Goal: Contribute content: Contribute content

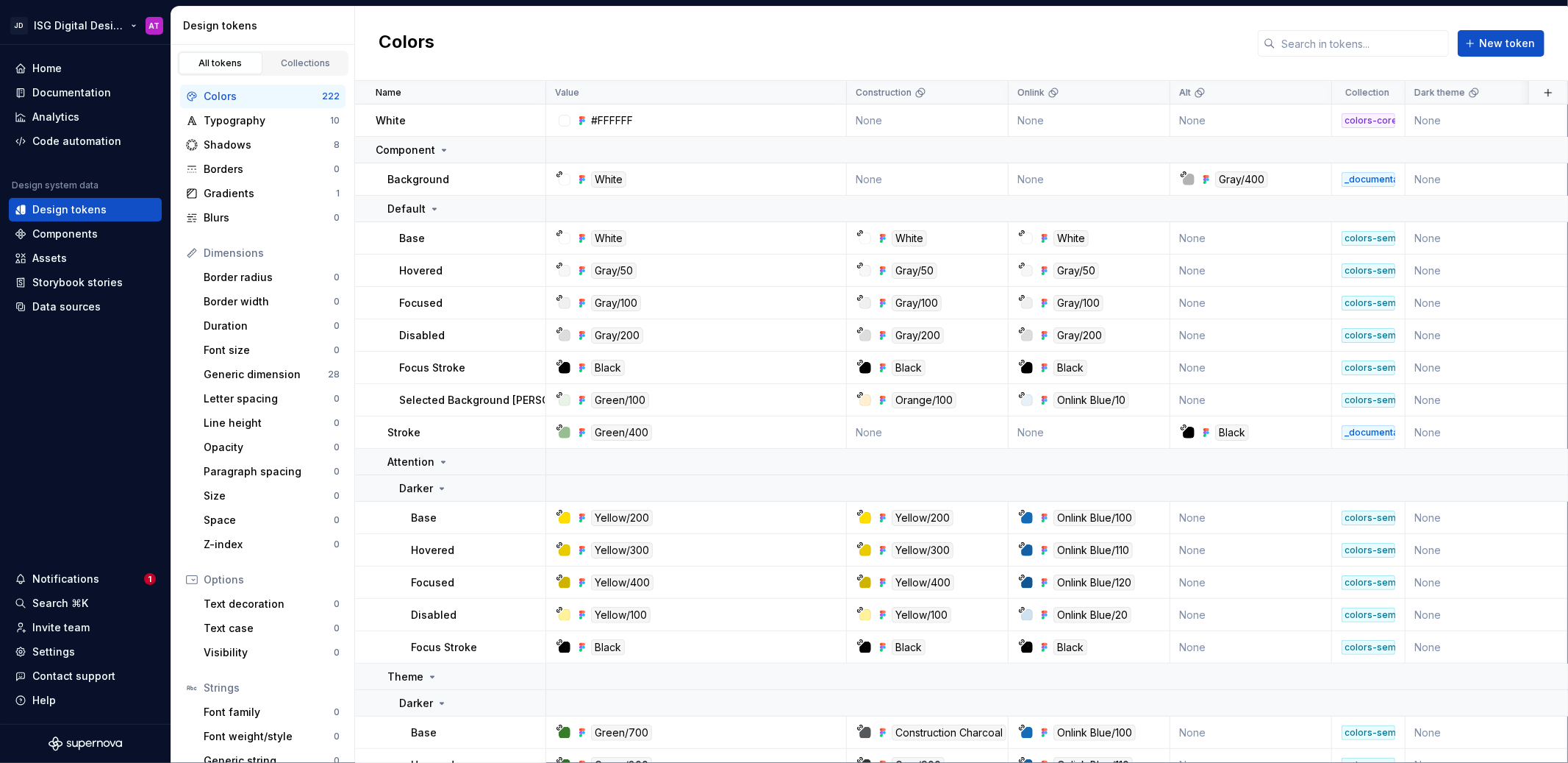
click at [135, 26] on html "JD ISG Digital Design System AT Home Documentation Analytics Code automation De…" at bounding box center [784, 382] width 1568 height 763
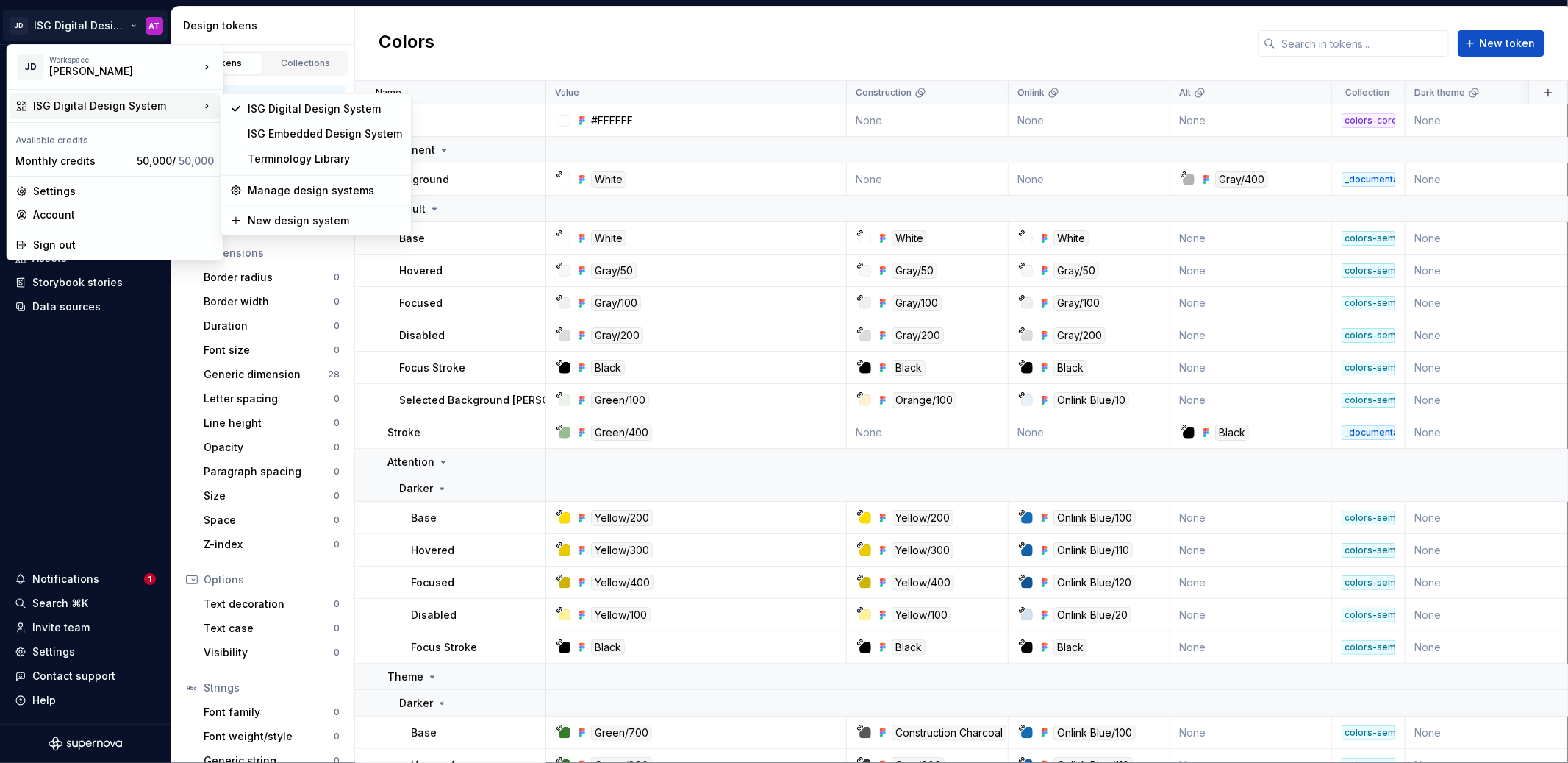
click at [528, 29] on html "JD ISG Digital Design System AT Home Documentation Analytics Code automation De…" at bounding box center [784, 382] width 1568 height 763
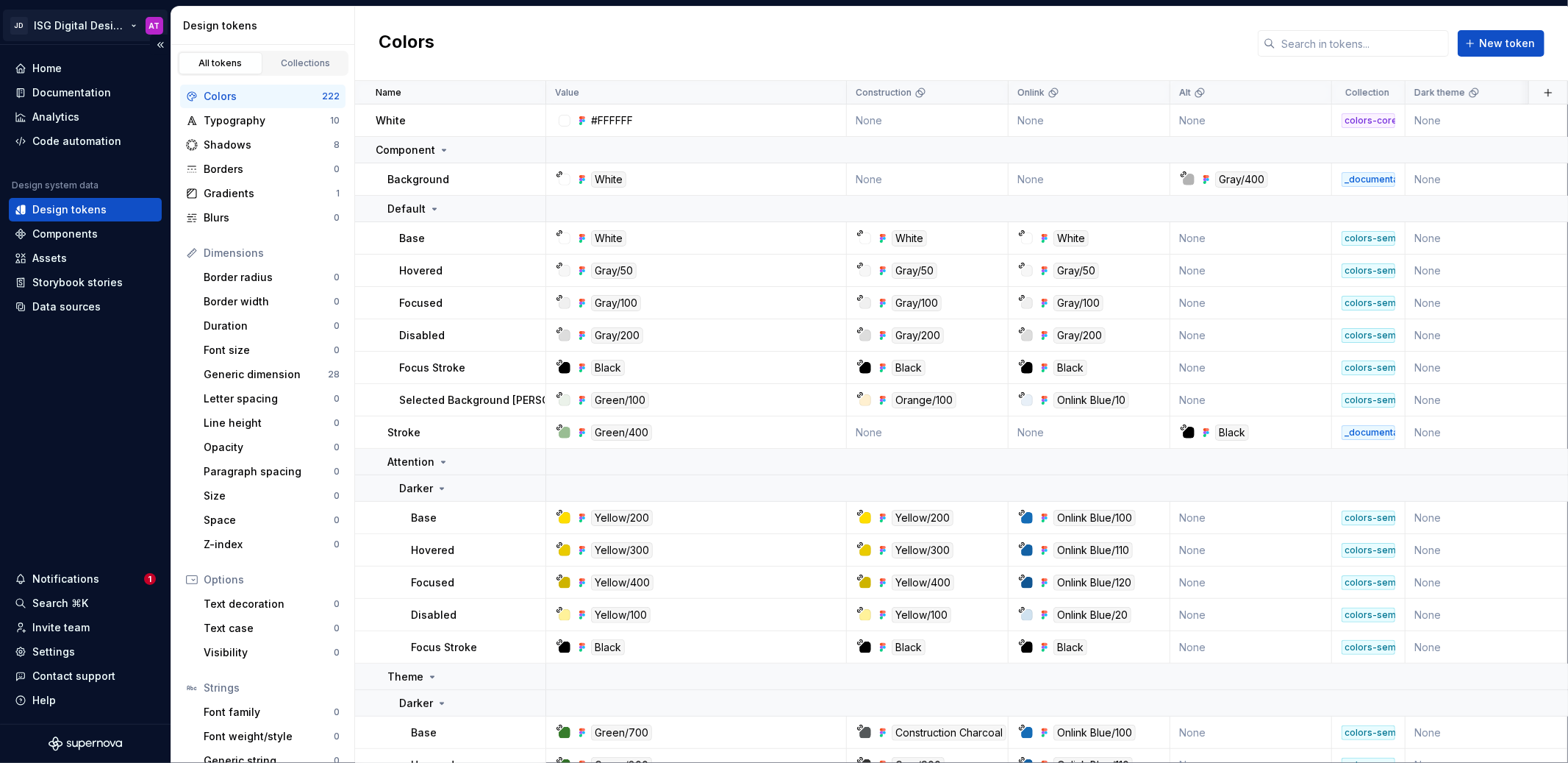
click at [132, 24] on html "JD ISG Digital Design System AT Home Documentation Analytics Code automation De…" at bounding box center [784, 382] width 1568 height 763
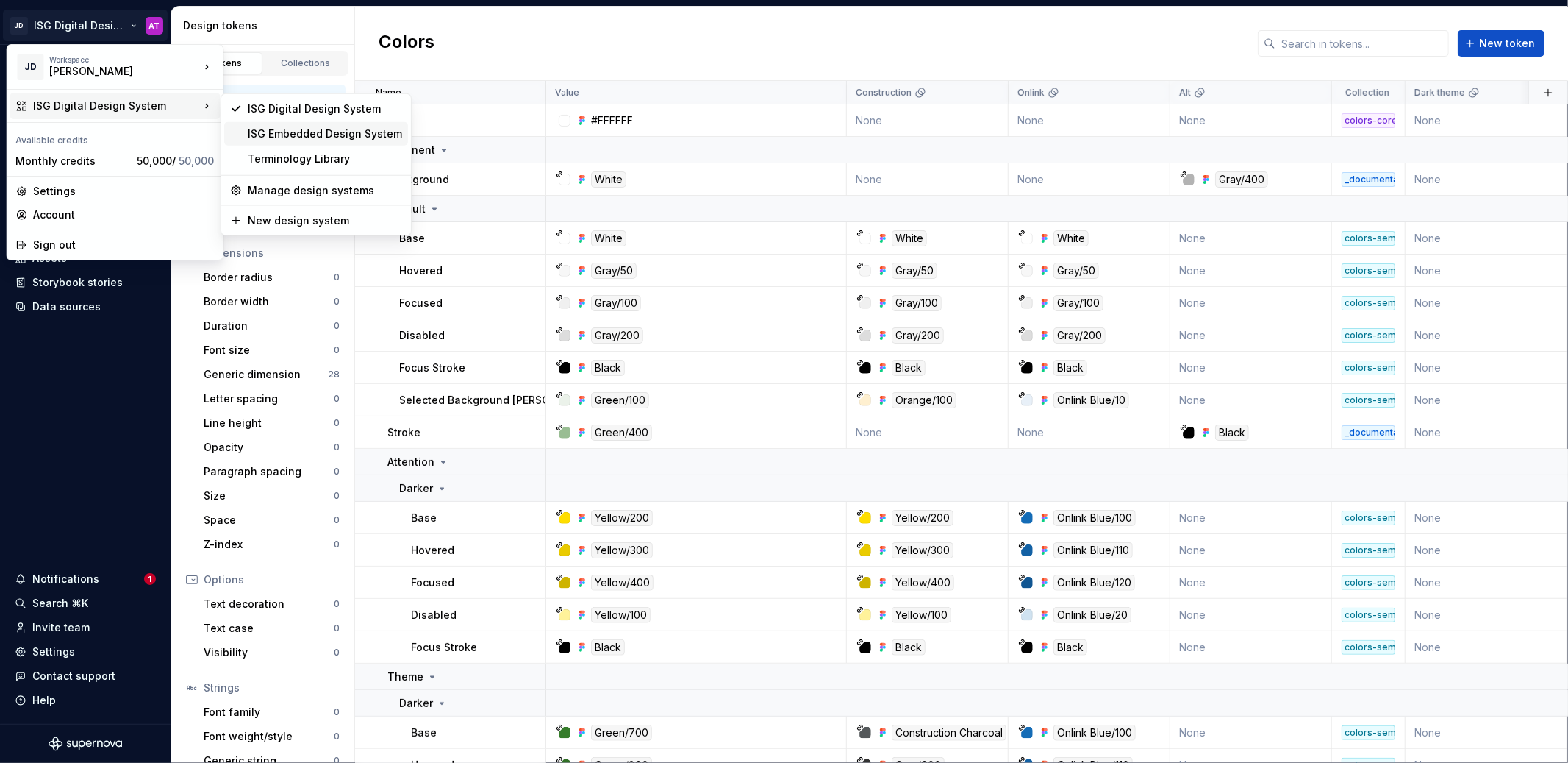
click at [298, 134] on div "ISG Embedded Design System" at bounding box center [325, 134] width 154 height 15
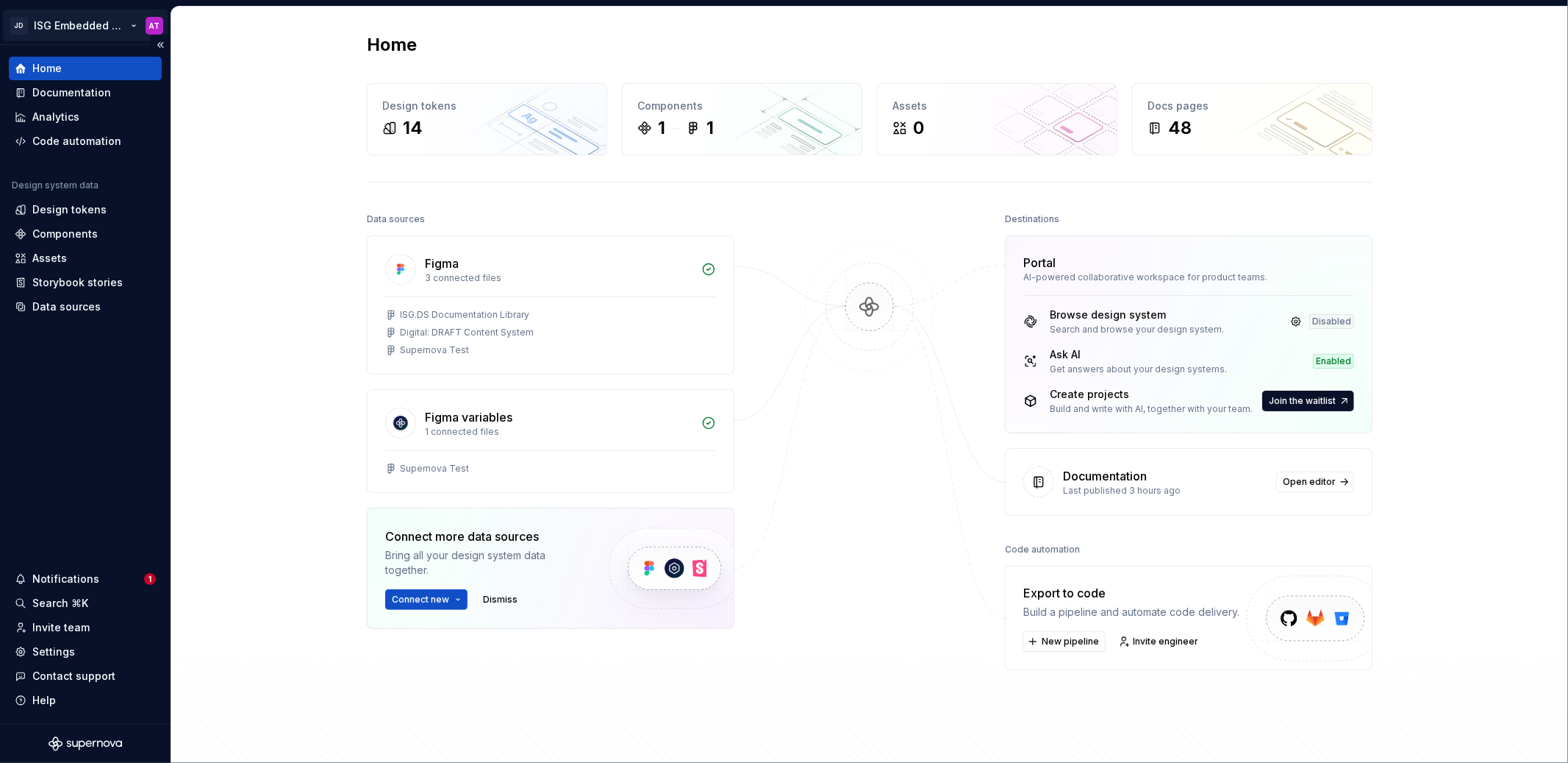
click at [136, 31] on html "JD ISG Embedded Design System AT Home Documentation Analytics Code automation D…" at bounding box center [784, 382] width 1568 height 763
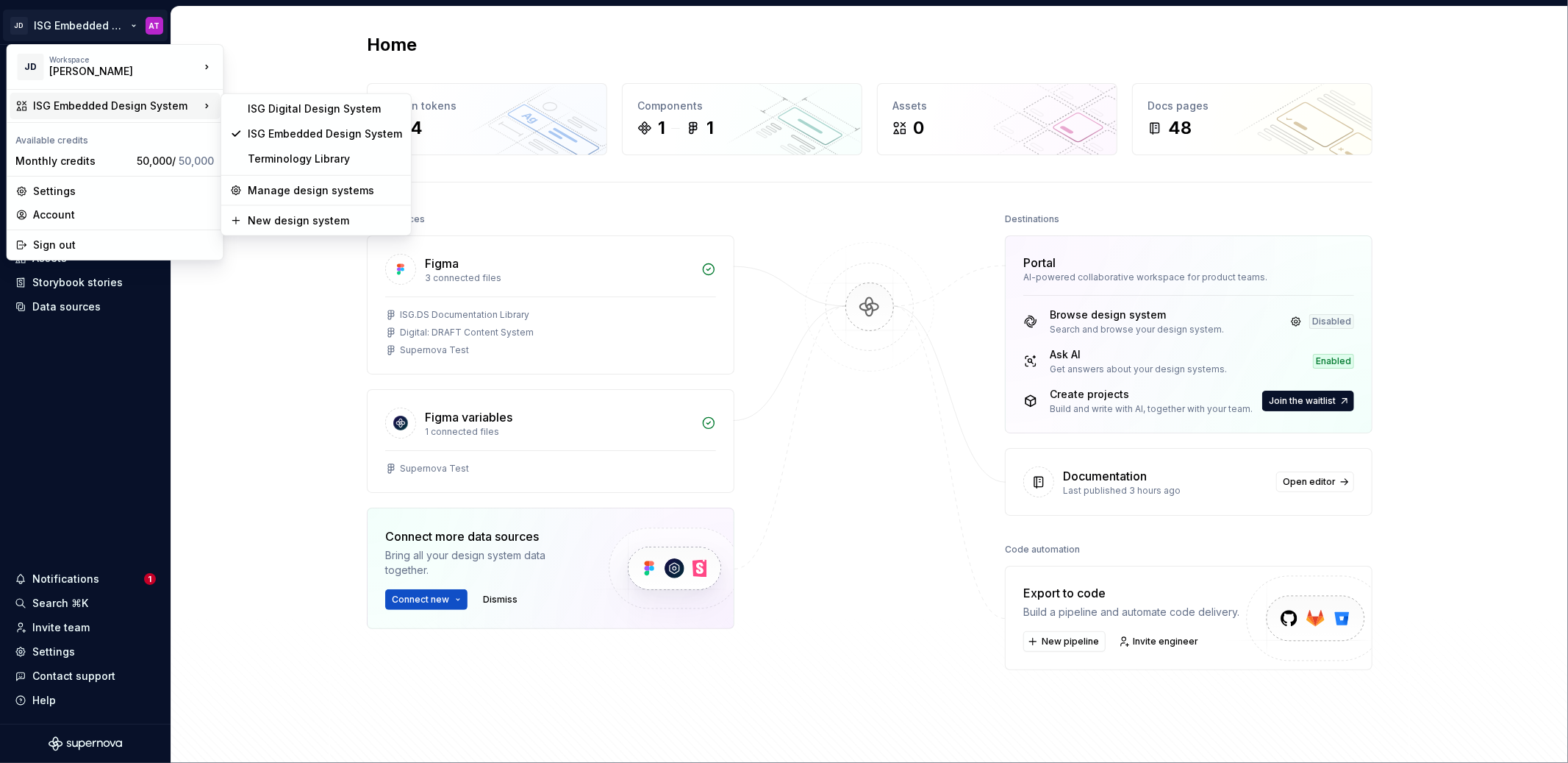
click at [301, 60] on html "JD ISG Embedded Design System AT Home Documentation Analytics Code automation D…" at bounding box center [784, 382] width 1568 height 763
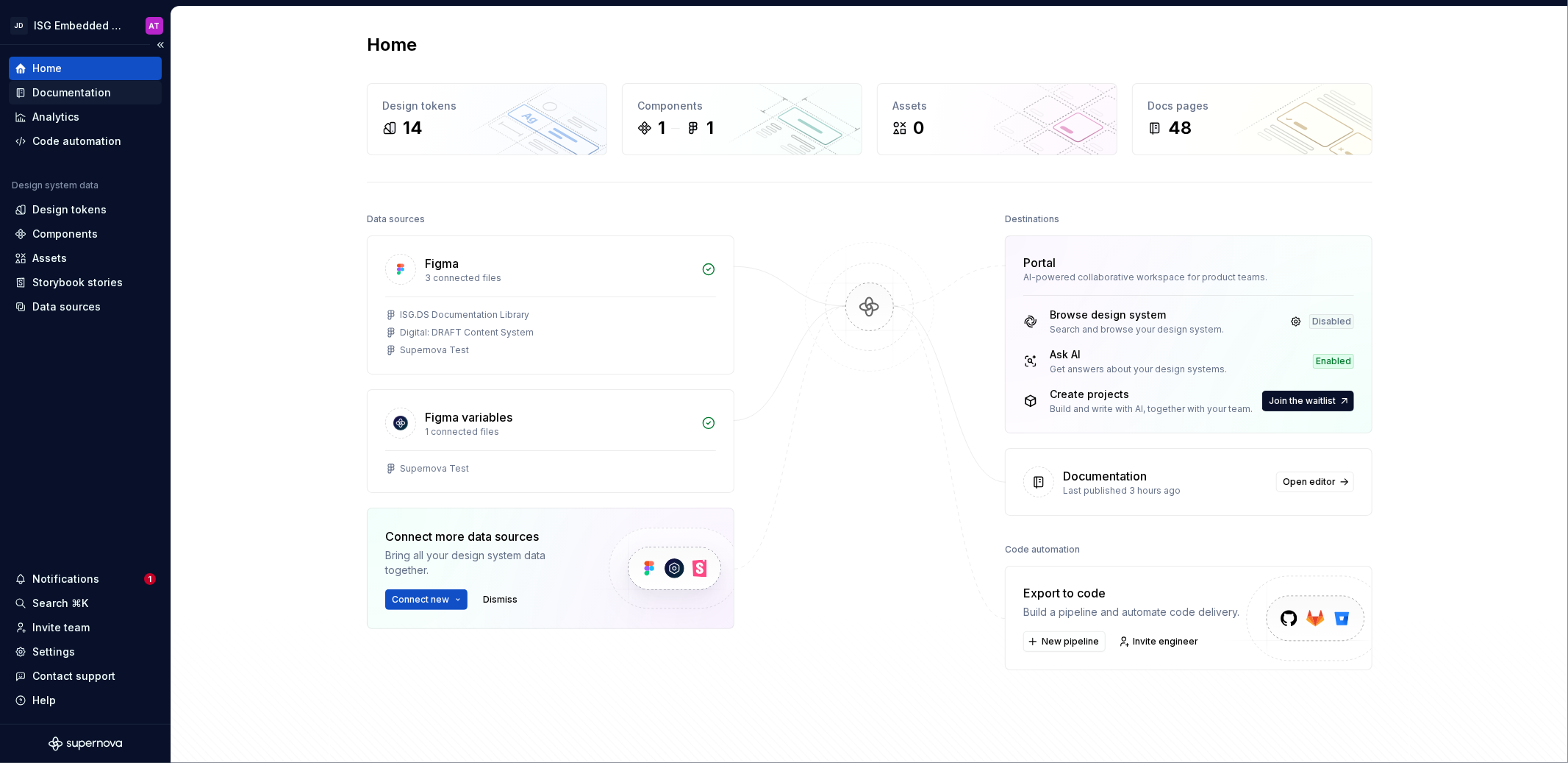
click at [98, 91] on div "Documentation" at bounding box center [71, 92] width 79 height 15
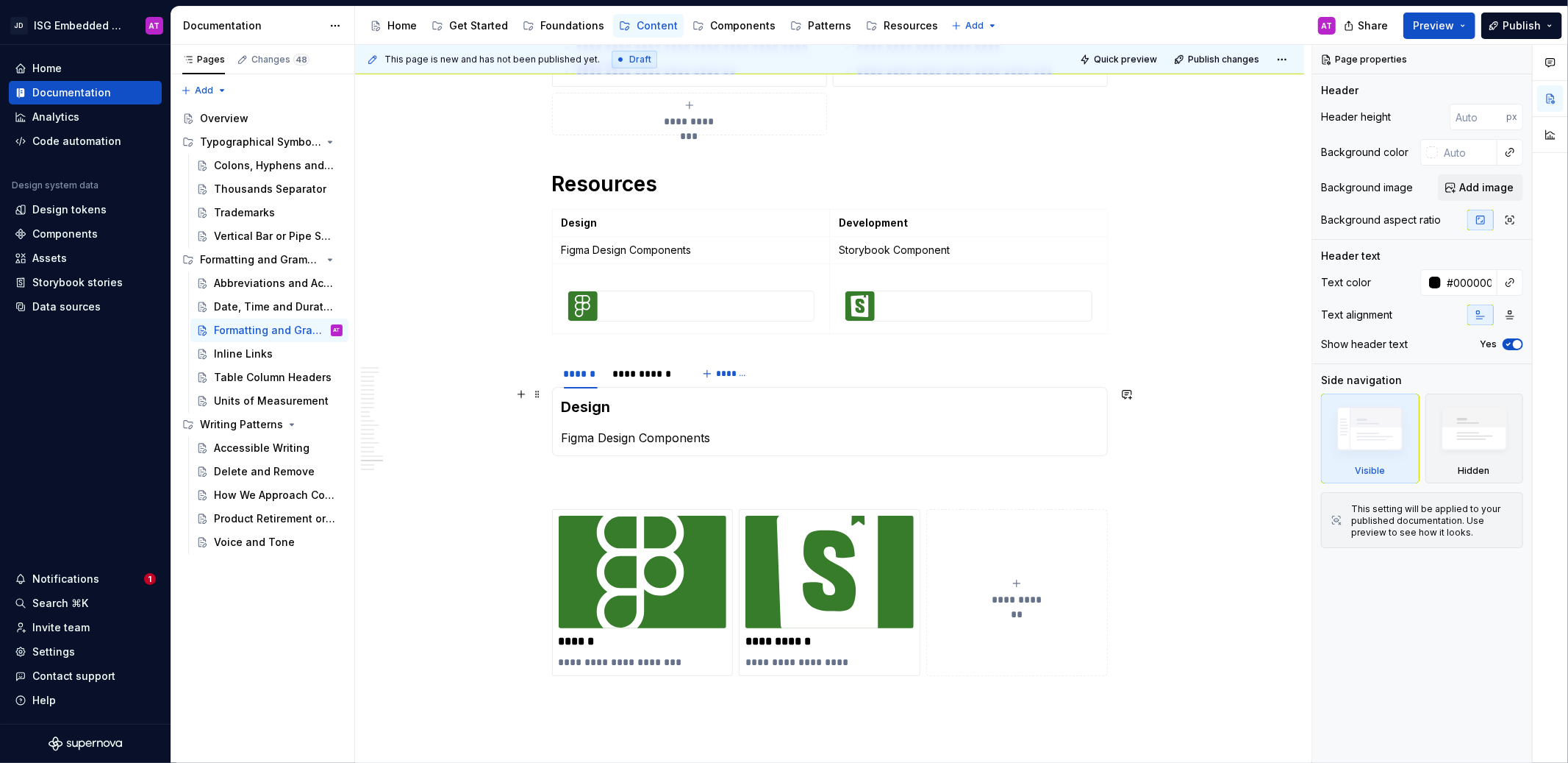
scroll to position [5179, 0]
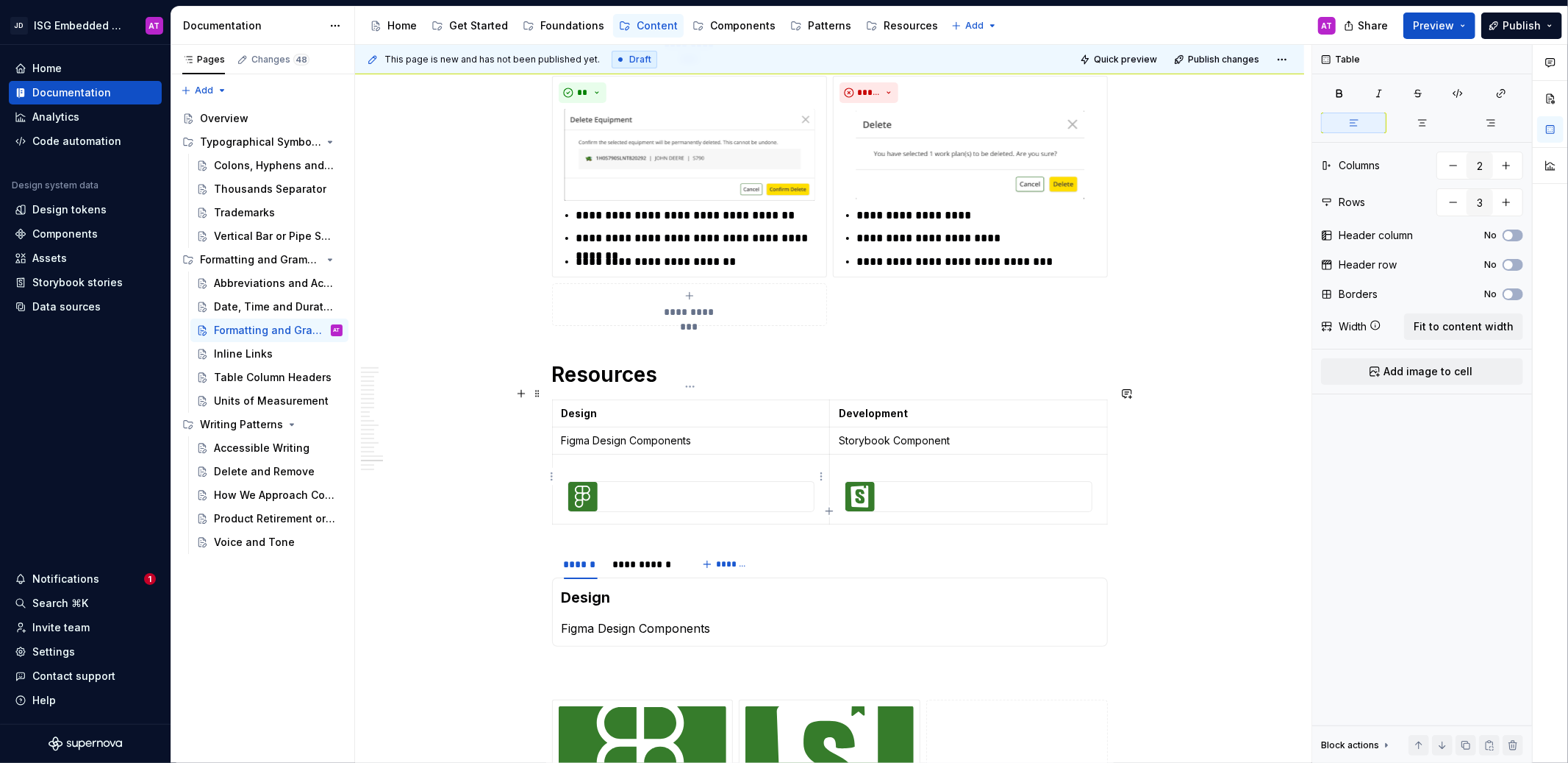
click at [708, 460] on p at bounding box center [691, 468] width 260 height 15
click at [820, 478] on html "JD ISG Embedded Design System AT Home Documentation Analytics Code automation D…" at bounding box center [784, 382] width 1568 height 763
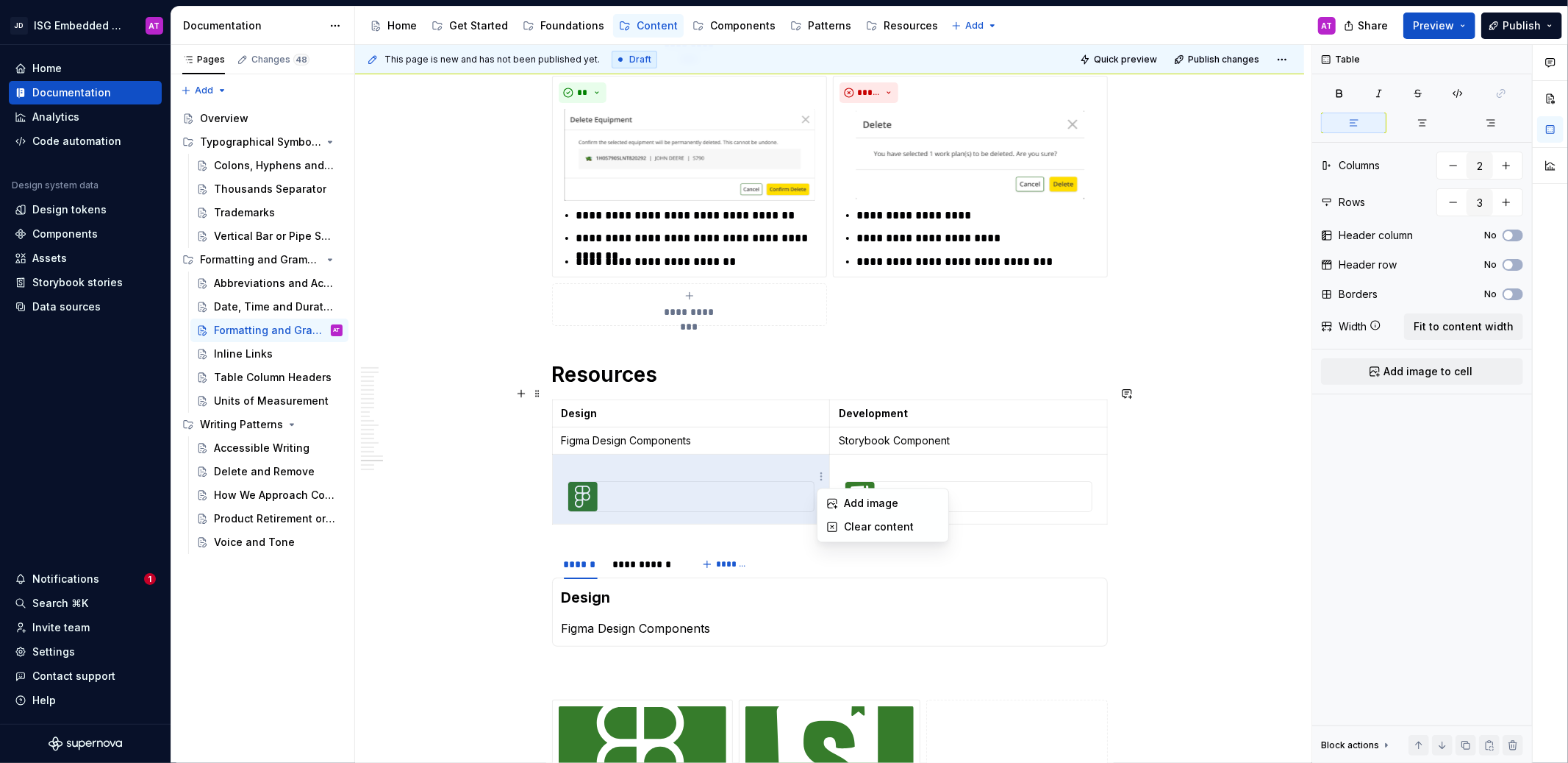
click at [714, 476] on html "JD ISG Embedded Design System AT Home Documentation Analytics Code automation D…" at bounding box center [784, 382] width 1568 height 763
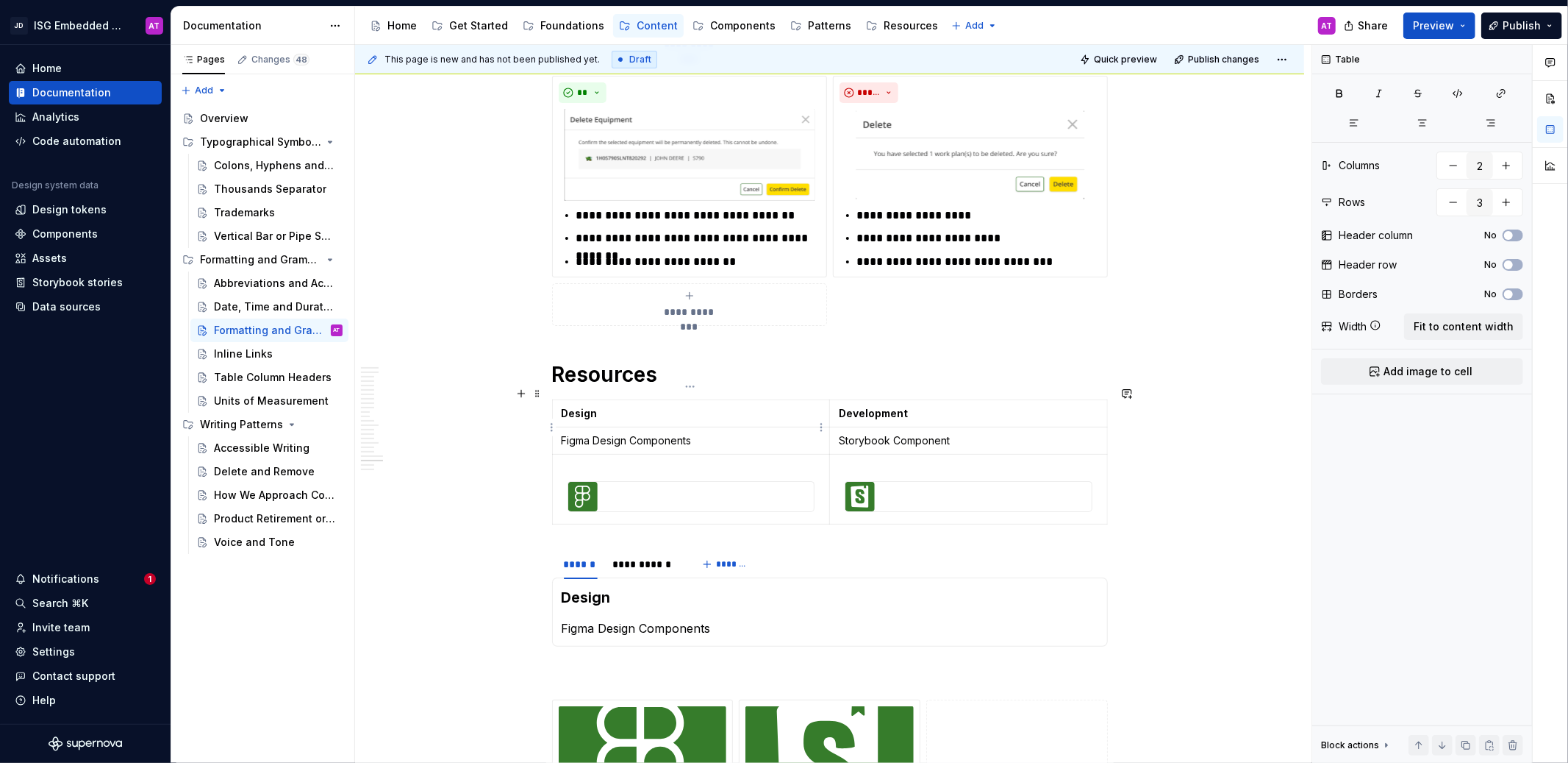
click at [682, 435] on p "Figma Design Components" at bounding box center [691, 440] width 260 height 15
click at [726, 433] on p "Figma Design Components" at bounding box center [691, 440] width 260 height 15
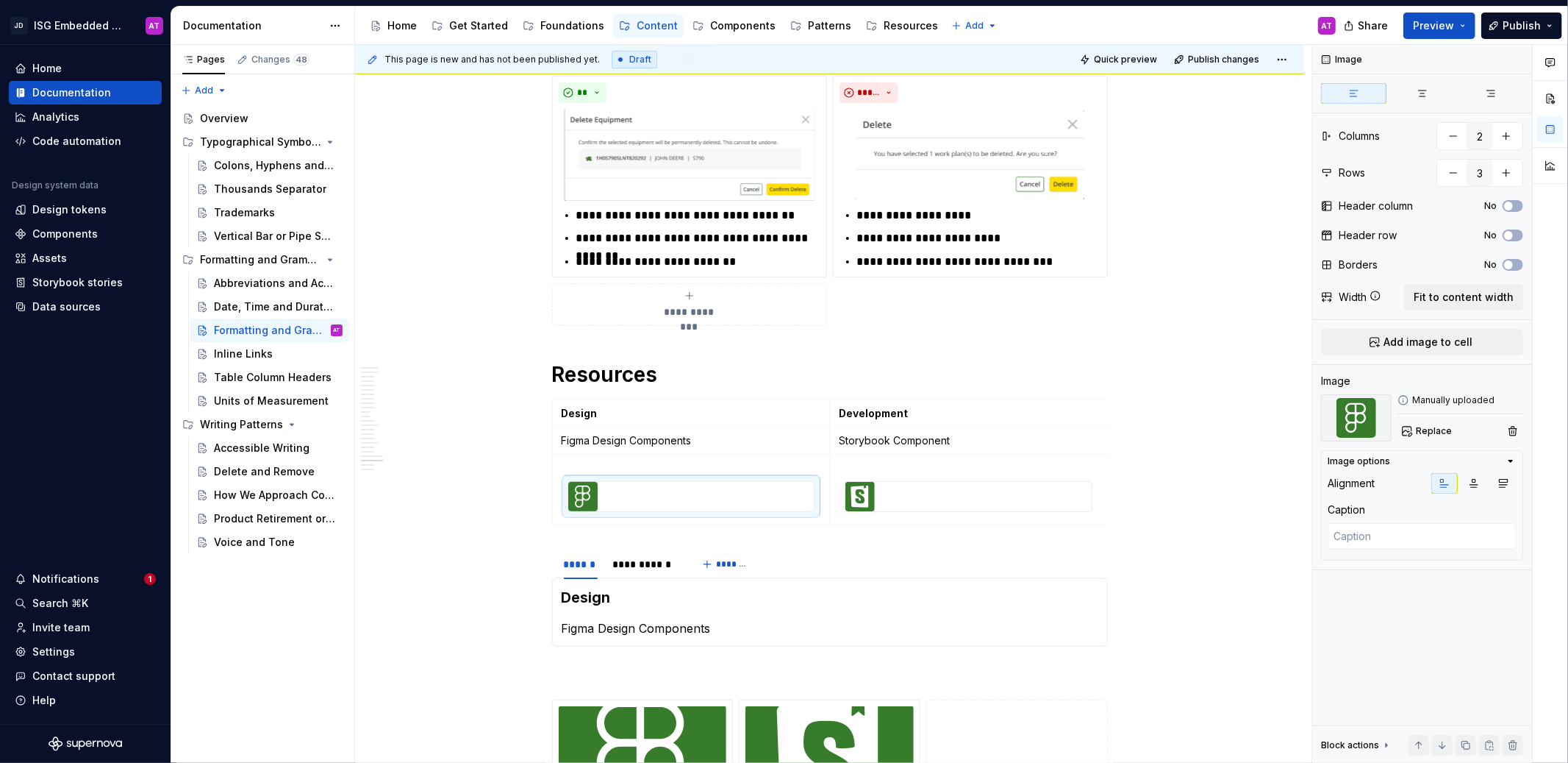
drag, startPoint x: 588, startPoint y: 487, endPoint x: 281, endPoint y: 1, distance: 574.8
type textarea "*"
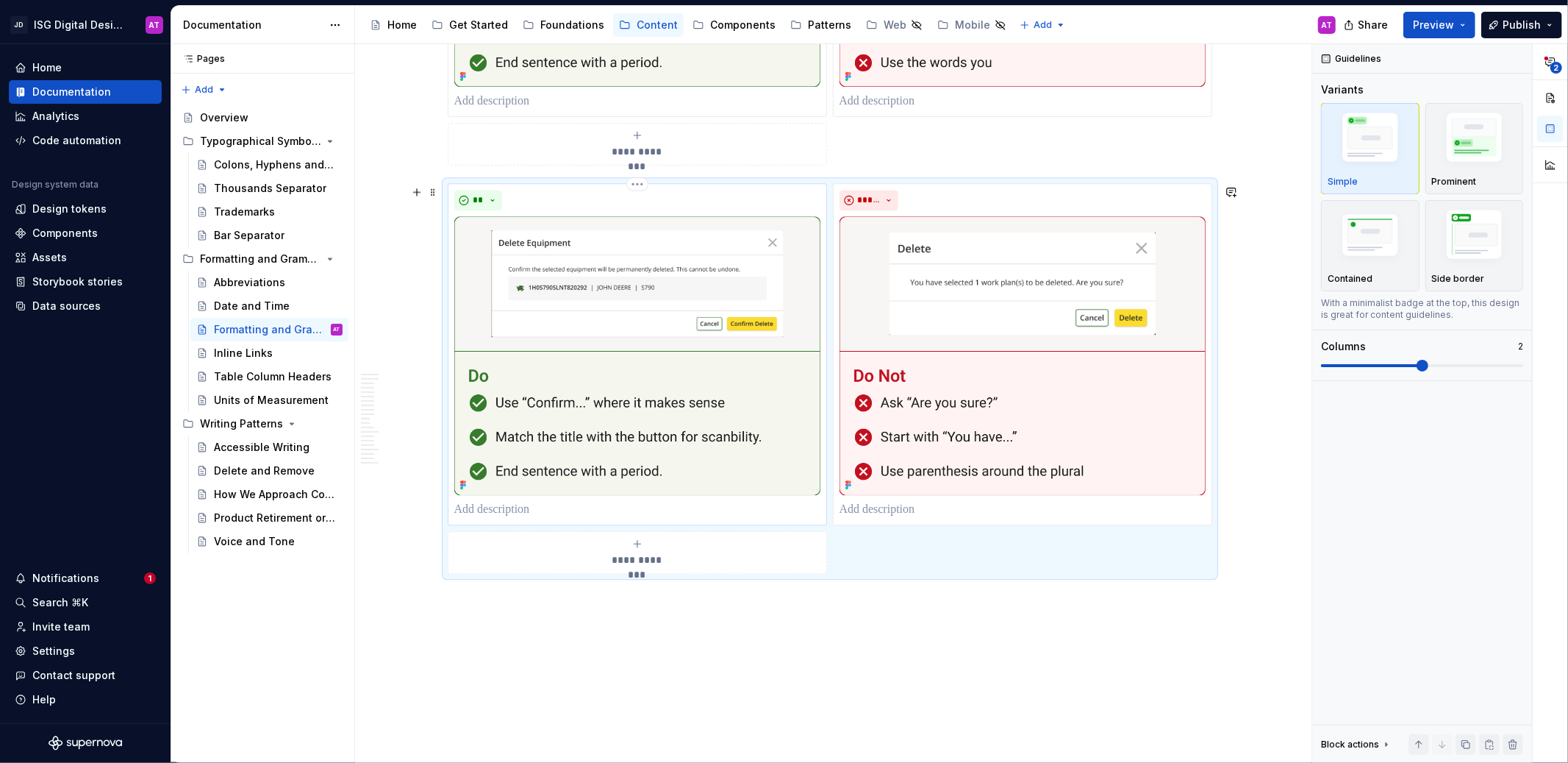
scroll to position [2898, 0]
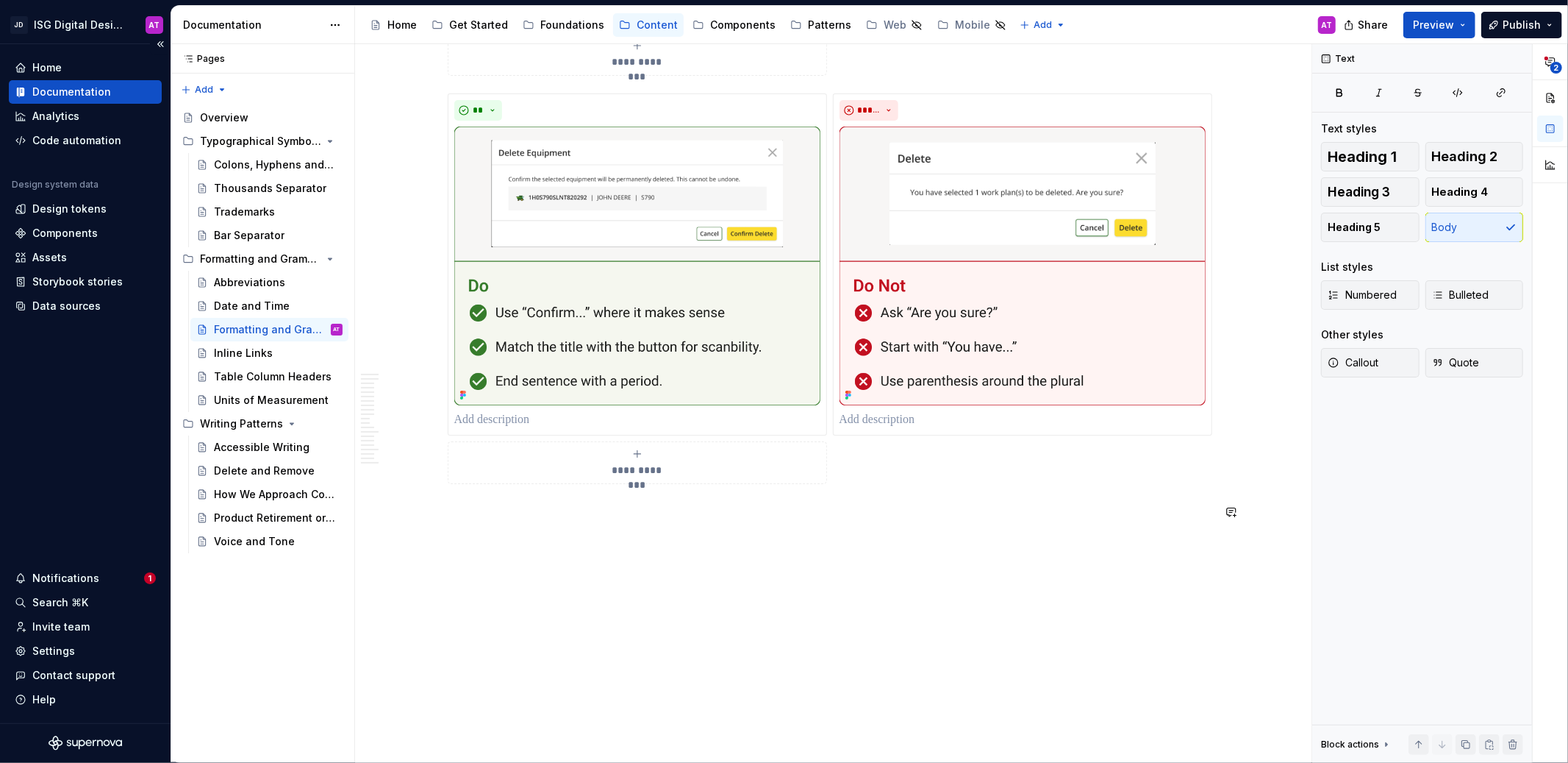
scroll to position [2934, 0]
click at [1441, 161] on span "Heading 2" at bounding box center [1465, 156] width 67 height 15
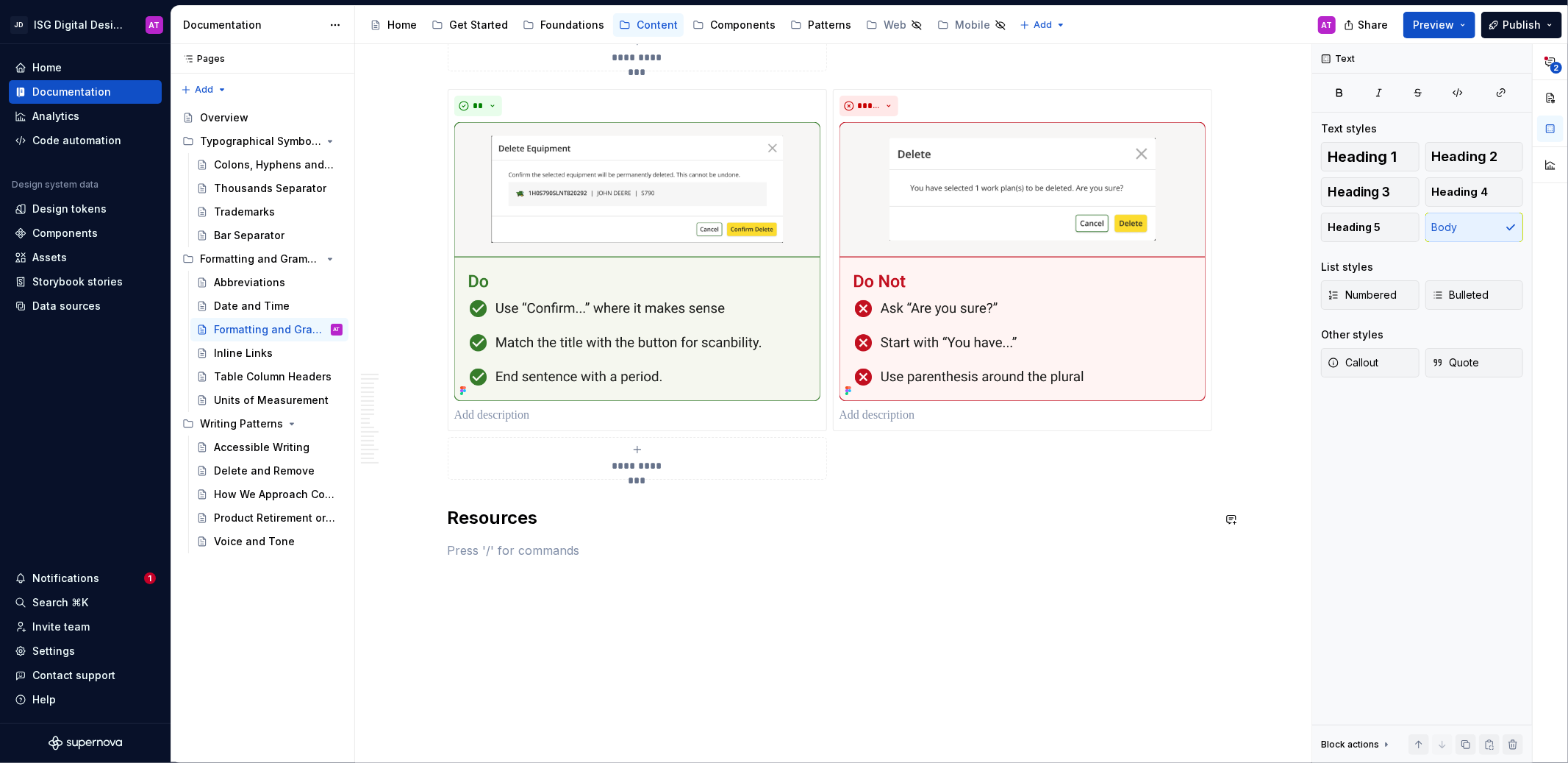
click at [565, 548] on p at bounding box center [830, 550] width 764 height 18
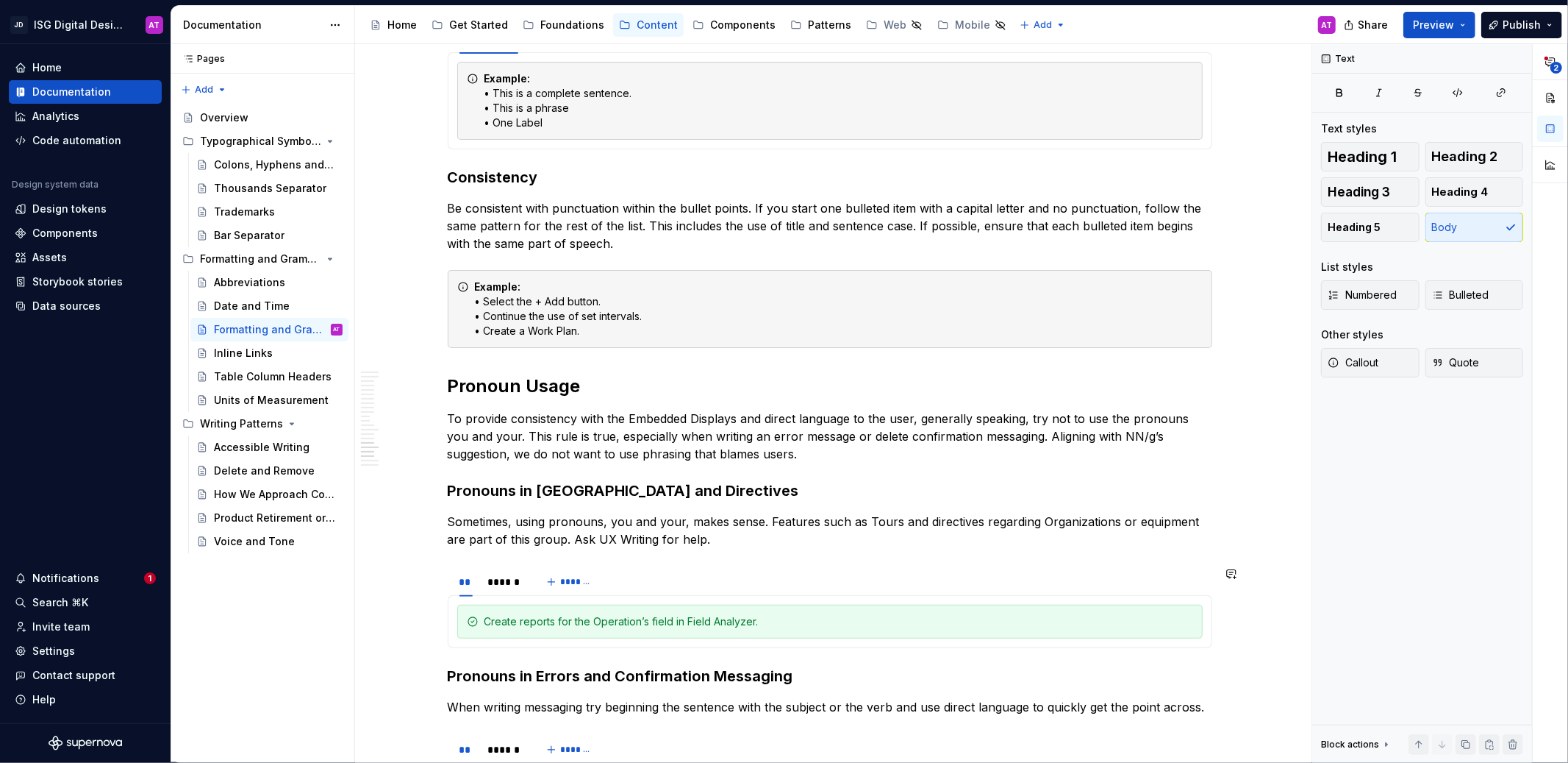
scroll to position [1743, 0]
click at [554, 394] on h2 "Pronoun Usage" at bounding box center [830, 388] width 764 height 24
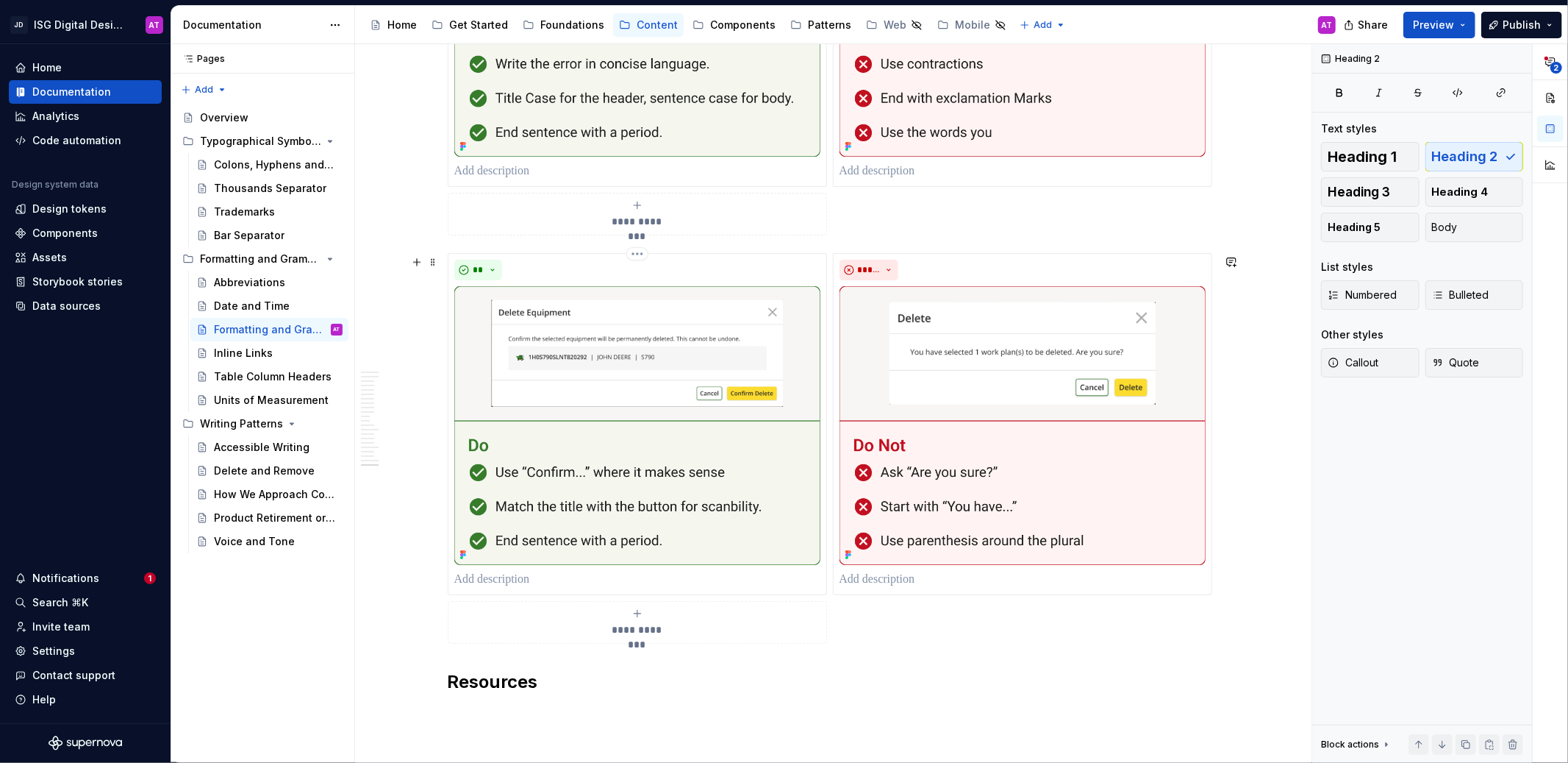
scroll to position [2978, 0]
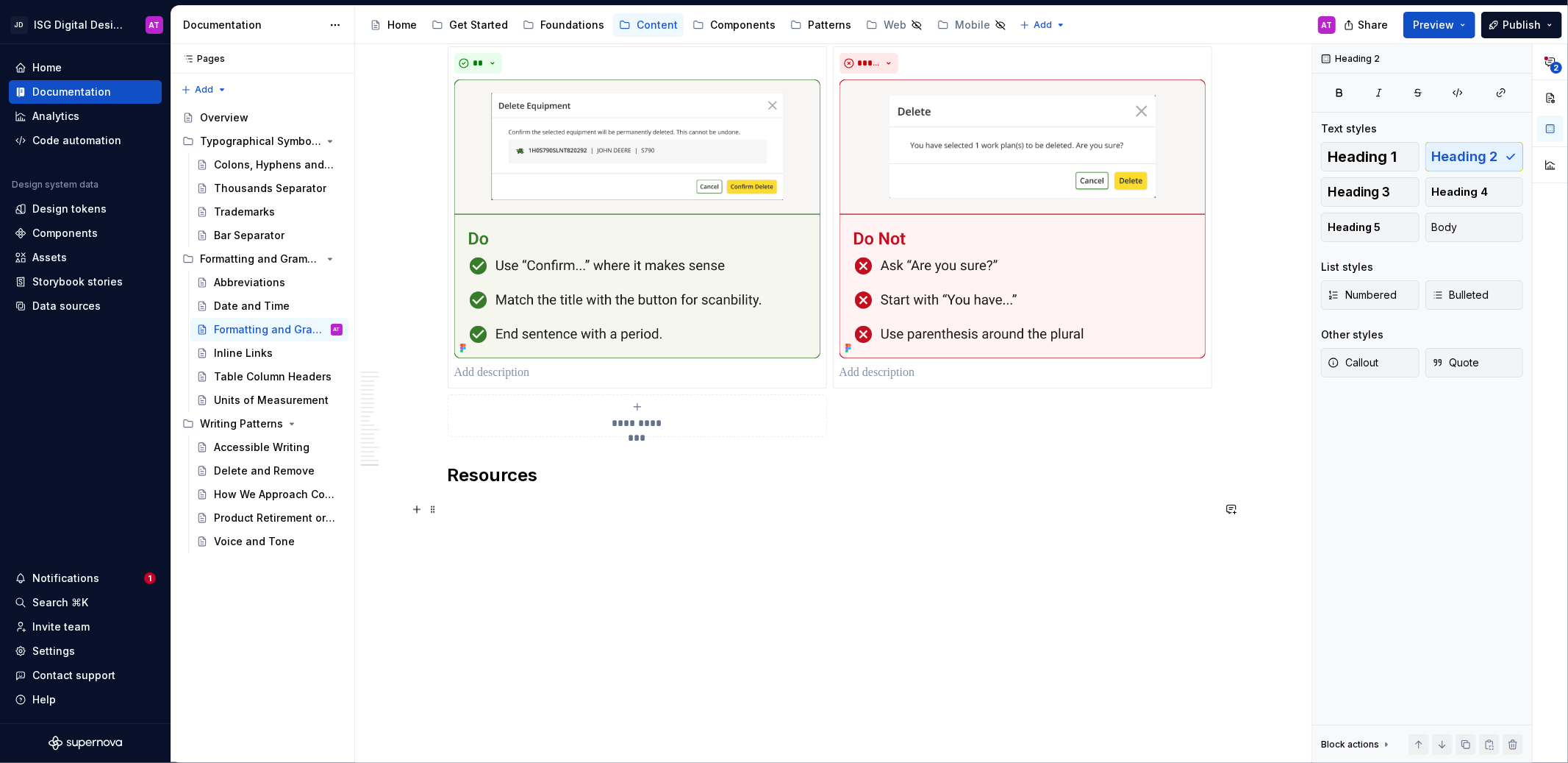
click at [483, 499] on p at bounding box center [830, 507] width 764 height 18
click at [418, 510] on button "button" at bounding box center [416, 508] width 20 height 20
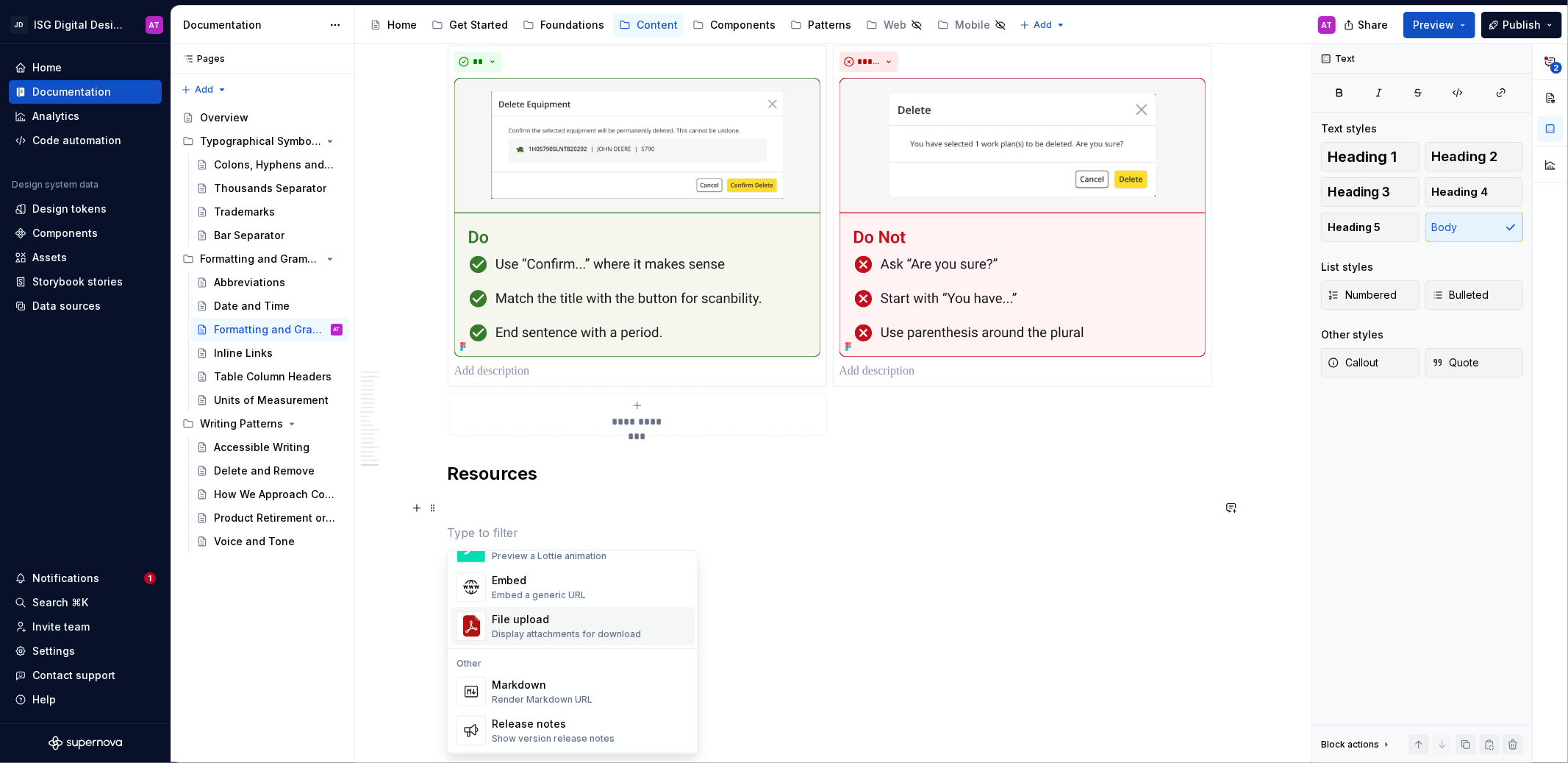
scroll to position [884, 0]
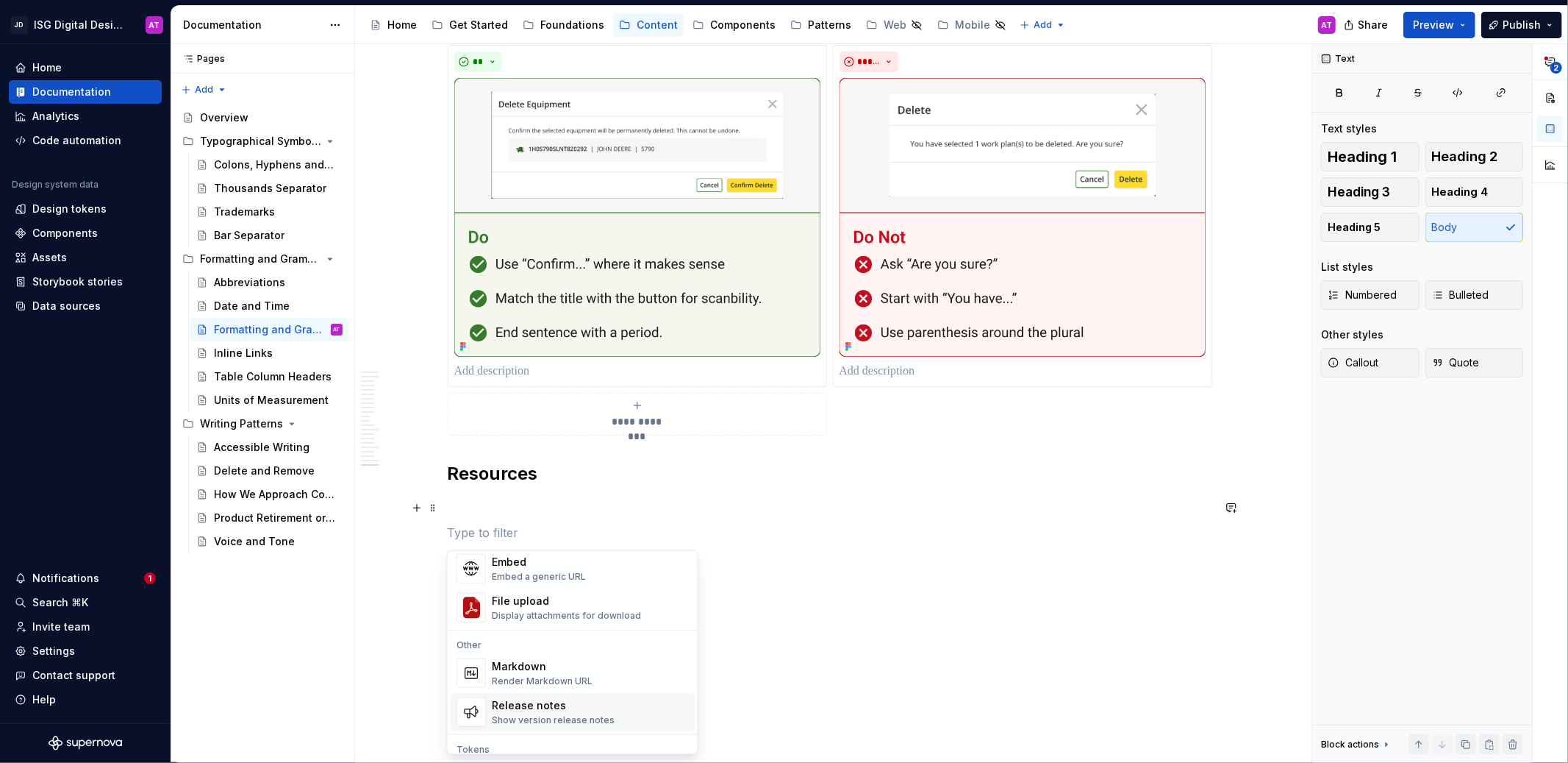
type textarea "*"
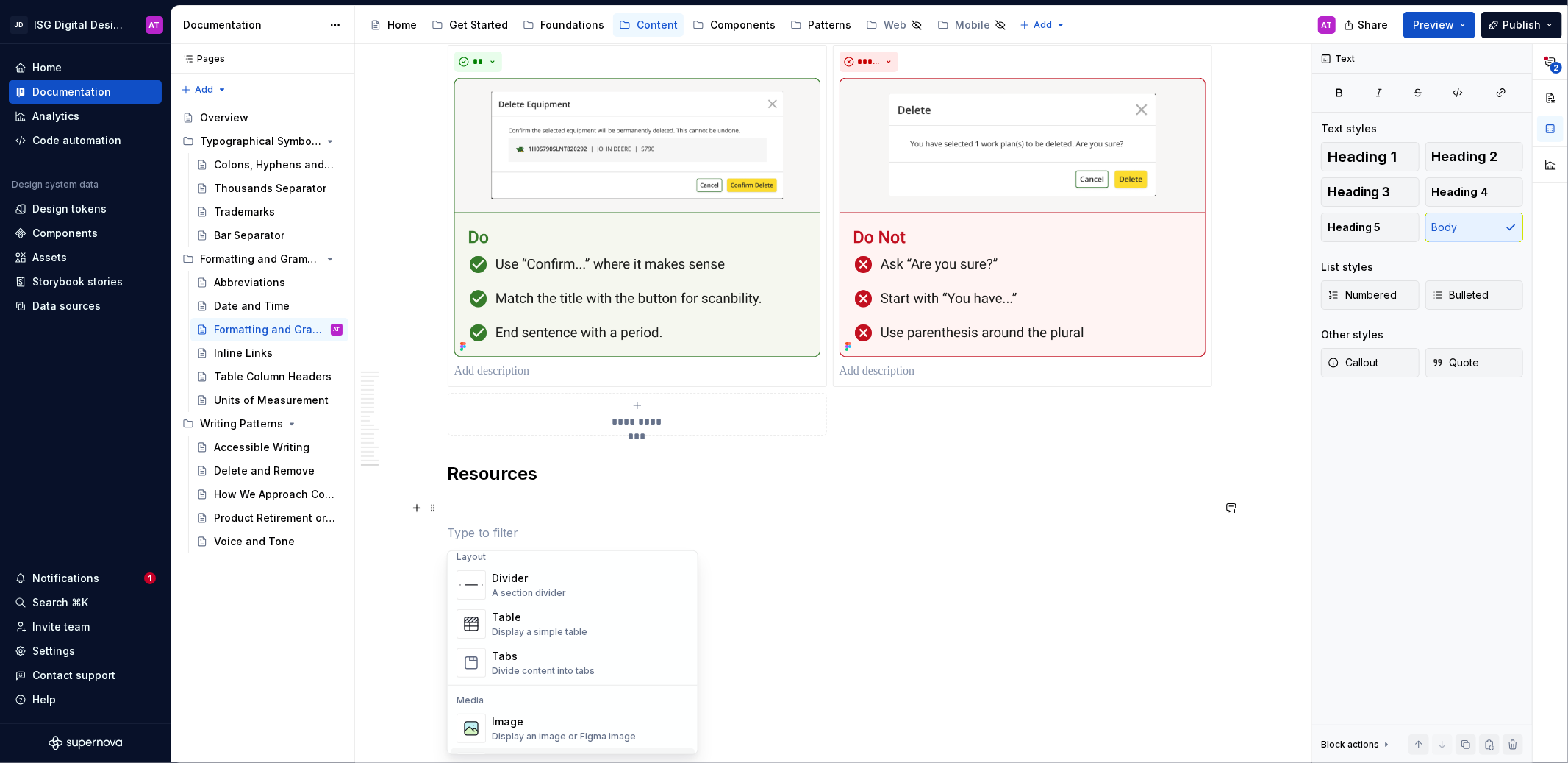
scroll to position [490, 0]
click at [556, 652] on div "Tabs" at bounding box center [543, 657] width 103 height 15
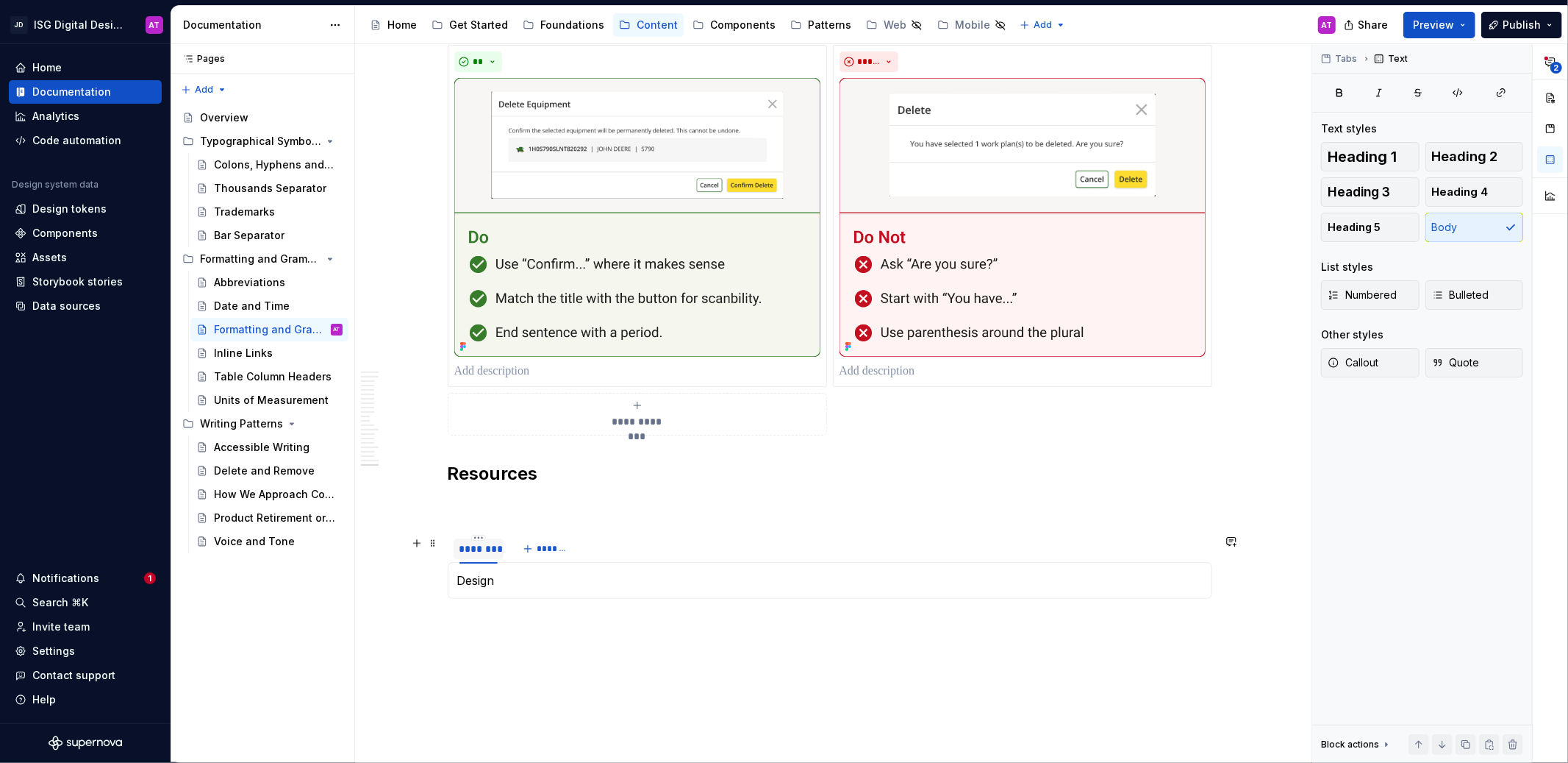
click at [466, 547] on div "********" at bounding box center [478, 548] width 38 height 15
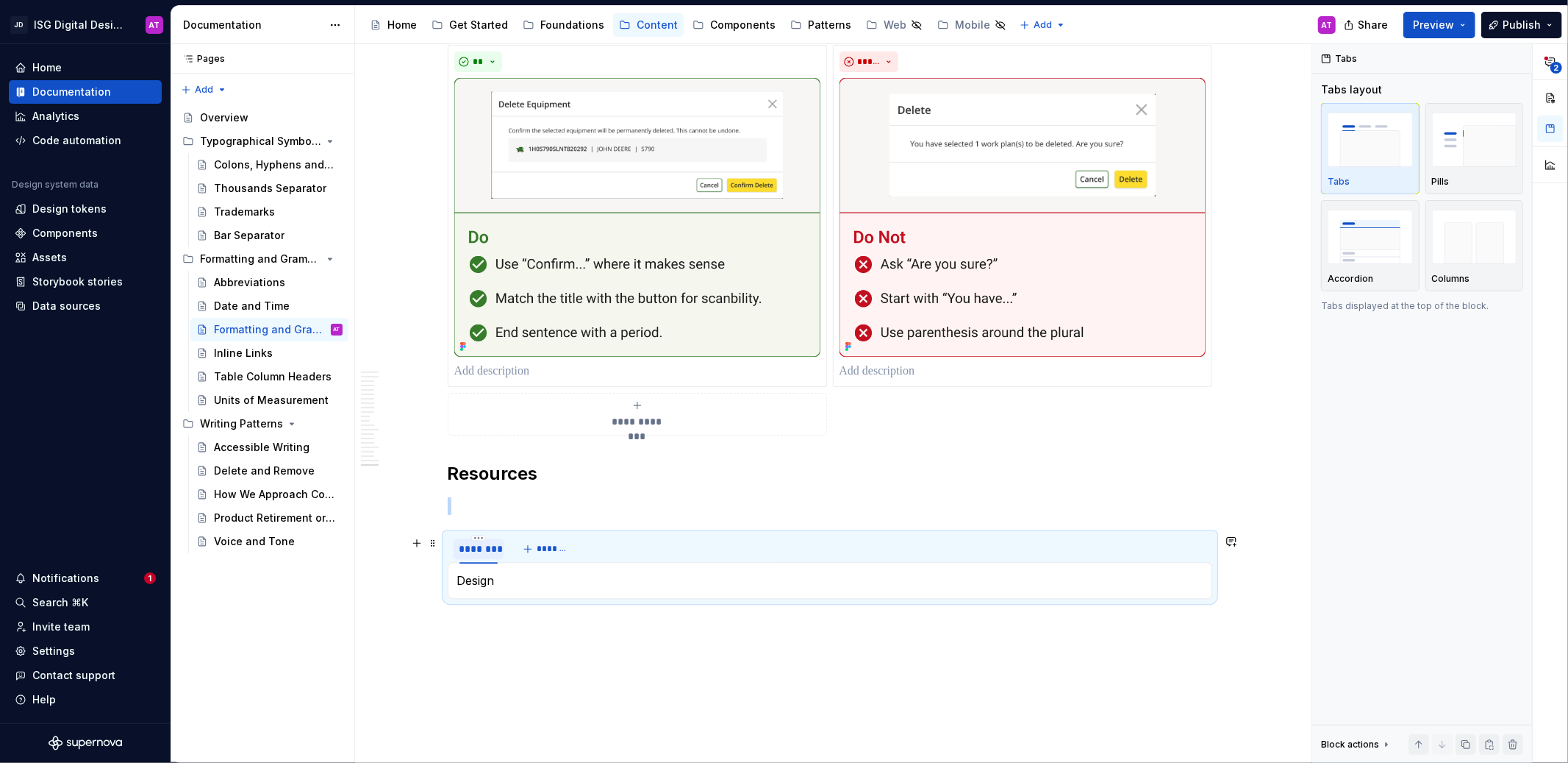
click at [466, 547] on div "********" at bounding box center [478, 548] width 38 height 15
type input "******"
click at [548, 549] on span "*******" at bounding box center [548, 548] width 33 height 12
type input "**********"
click at [1459, 290] on button "Columns" at bounding box center [1474, 245] width 98 height 91
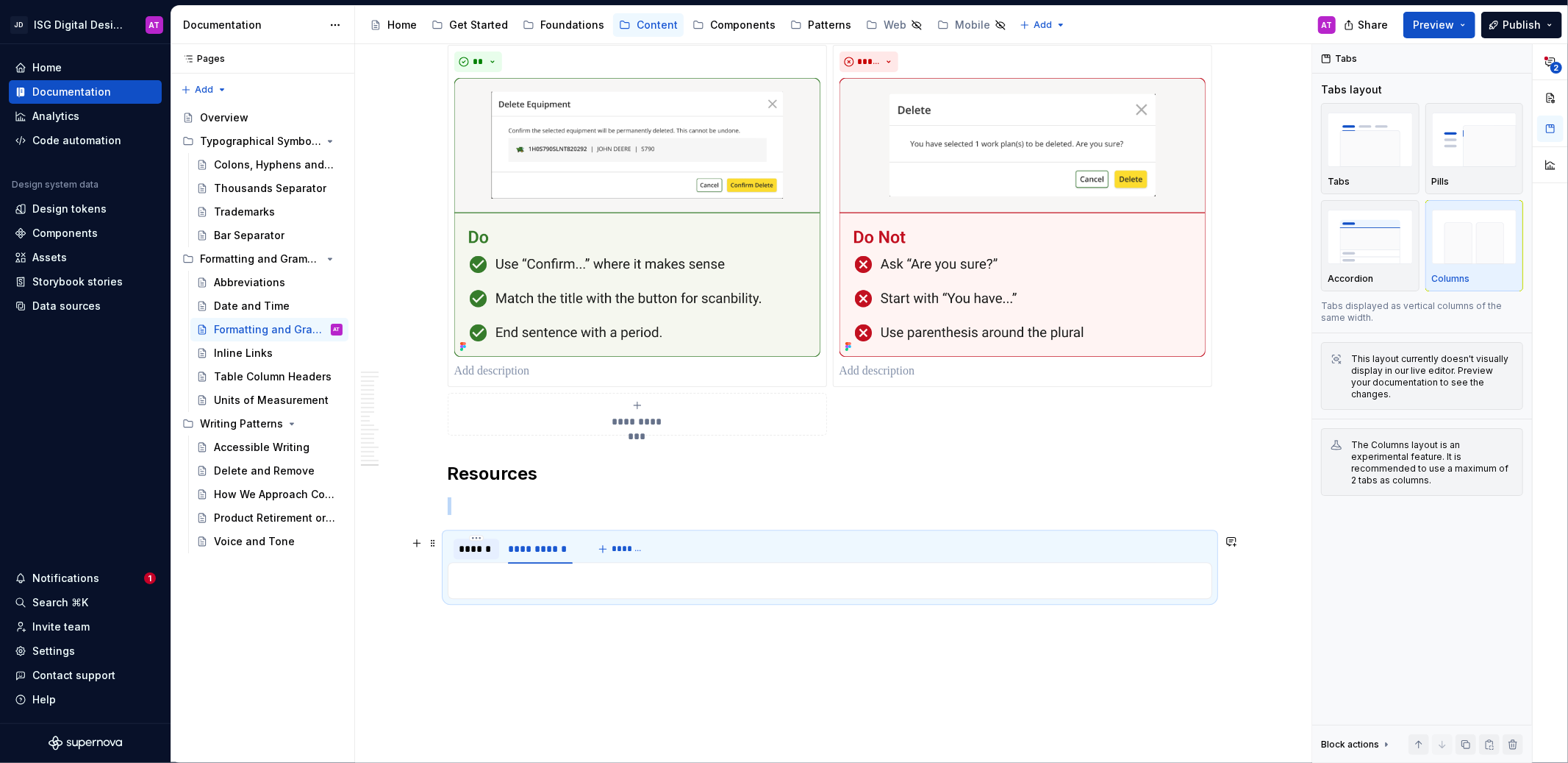
click at [481, 555] on div "******" at bounding box center [476, 548] width 34 height 15
click at [506, 583] on p "Design" at bounding box center [830, 580] width 745 height 18
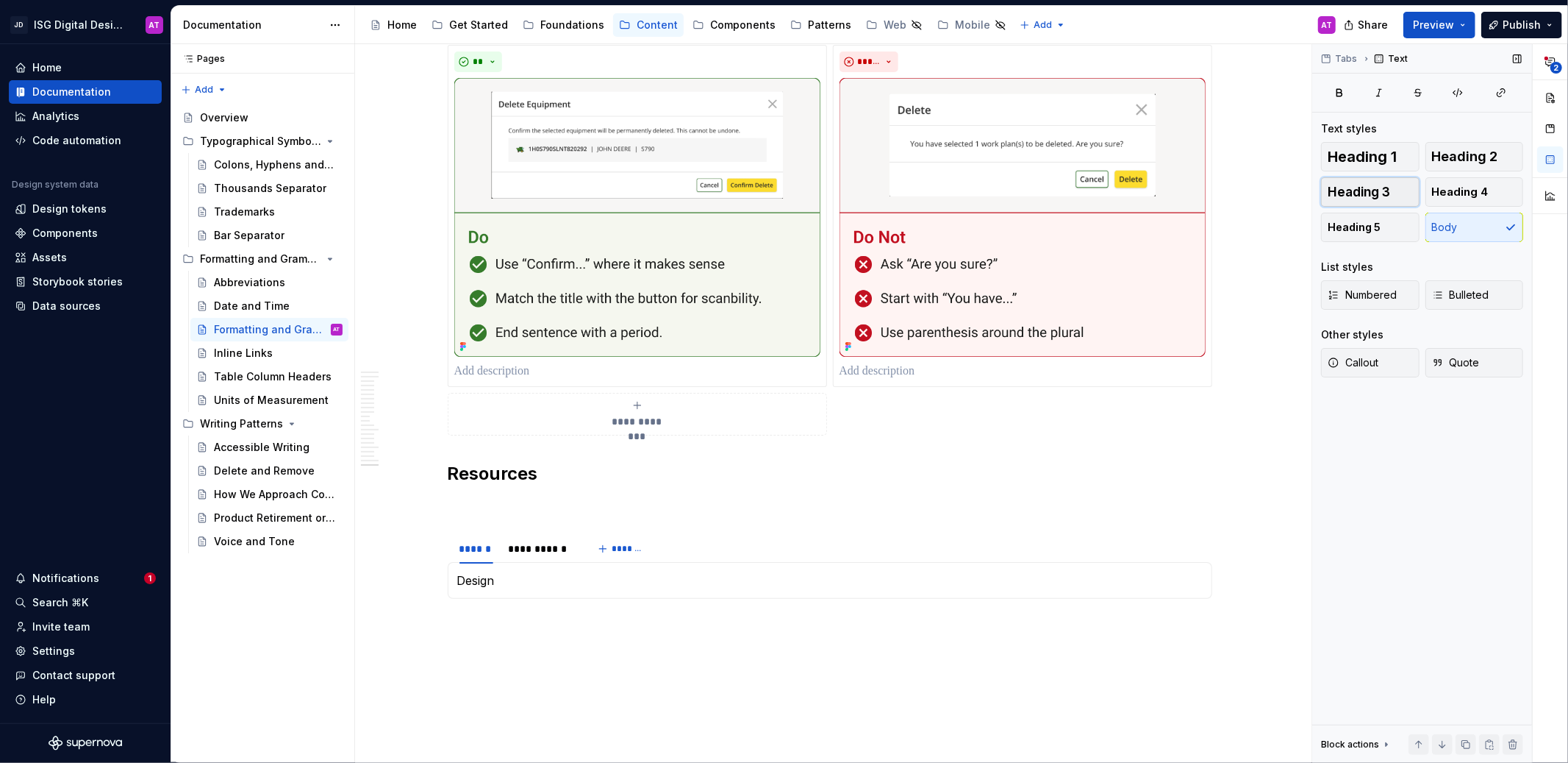
click at [1403, 195] on button "Heading 3" at bounding box center [1369, 192] width 98 height 29
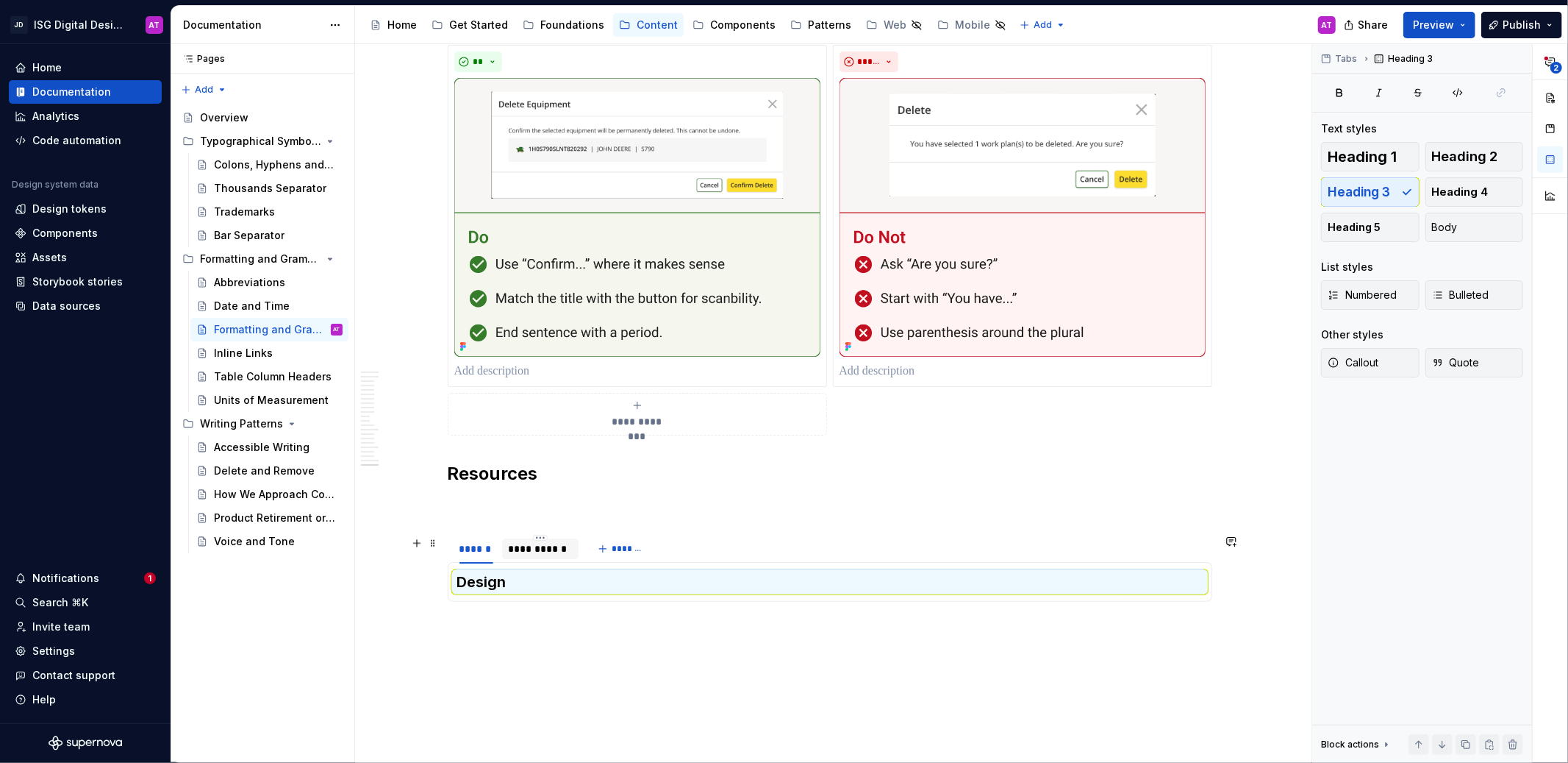
click at [565, 555] on div "**********" at bounding box center [541, 548] width 66 height 15
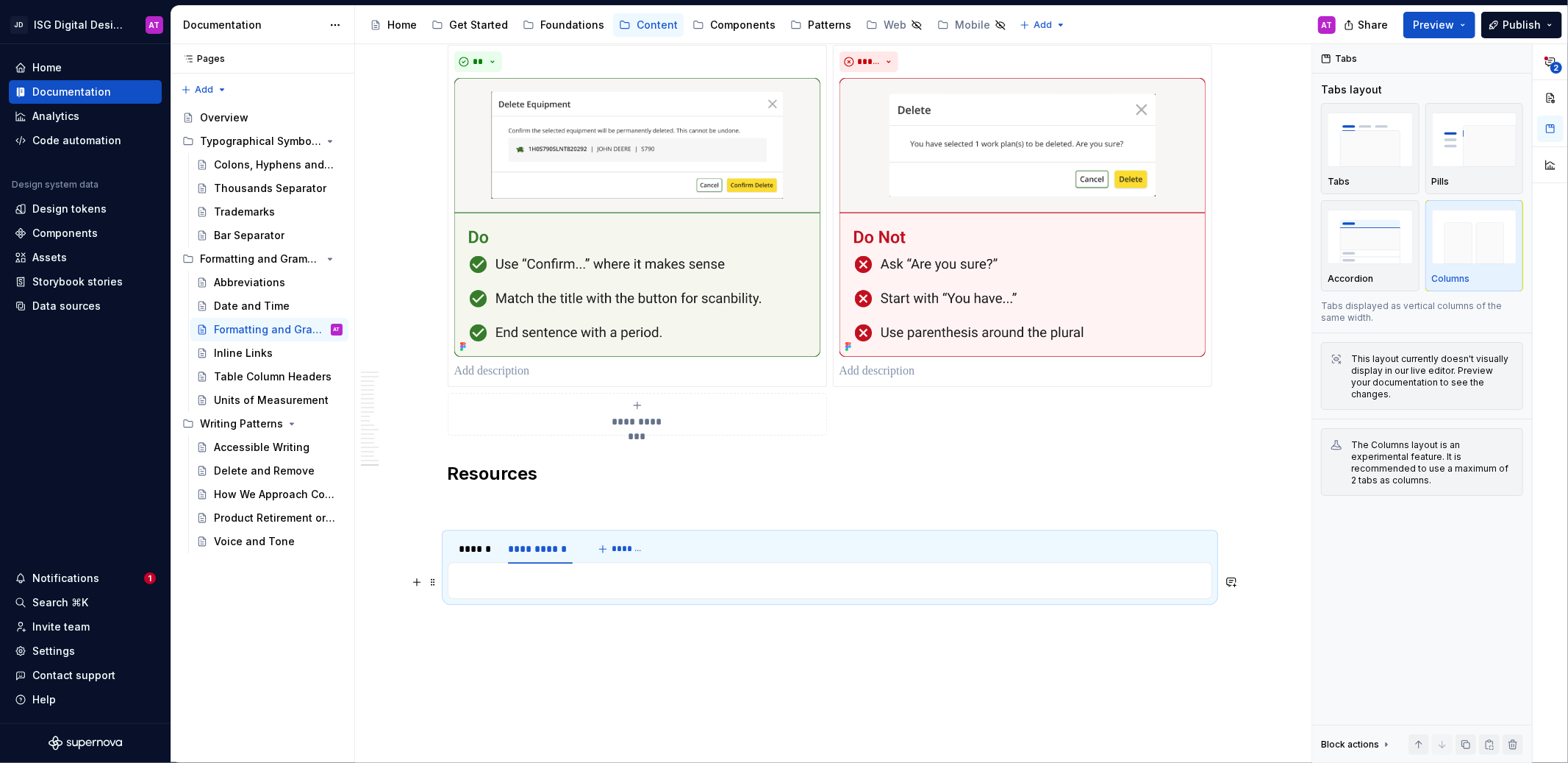
click at [566, 586] on p at bounding box center [830, 580] width 745 height 18
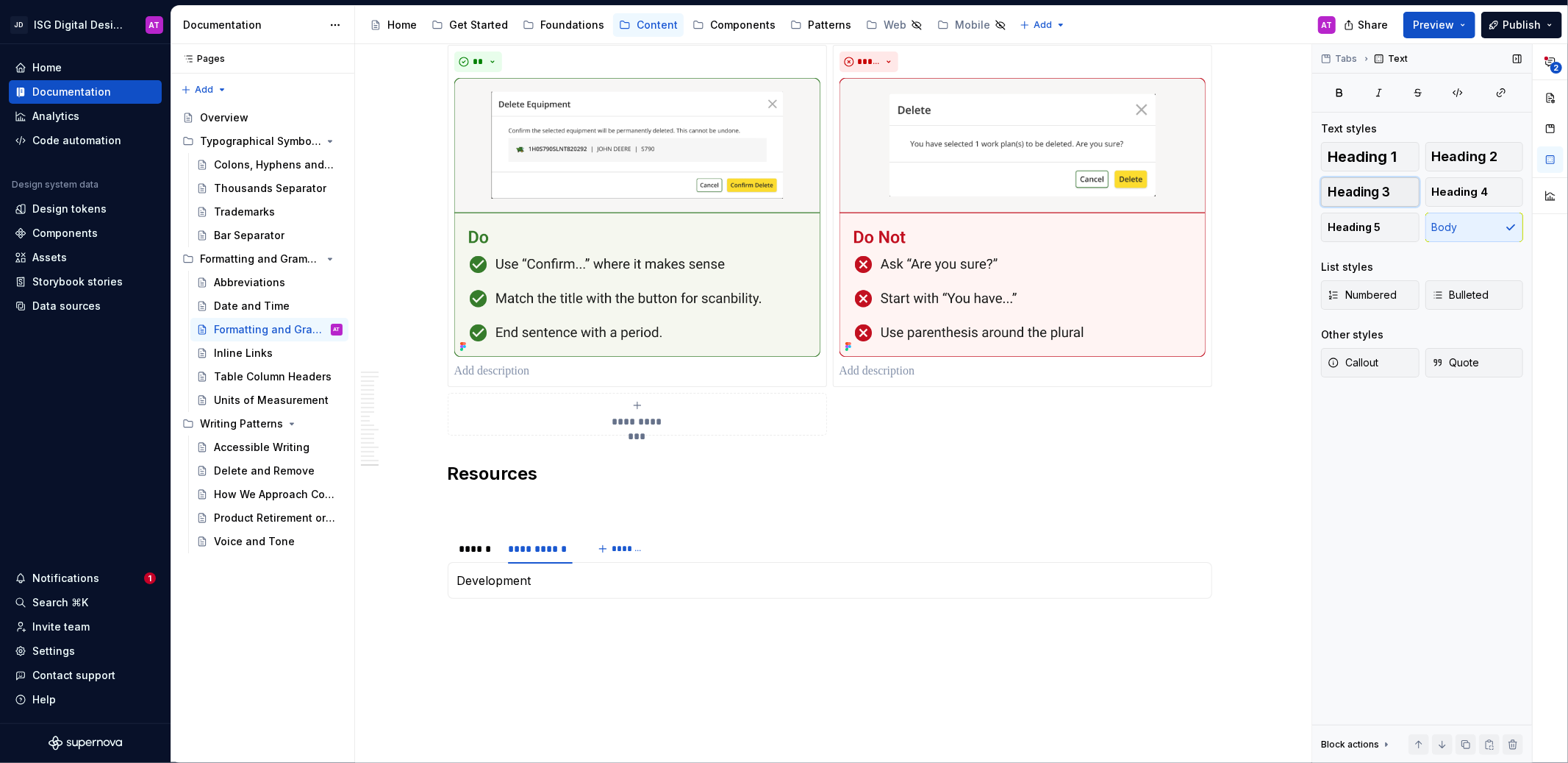
click at [1357, 188] on span "Heading 3" at bounding box center [1359, 192] width 62 height 15
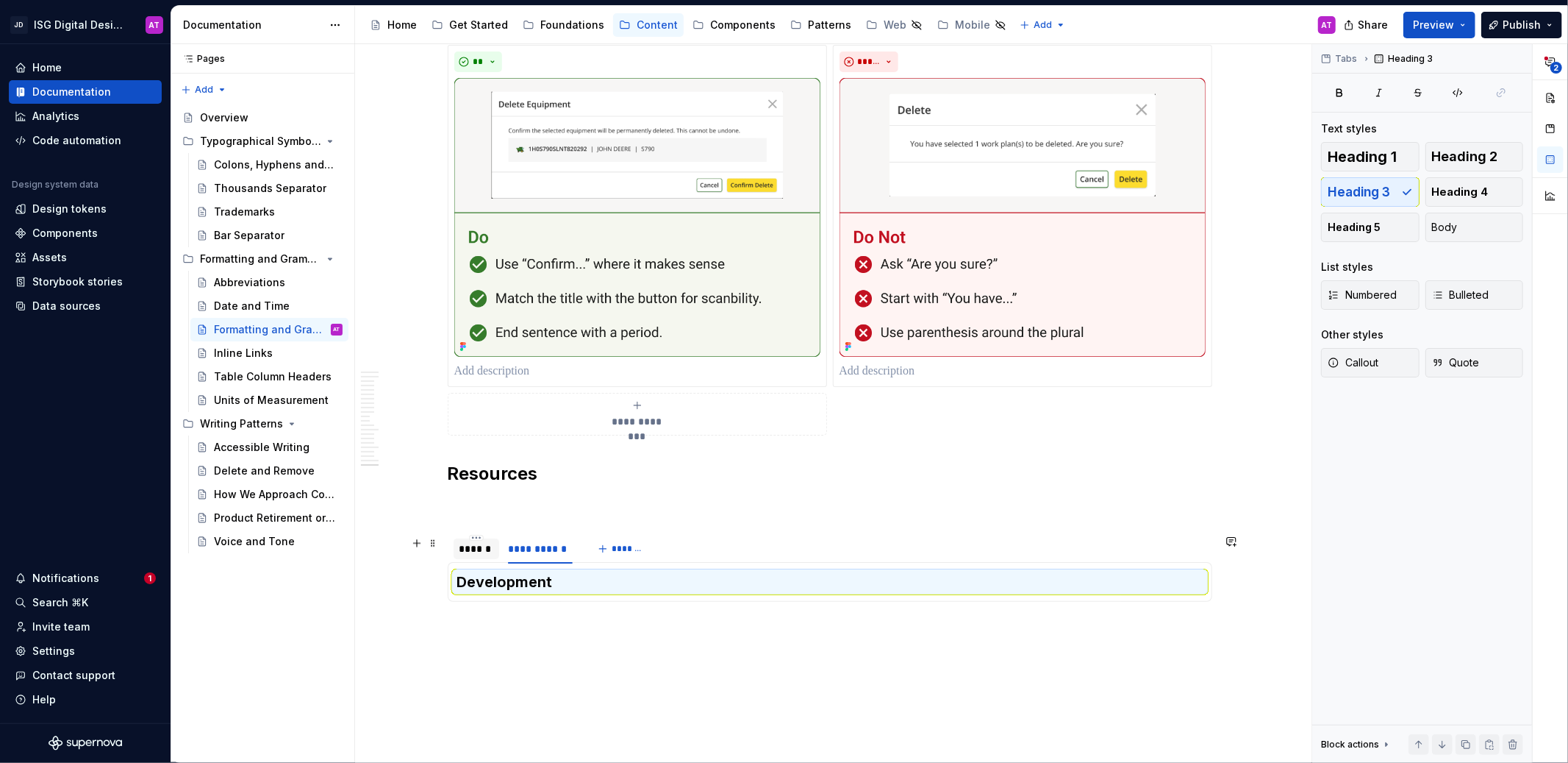
click at [485, 549] on div "******" at bounding box center [476, 548] width 34 height 15
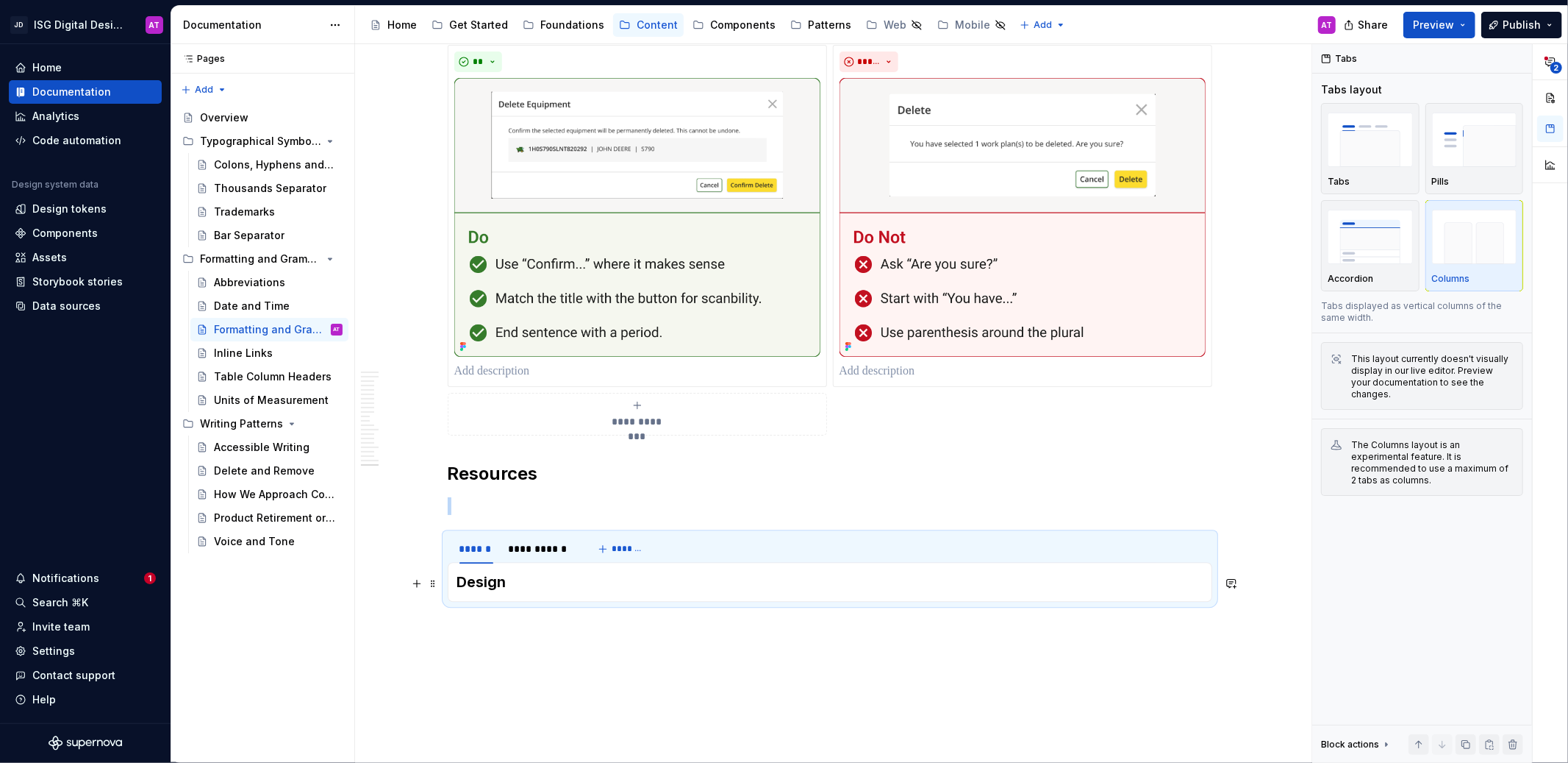
click at [565, 592] on h3 "Design" at bounding box center [830, 581] width 745 height 20
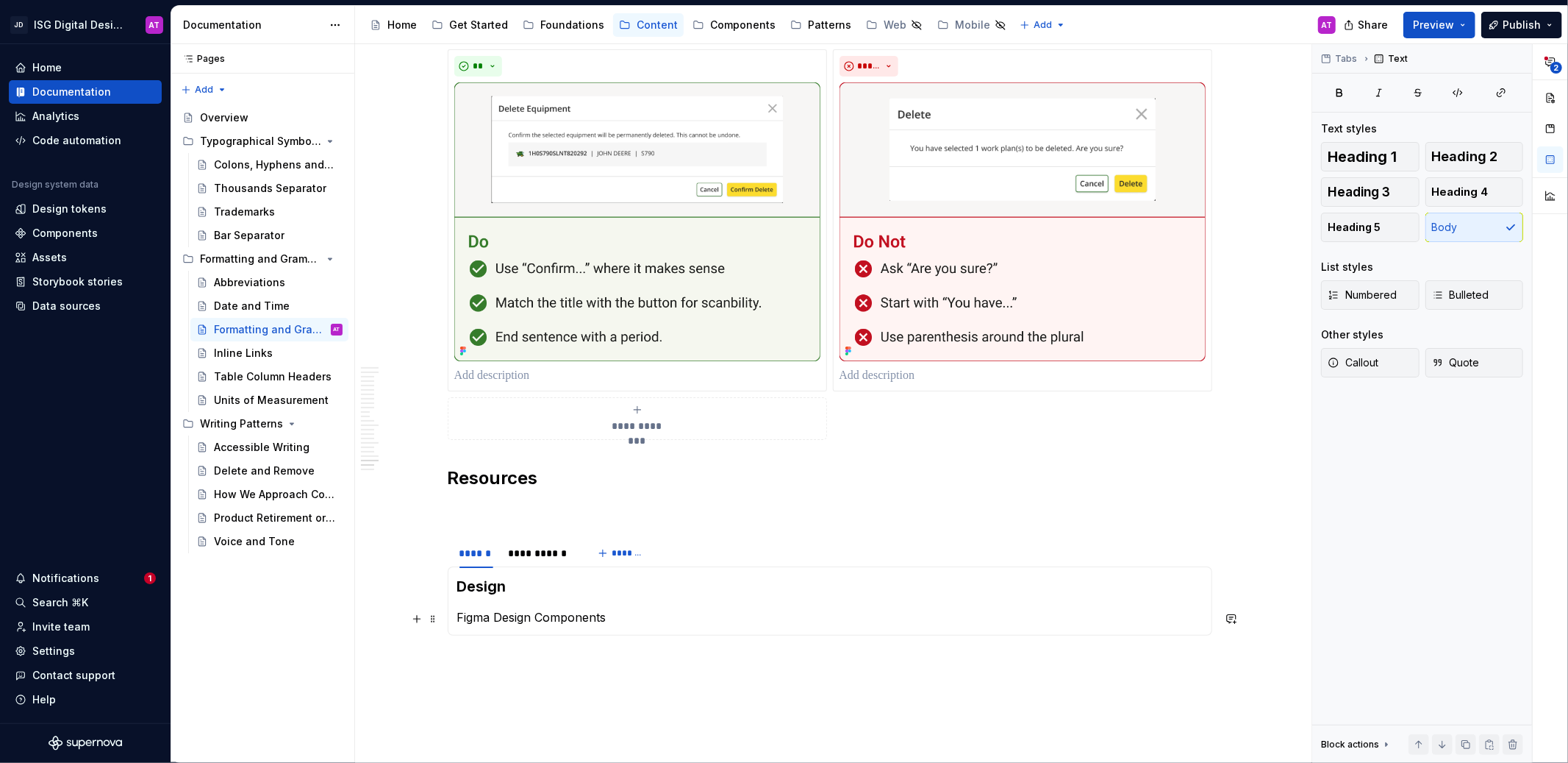
scroll to position [3105, 0]
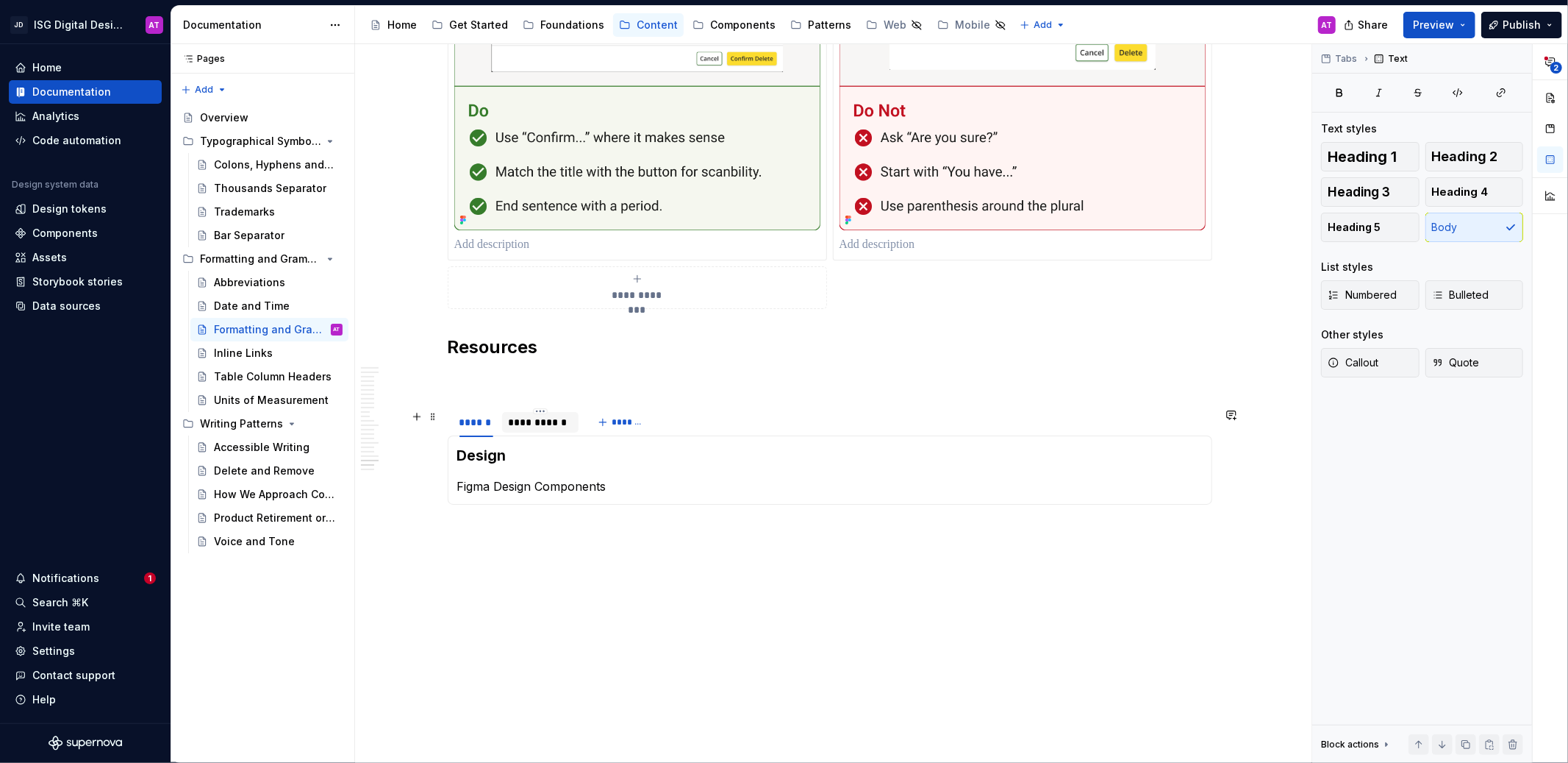
click at [546, 424] on div "**********" at bounding box center [541, 421] width 66 height 15
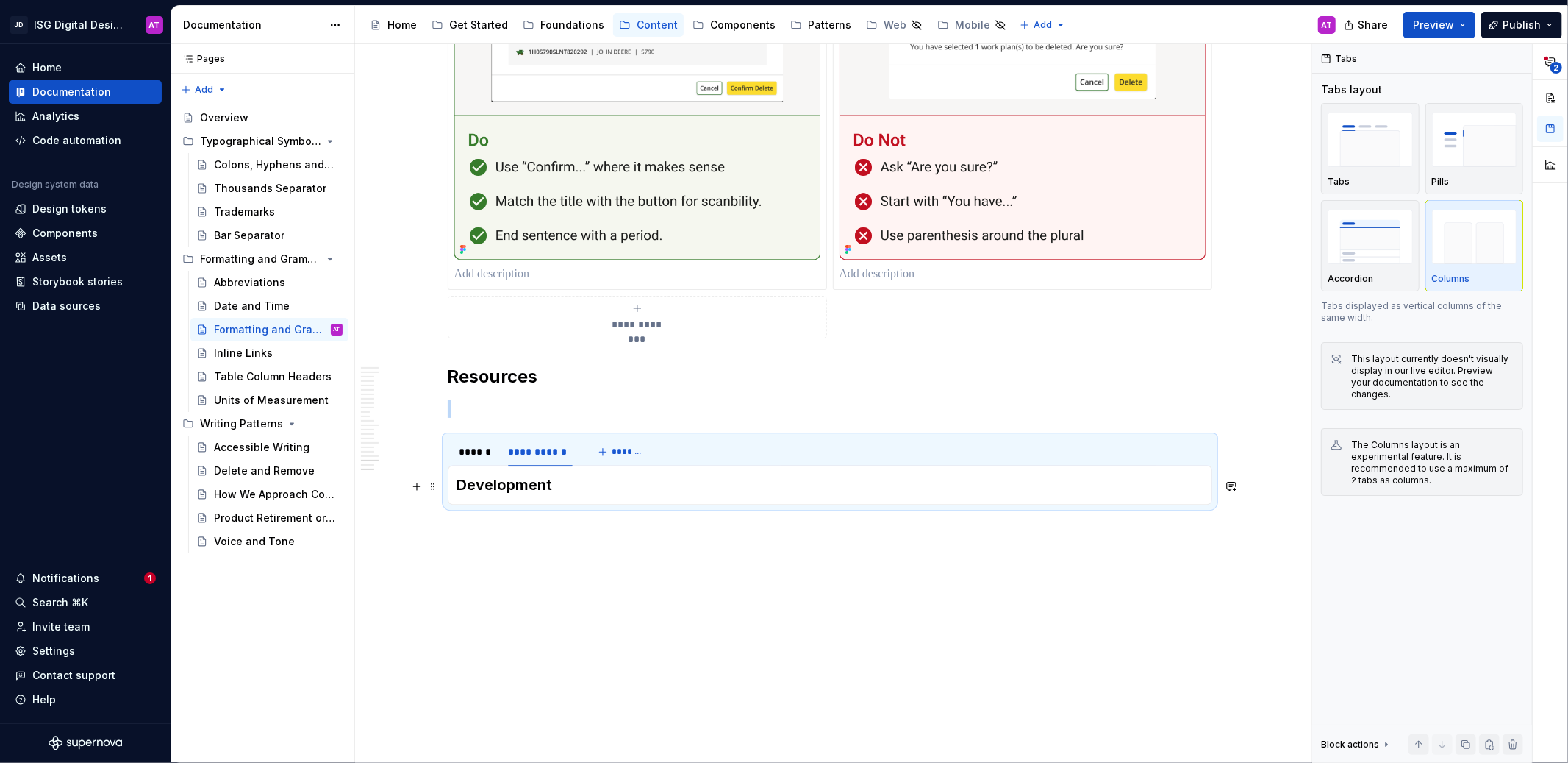
click at [570, 493] on h3 "Development" at bounding box center [830, 484] width 745 height 20
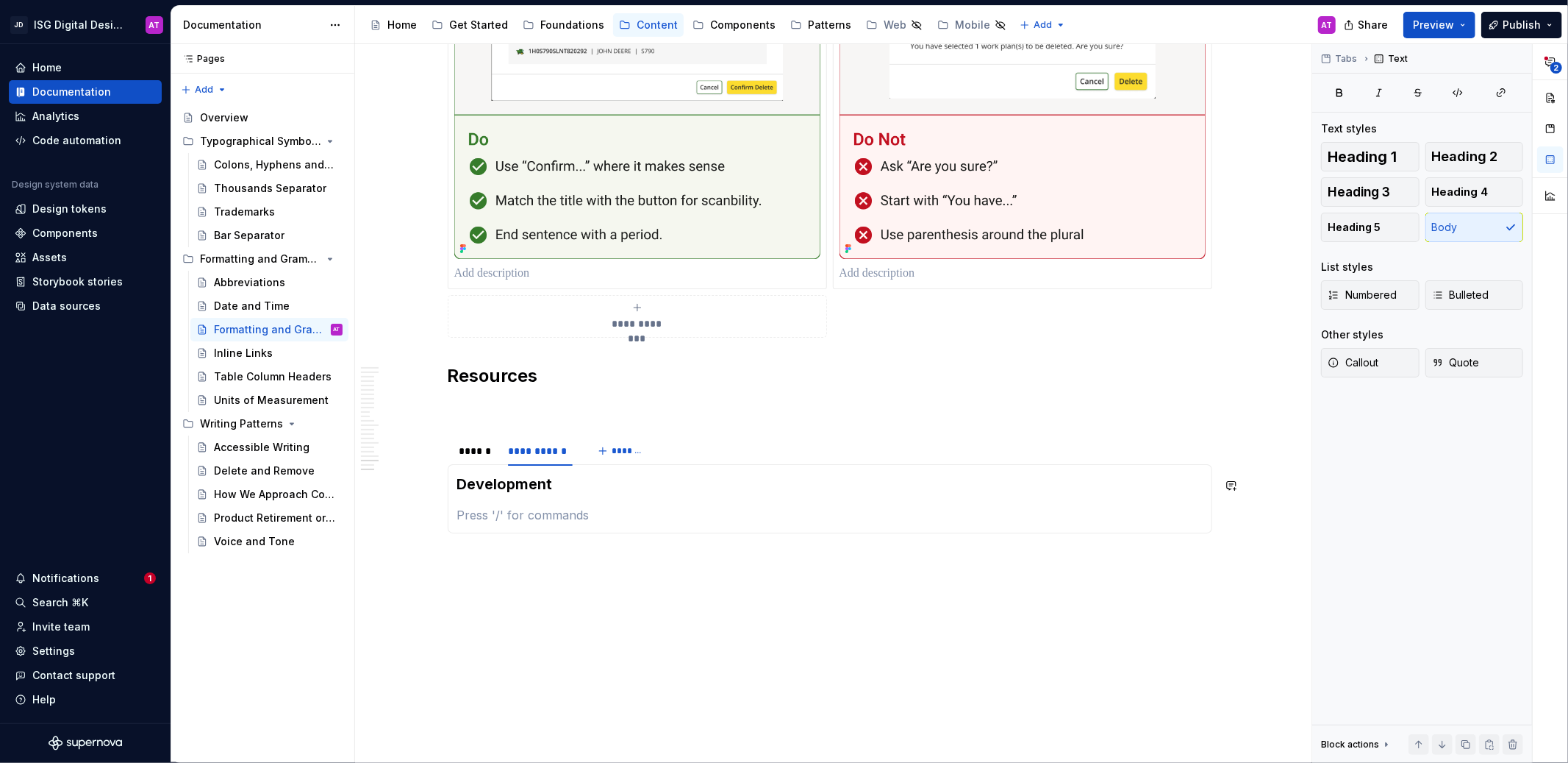
scroll to position [3105, 0]
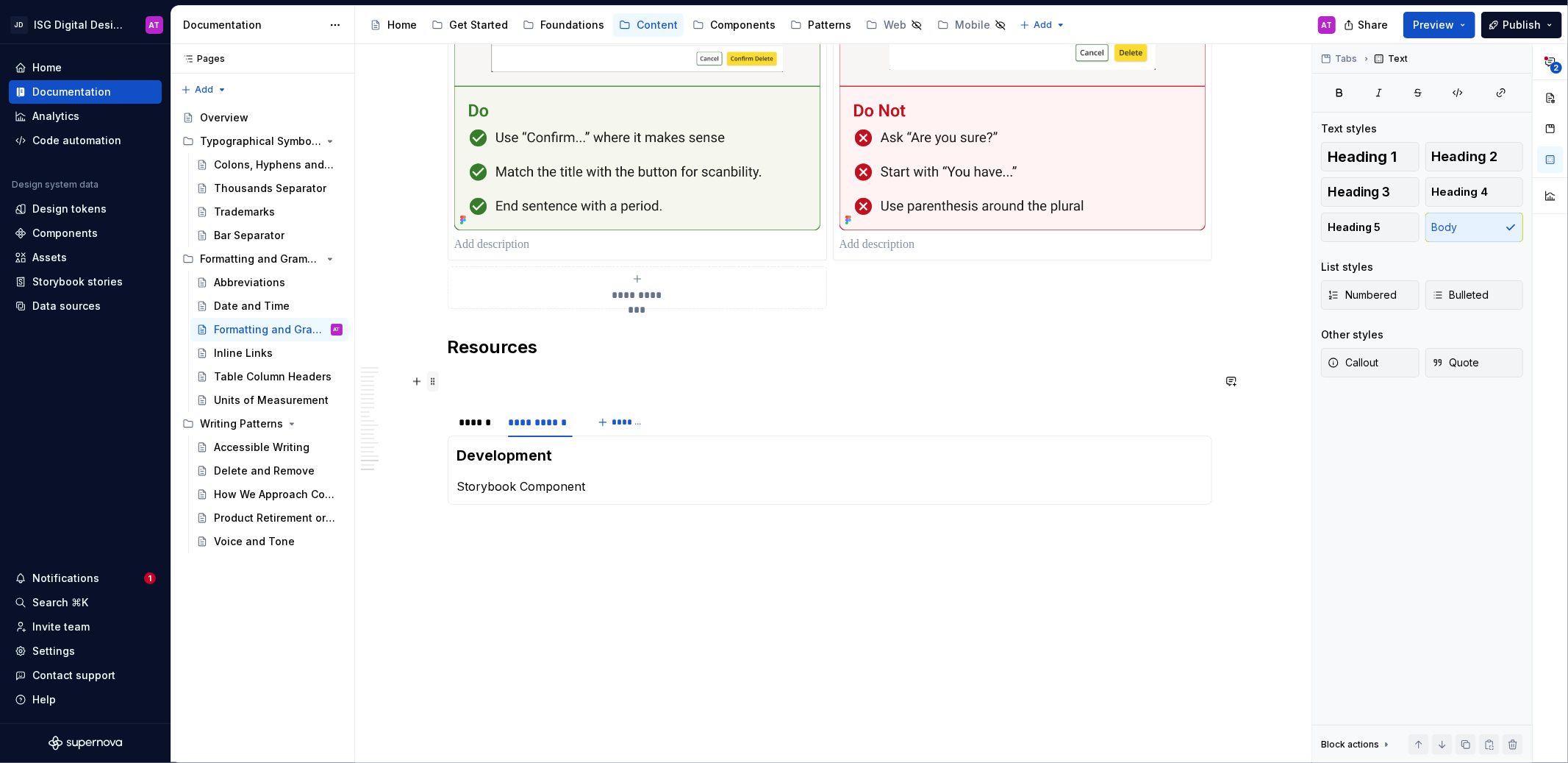
click at [433, 384] on span at bounding box center [433, 381] width 12 height 20
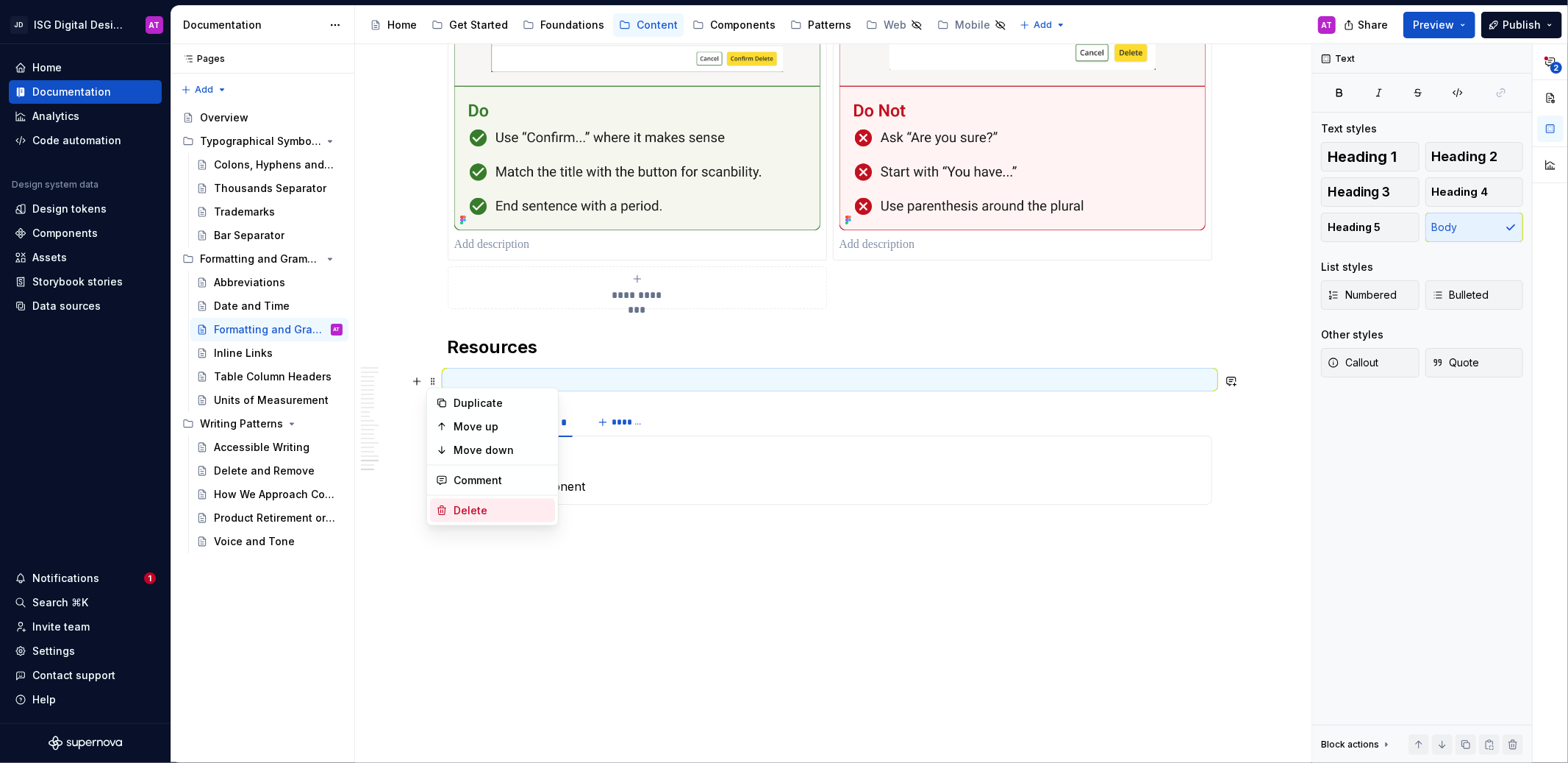
click at [455, 511] on div "Delete" at bounding box center [501, 510] width 96 height 15
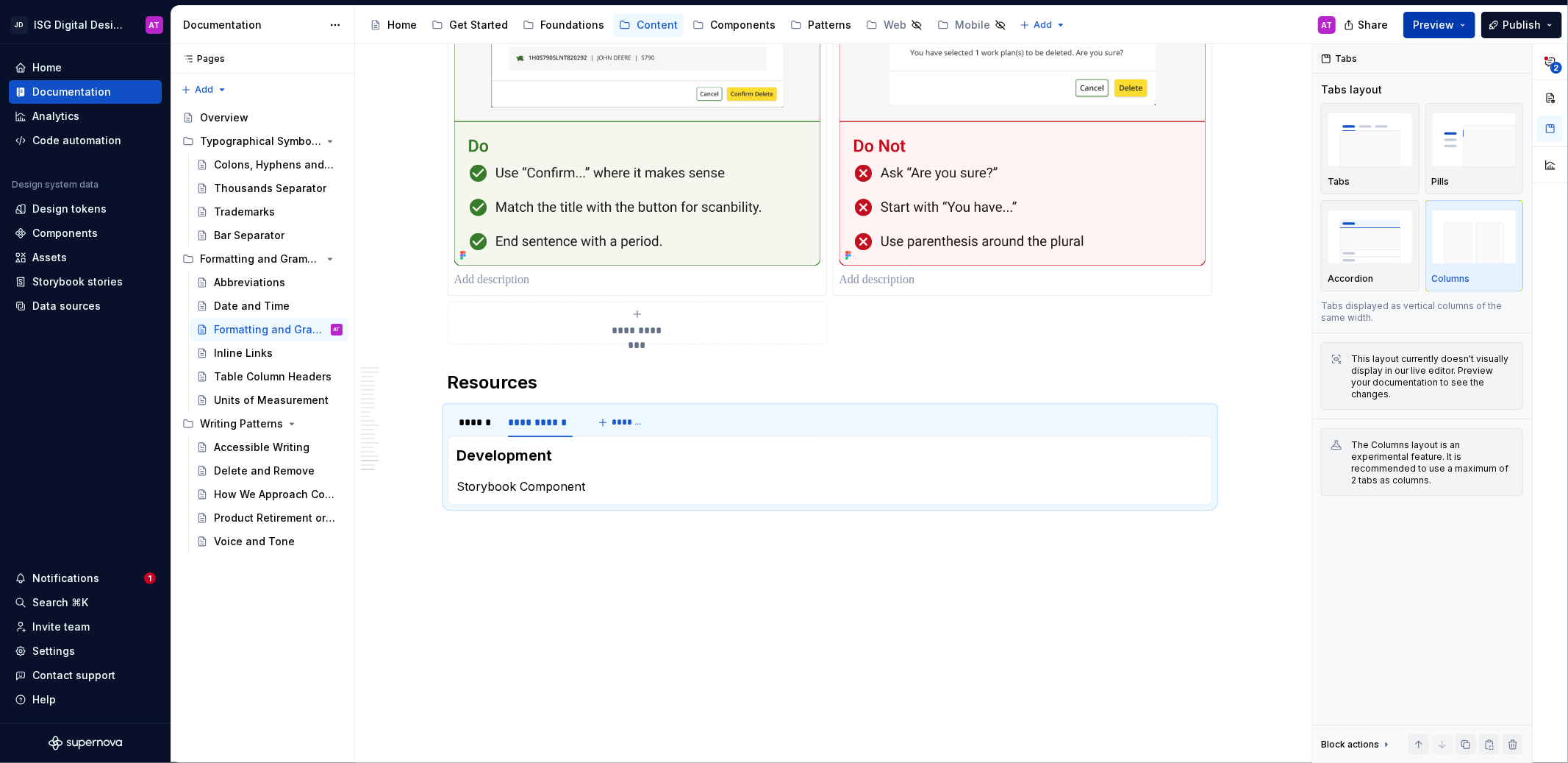
click at [1468, 28] on button "Preview" at bounding box center [1439, 25] width 72 height 27
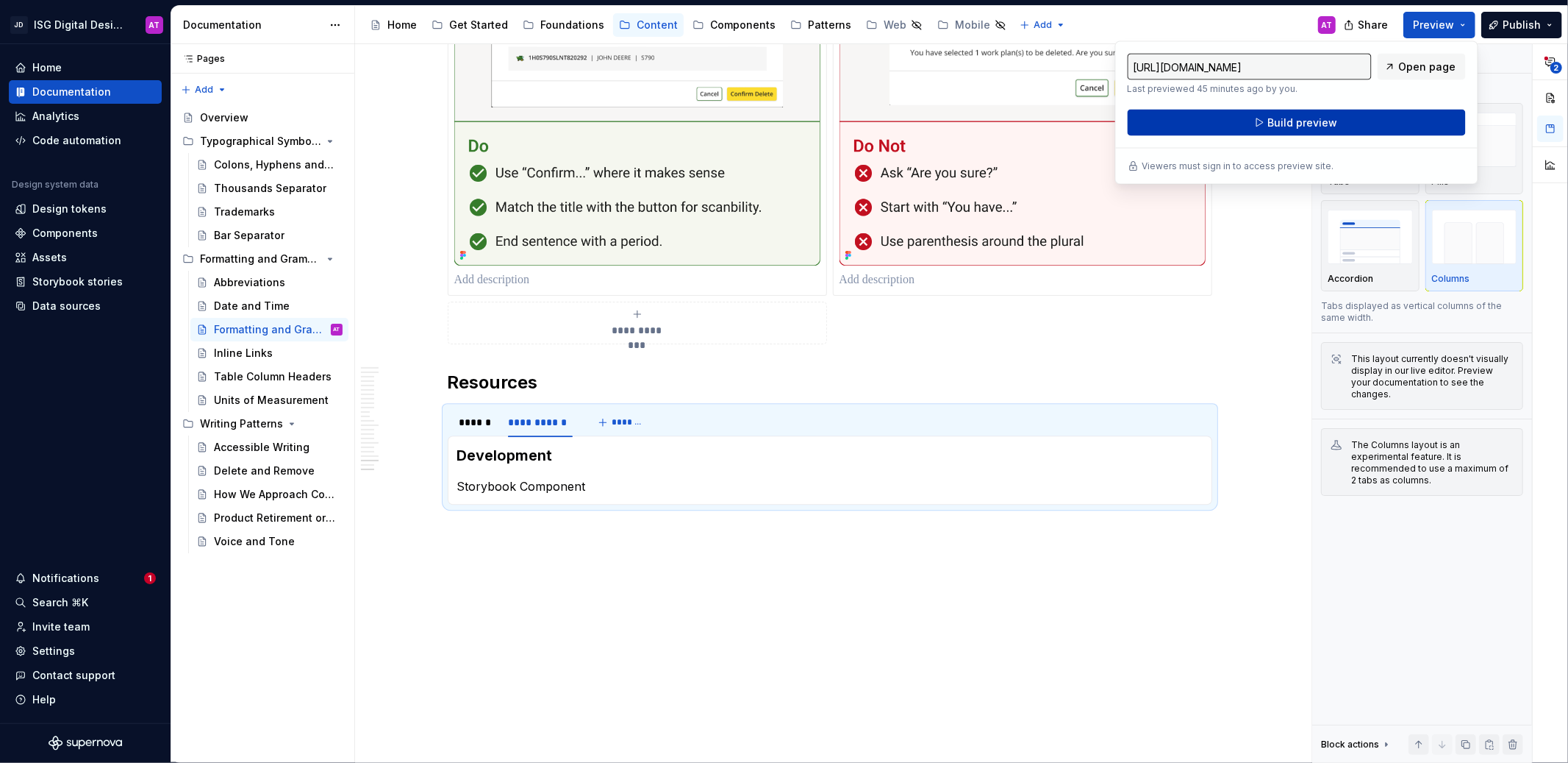
click at [1415, 114] on button "Build preview" at bounding box center [1296, 122] width 338 height 27
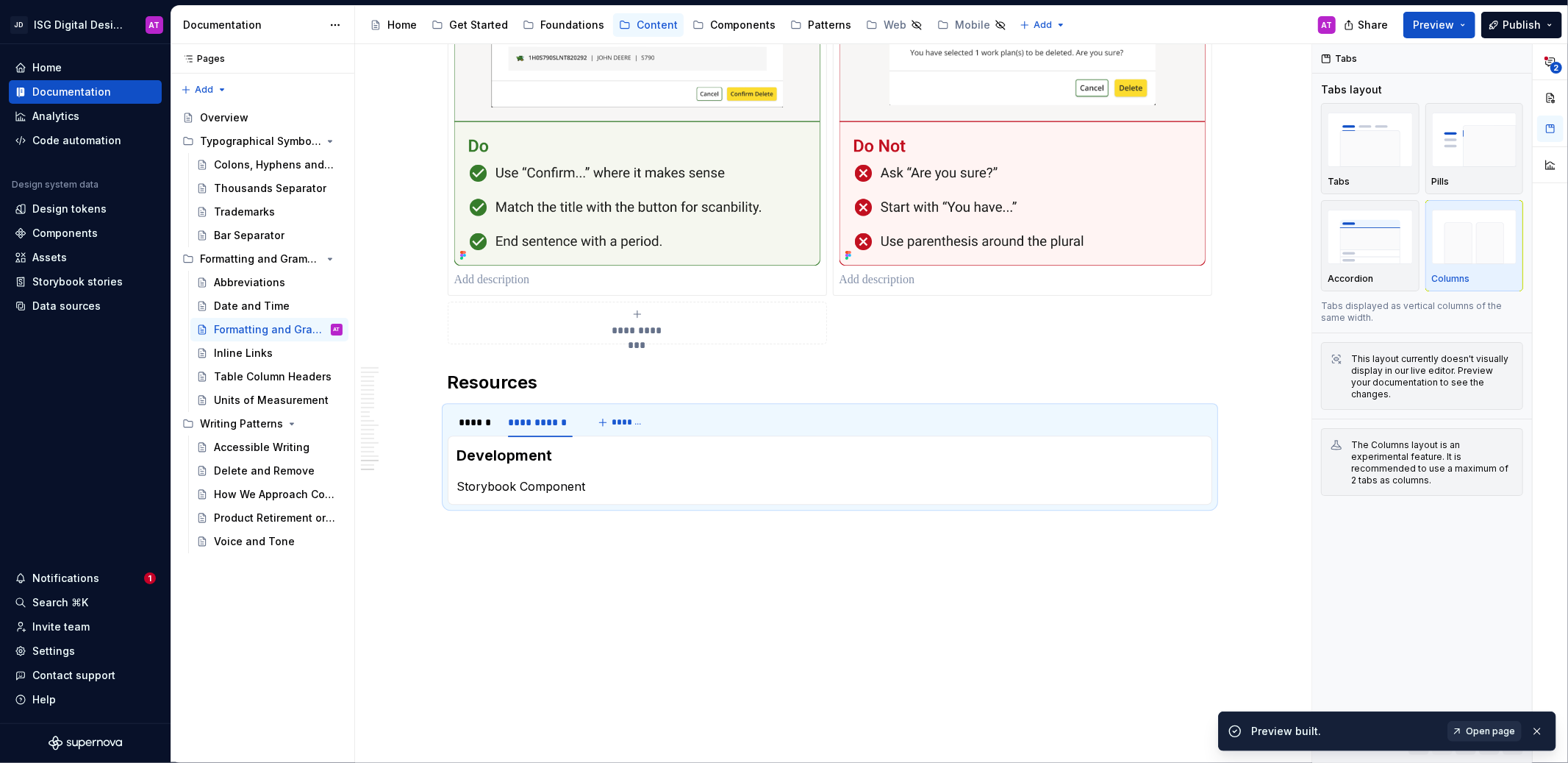
click at [1483, 728] on span "Open page" at bounding box center [1491, 730] width 50 height 12
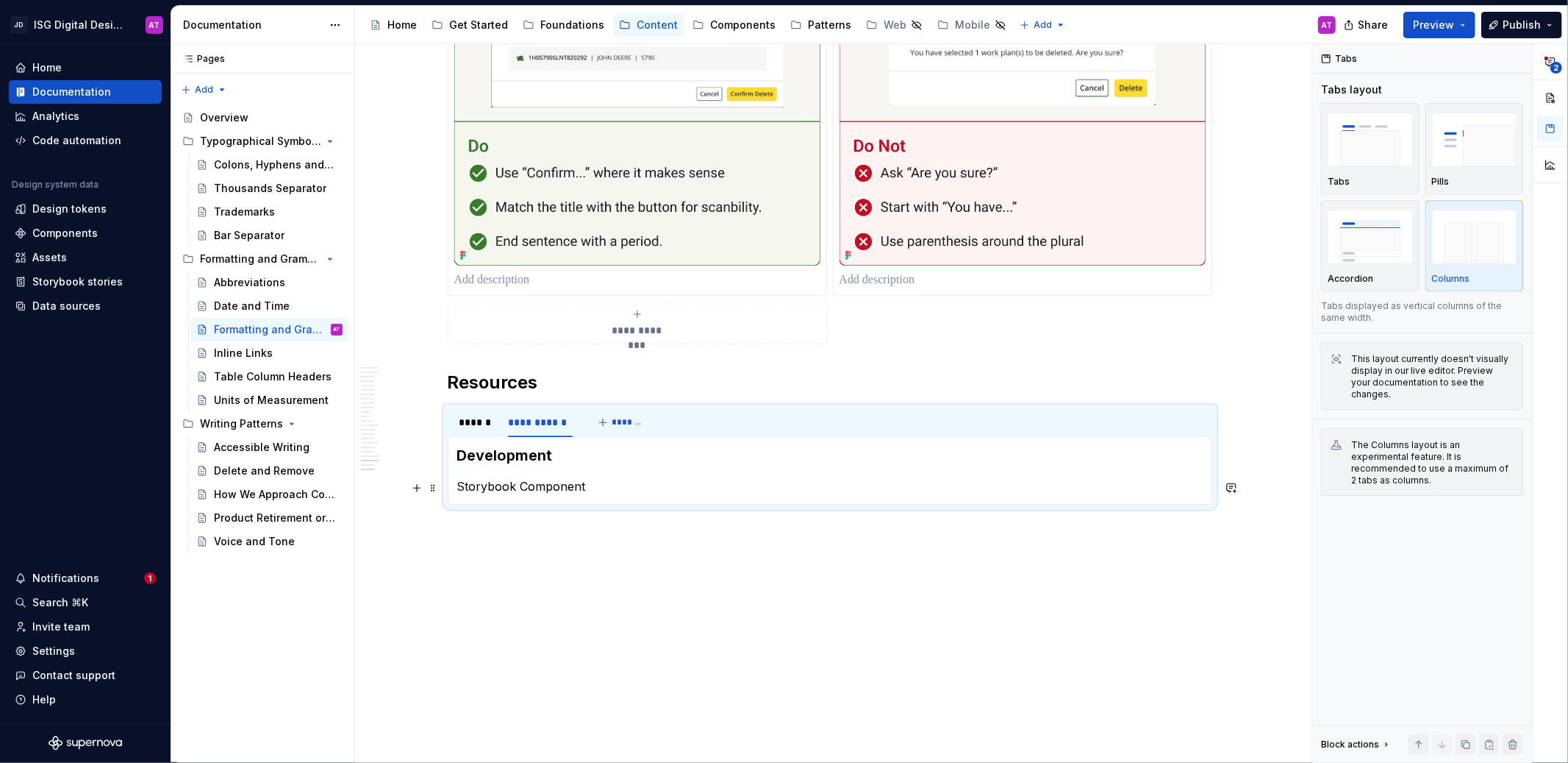
click at [458, 487] on p "Storybook Component" at bounding box center [830, 486] width 745 height 18
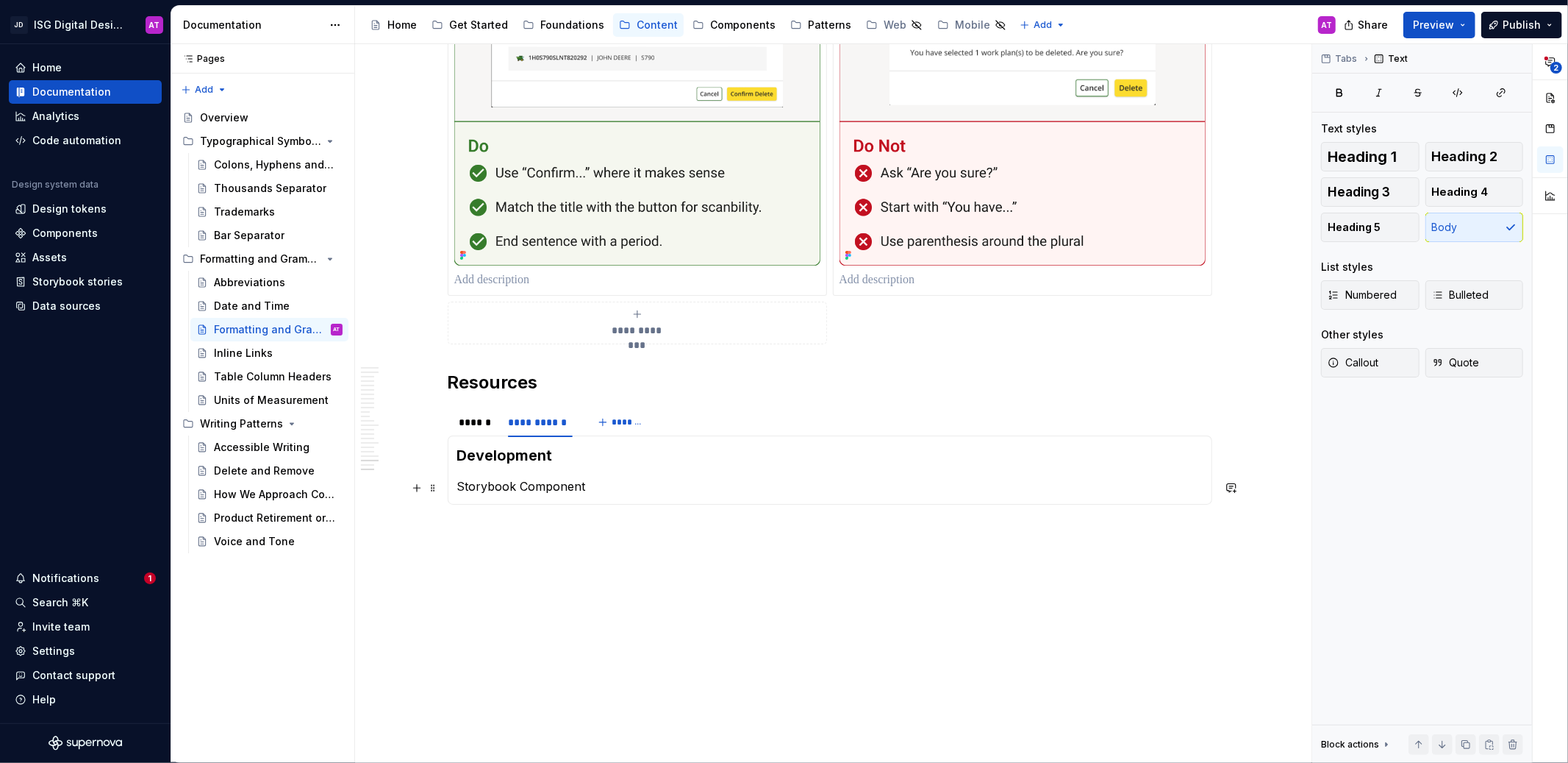
click at [603, 489] on p "Storybook Component" at bounding box center [830, 486] width 745 height 18
click at [477, 426] on div "******" at bounding box center [476, 421] width 34 height 15
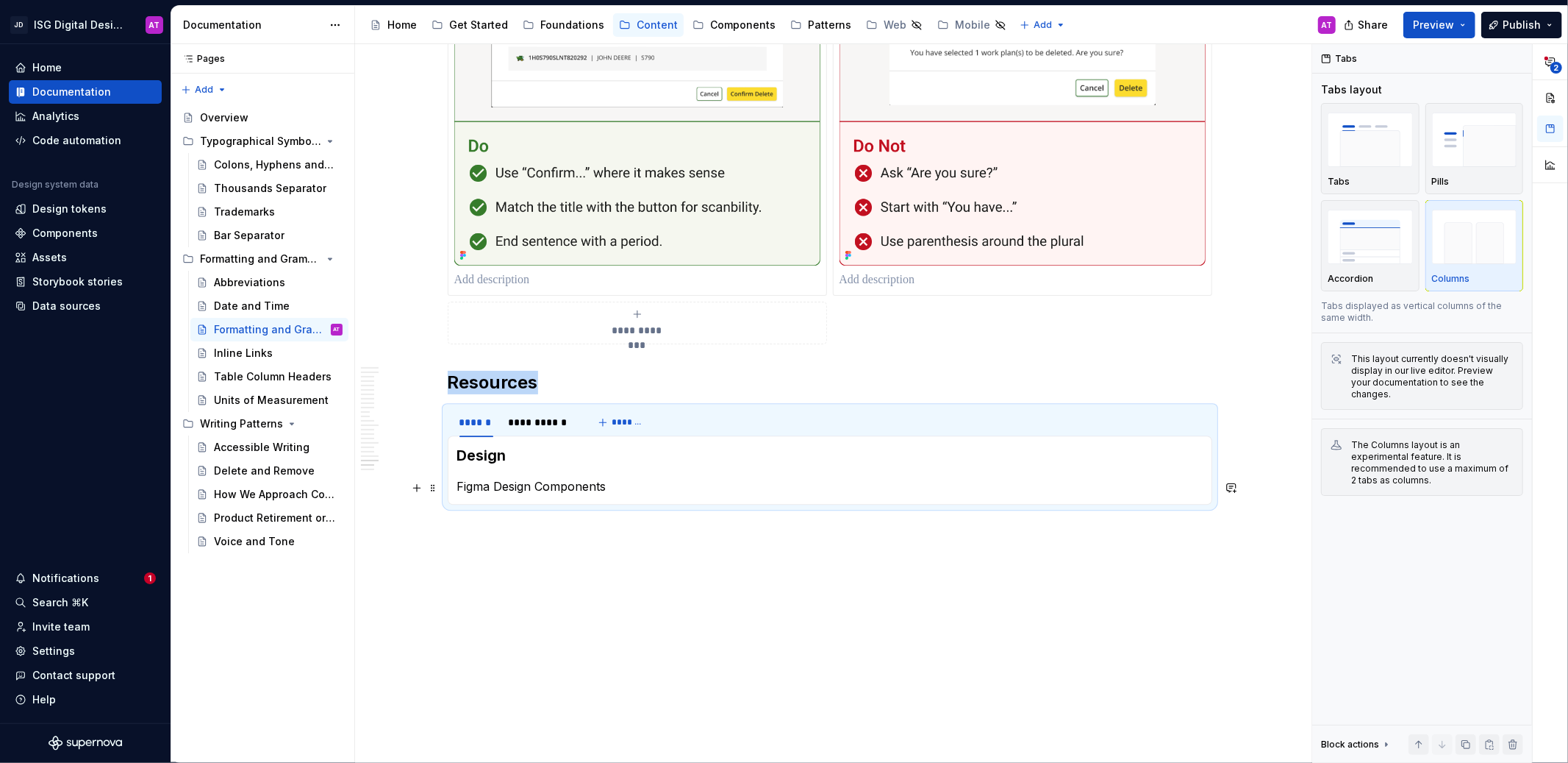
click at [631, 489] on p "Figma Design Components" at bounding box center [830, 486] width 745 height 18
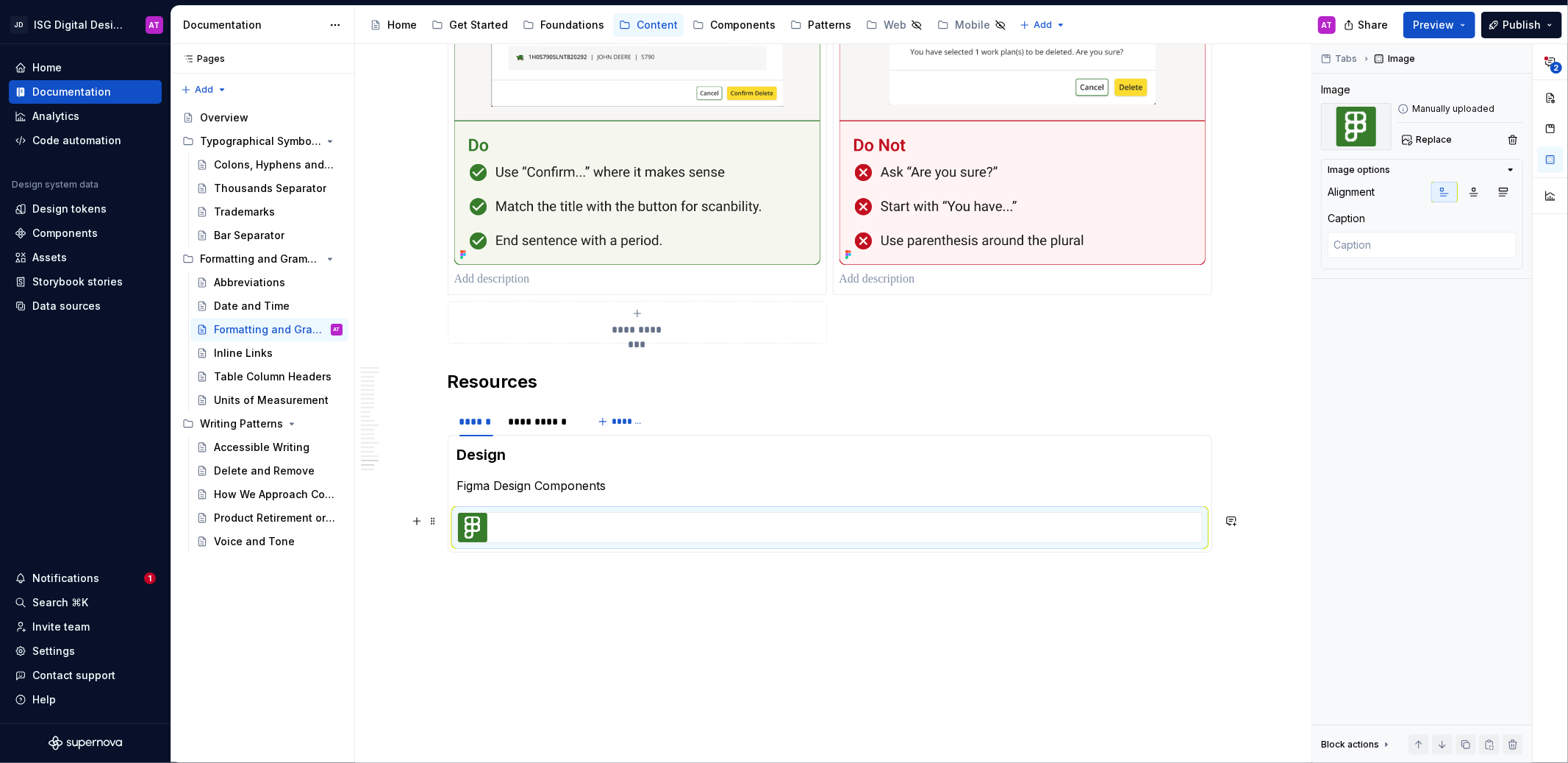
click at [647, 535] on div at bounding box center [829, 527] width 744 height 29
click at [633, 531] on div at bounding box center [829, 527] width 744 height 29
click at [1431, 250] on textarea at bounding box center [1422, 245] width 189 height 27
click at [1432, 247] on textarea at bounding box center [1422, 245] width 189 height 27
type textarea "*"
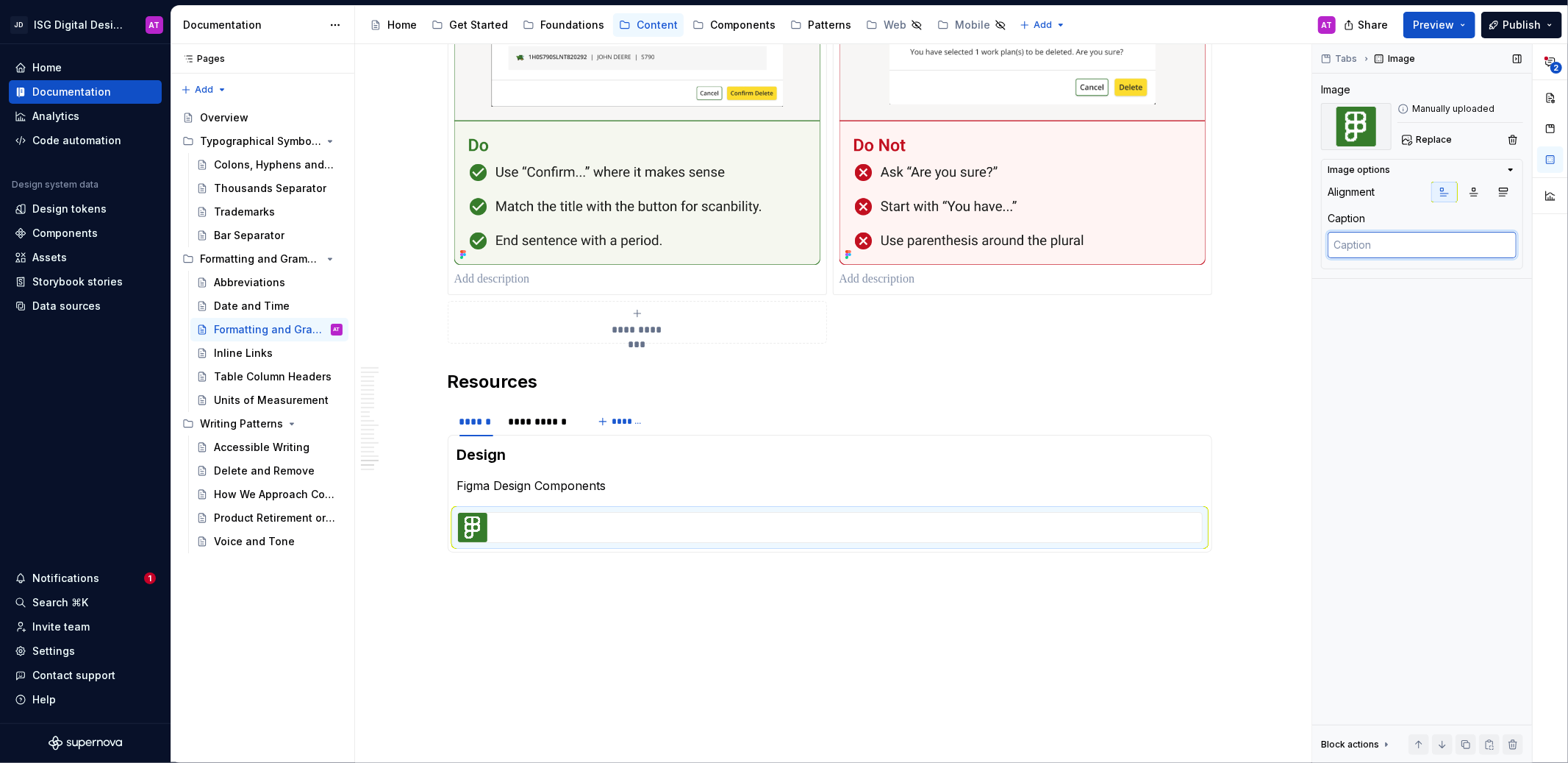
type textarea "F"
type textarea "*"
type textarea "Fi"
type textarea "*"
type textarea "Fig"
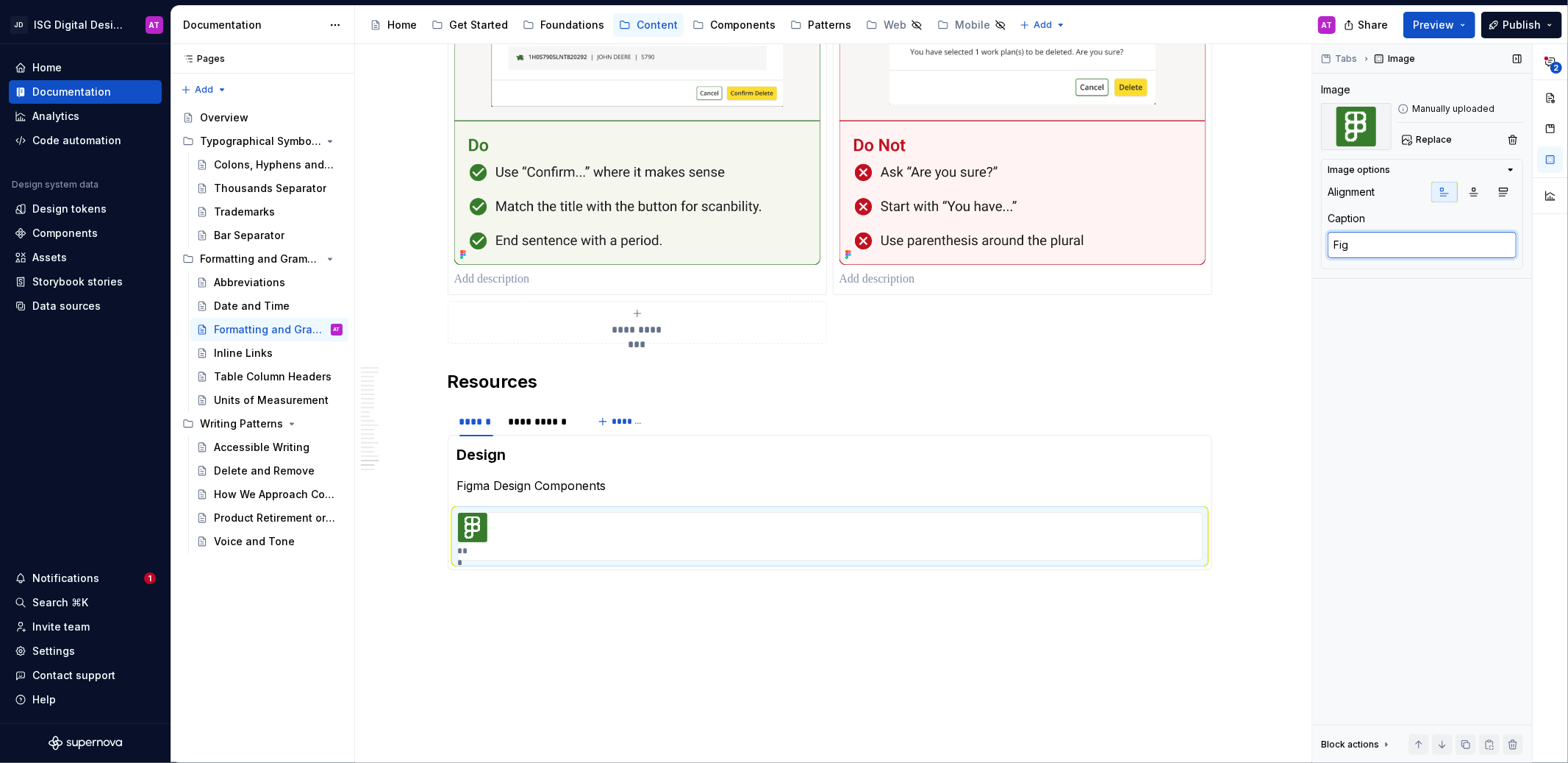
type textarea "*"
type textarea "Figm"
type textarea "*"
type textarea "Figma"
type textarea "*"
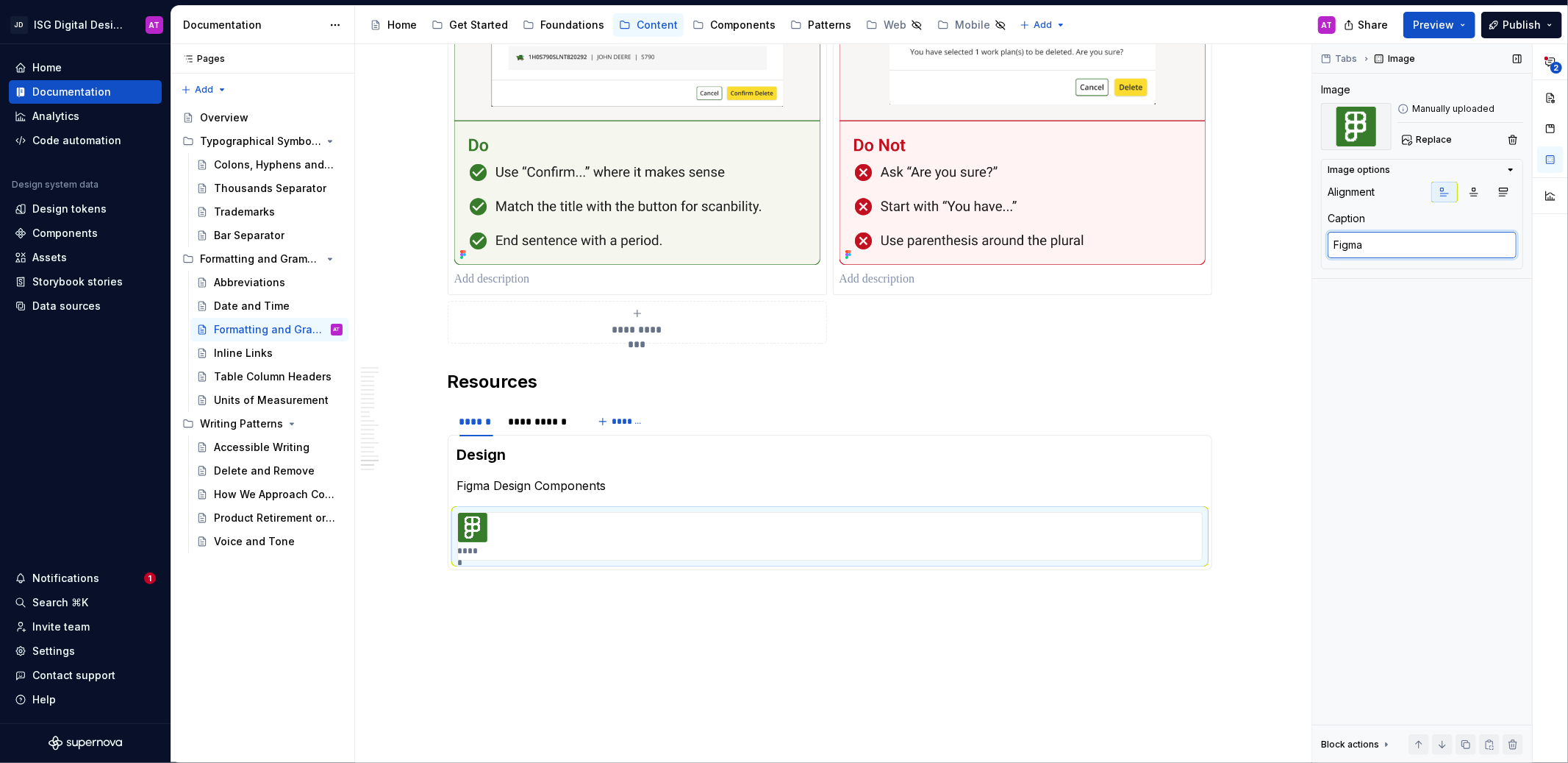
type textarea "Figma"
type textarea "*"
type textarea "Figma D"
type textarea "*"
type textarea "Figma De"
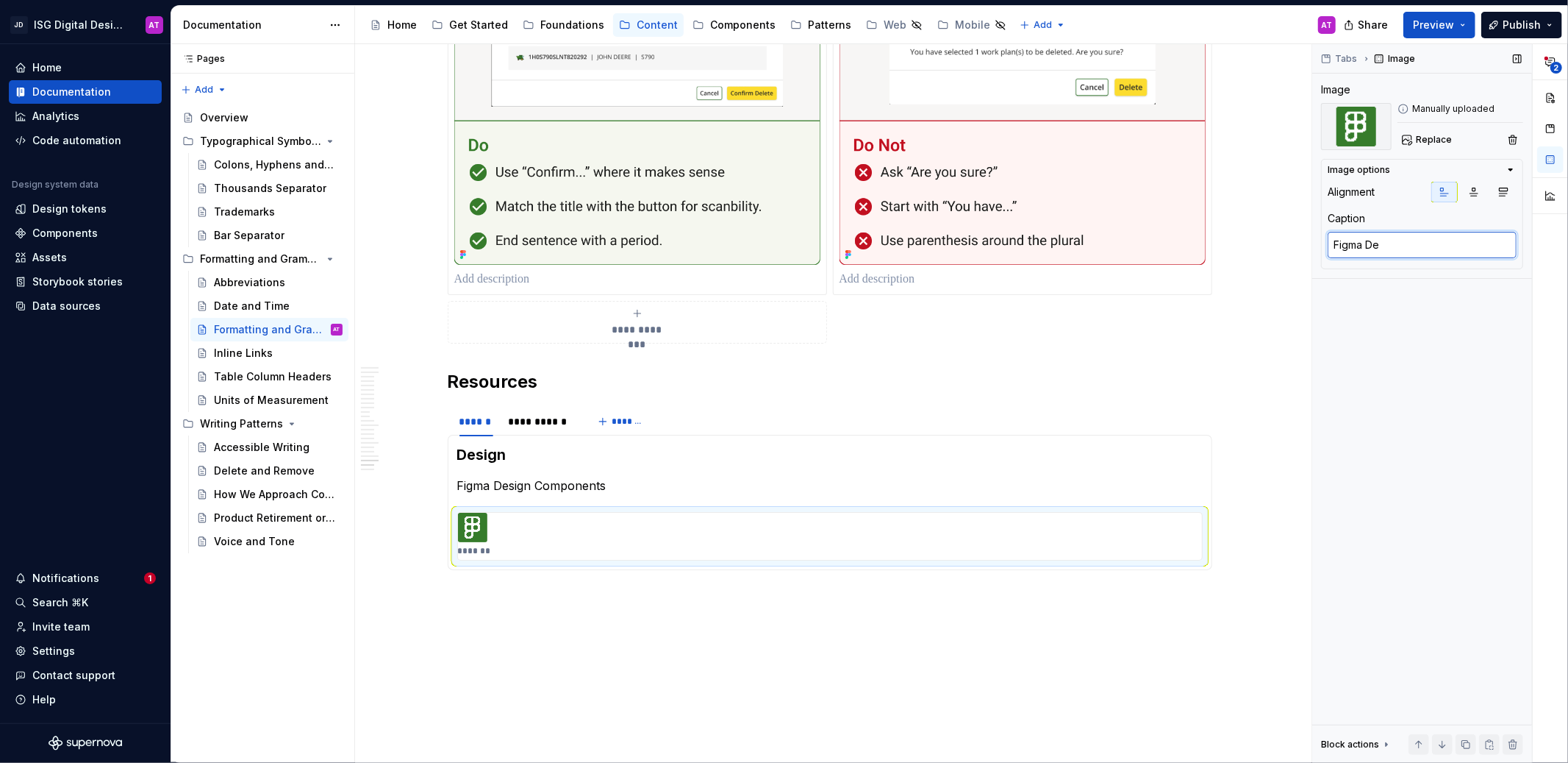
type textarea "*"
type textarea "Figma Des"
type textarea "*"
type textarea "Figma Desi"
type textarea "*"
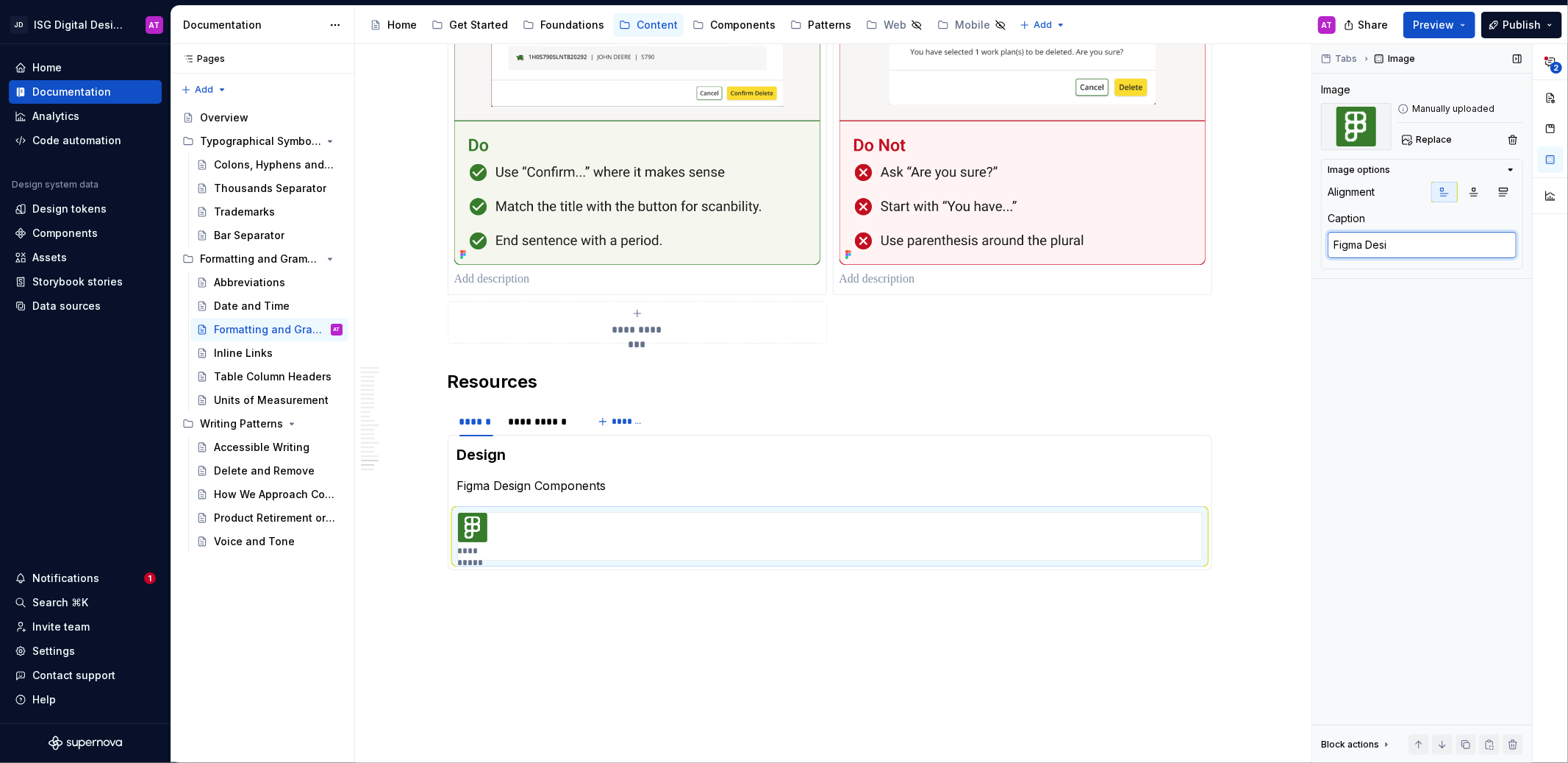
type textarea "Figma Desig"
type textarea "*"
type textarea "Figma Design"
type textarea "*"
type textarea "Figma Design"
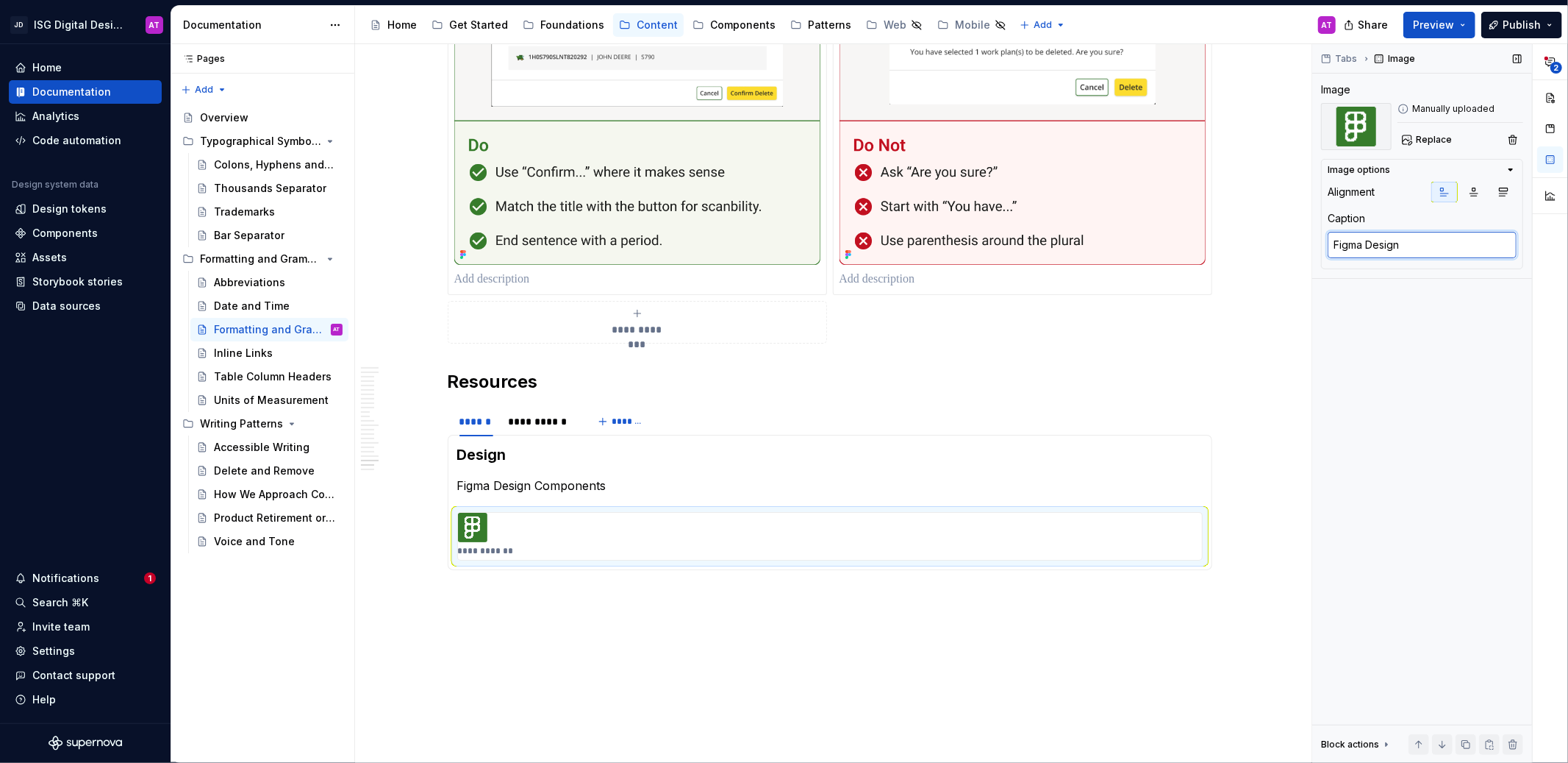
type textarea "*"
type textarea "Figma Design C"
type textarea "*"
type textarea "Figma Design Co"
type textarea "*"
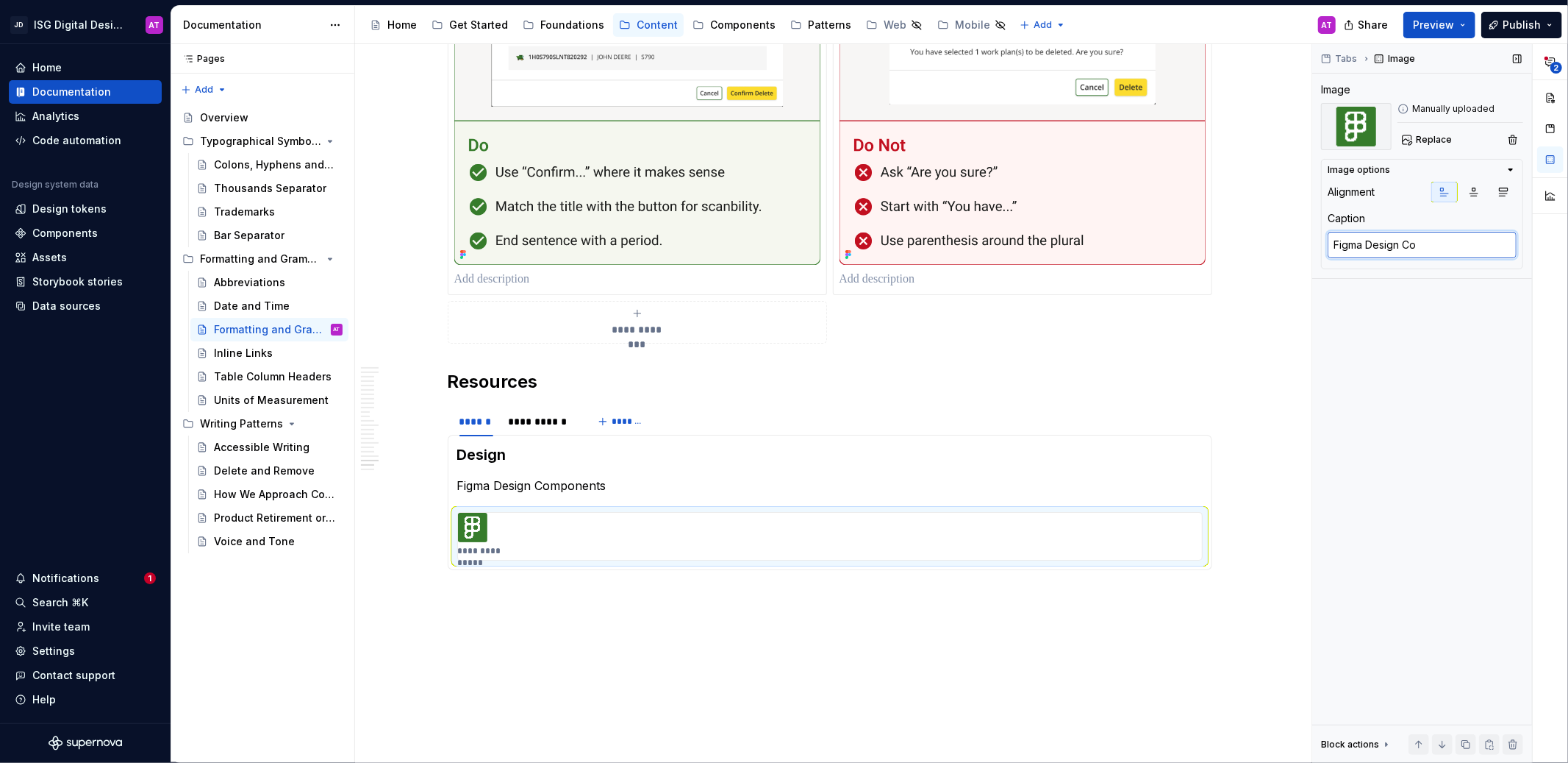
type textarea "Figma Design Com"
type textarea "*"
type textarea "Figma Design Comp"
type textarea "*"
type textarea "Figma Design Compo"
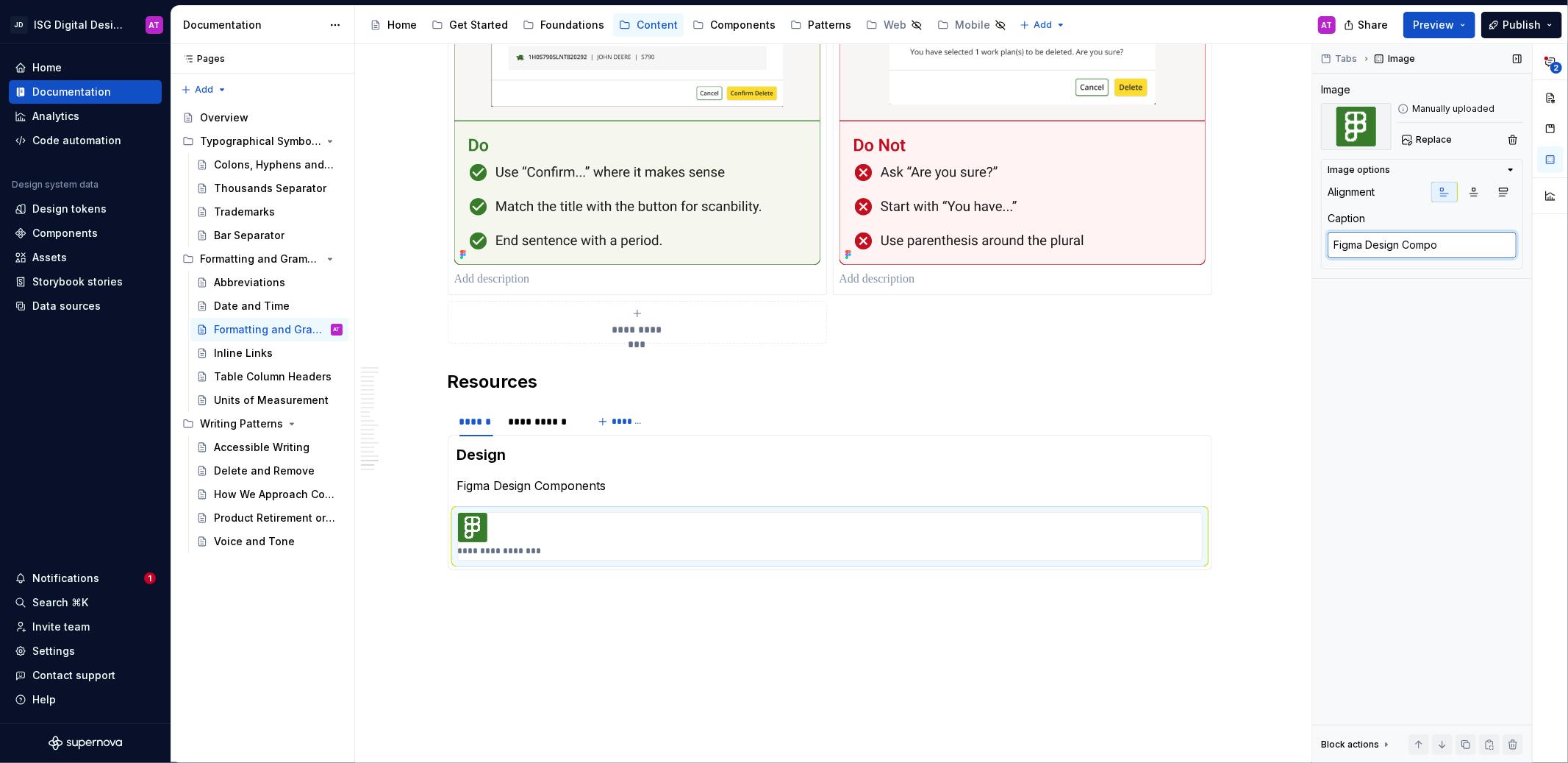
type textarea "*"
type textarea "Figma Design Compon"
type textarea "*"
type textarea "Figma Design Compone"
type textarea "*"
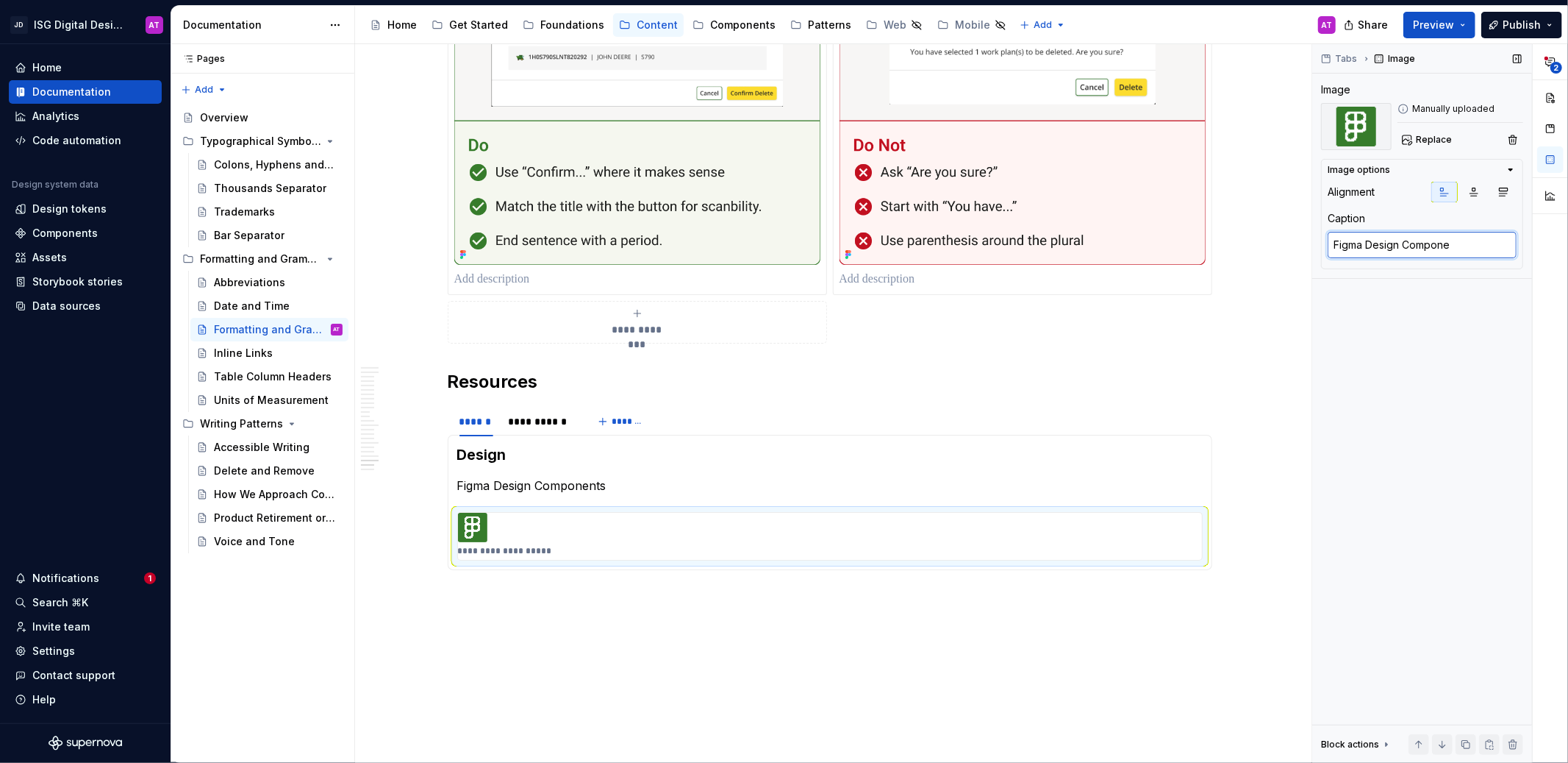
type textarea "Figma Design Componen"
type textarea "*"
type textarea "Figma Design Components"
type textarea "*"
type textarea "Figma Design Components"
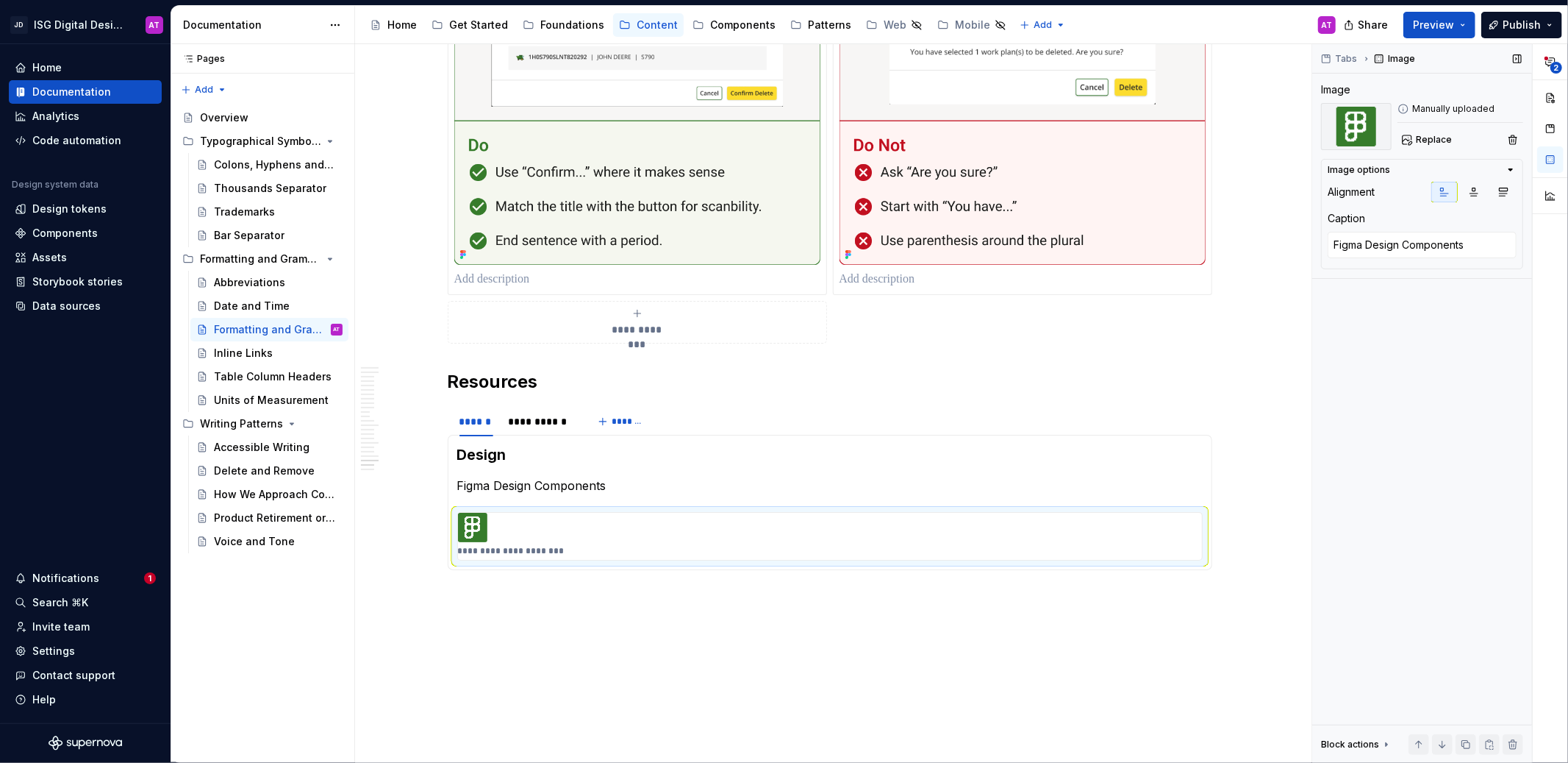
click at [1456, 349] on div "Tabs Image Image Manually uploaded Replace Image options Alignment Caption Figm…" at bounding box center [1422, 404] width 220 height 719
click at [460, 551] on p "**********" at bounding box center [514, 550] width 113 height 12
click at [466, 552] on p "**********" at bounding box center [514, 550] width 113 height 12
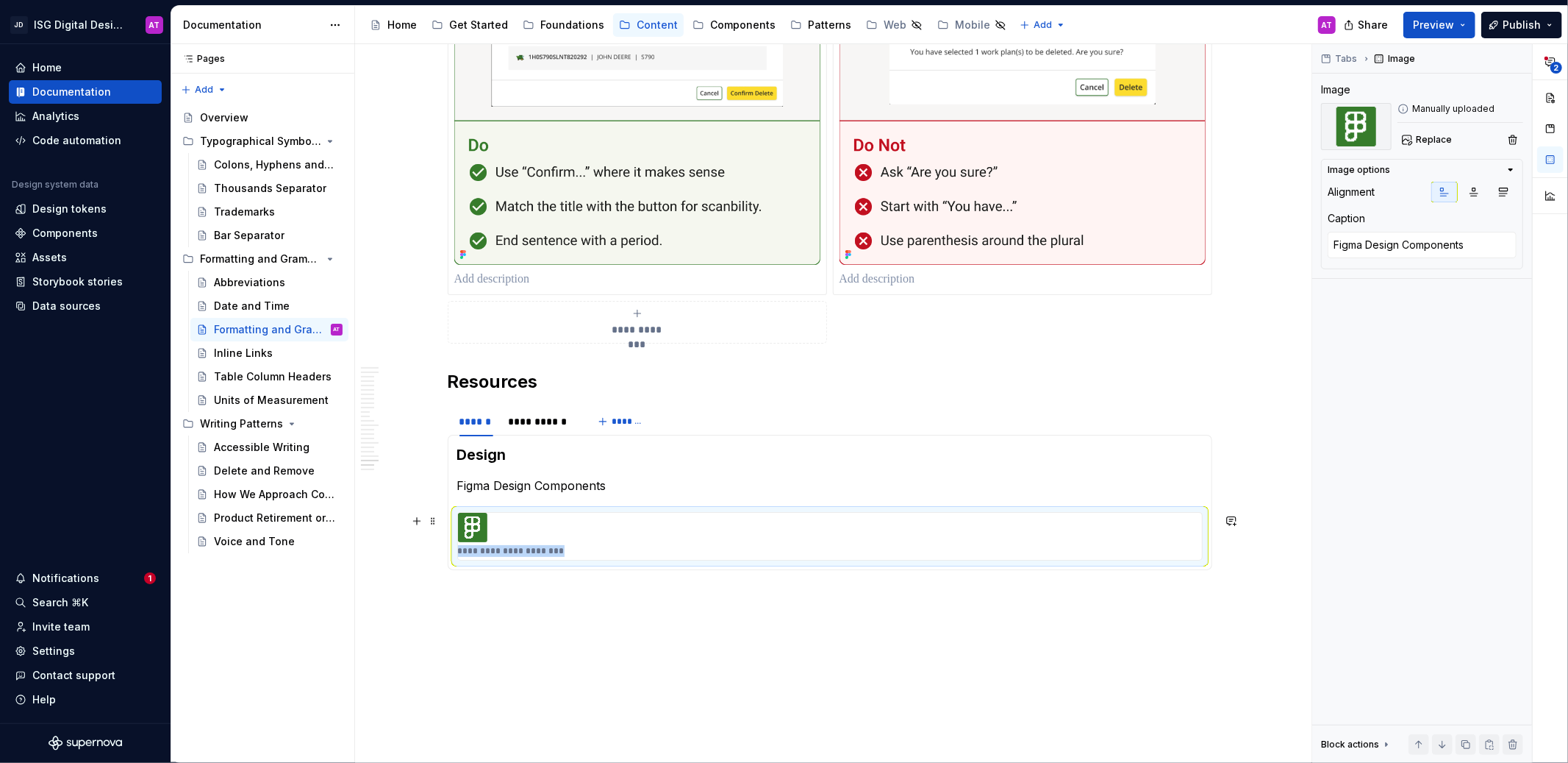
click at [466, 552] on p "**********" at bounding box center [514, 550] width 113 height 12
click at [1468, 25] on button "Preview" at bounding box center [1439, 25] width 72 height 27
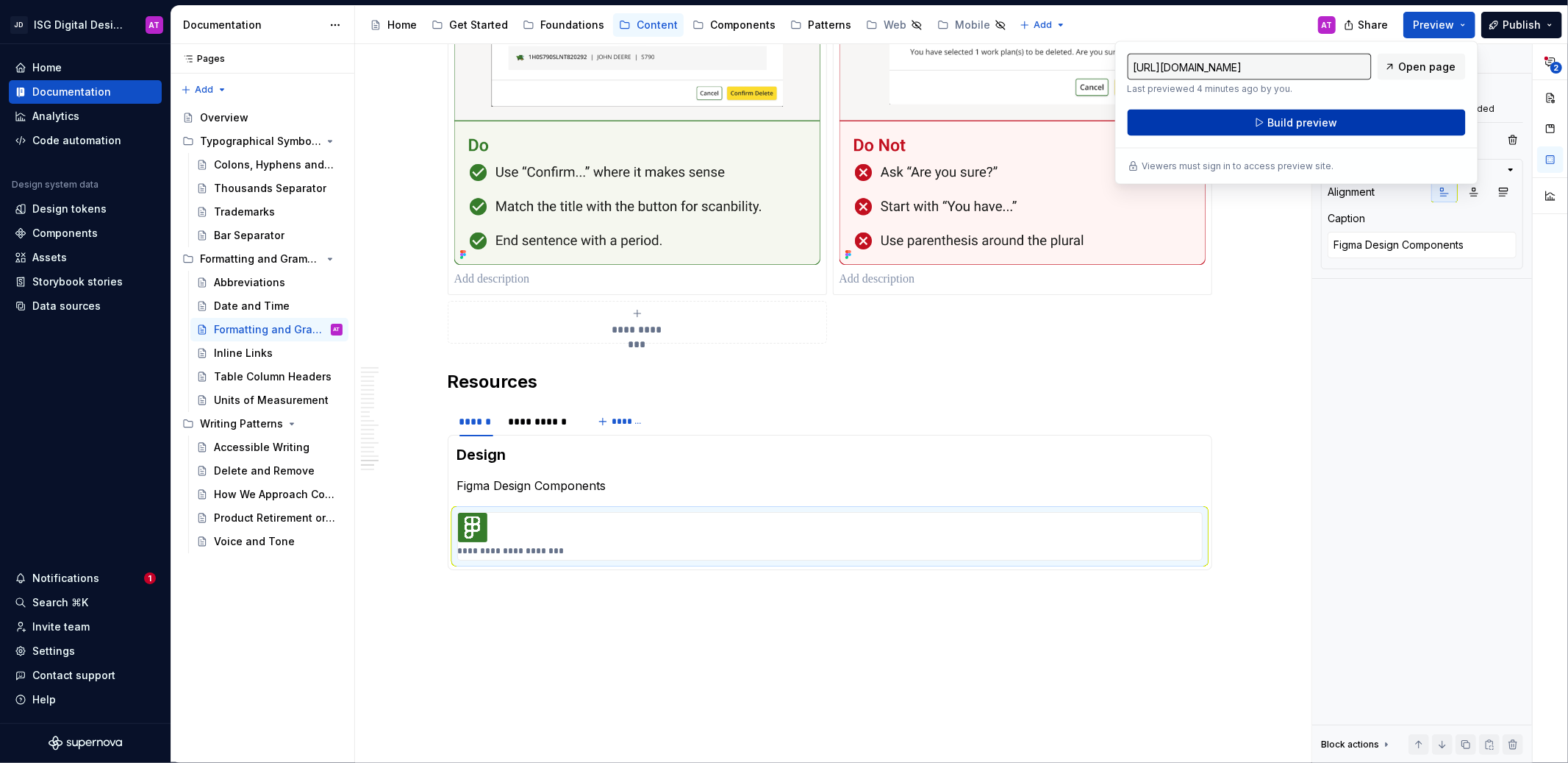
click at [1373, 127] on button "Build preview" at bounding box center [1296, 122] width 338 height 27
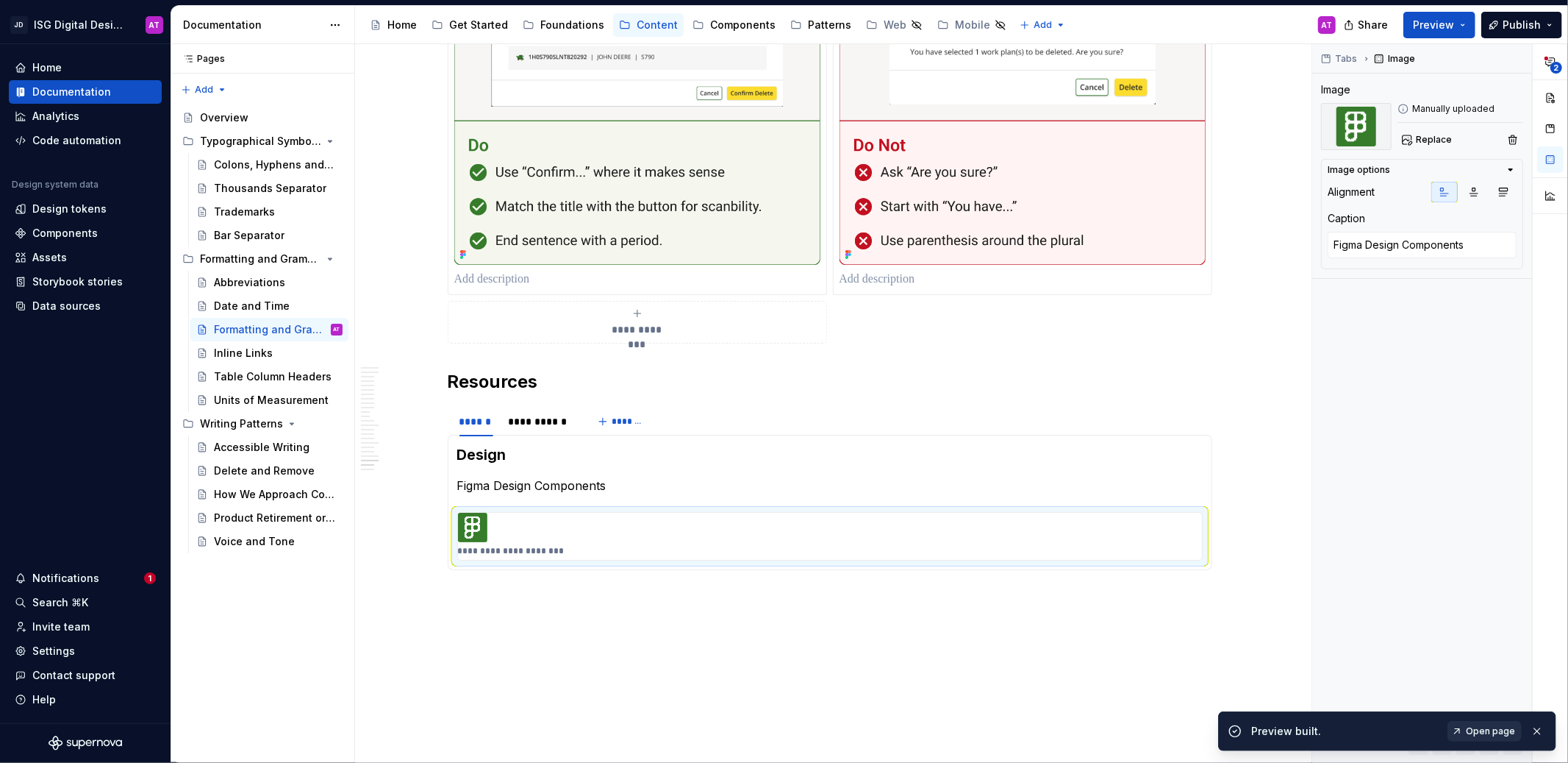
click at [1501, 733] on span "Open page" at bounding box center [1491, 730] width 50 height 12
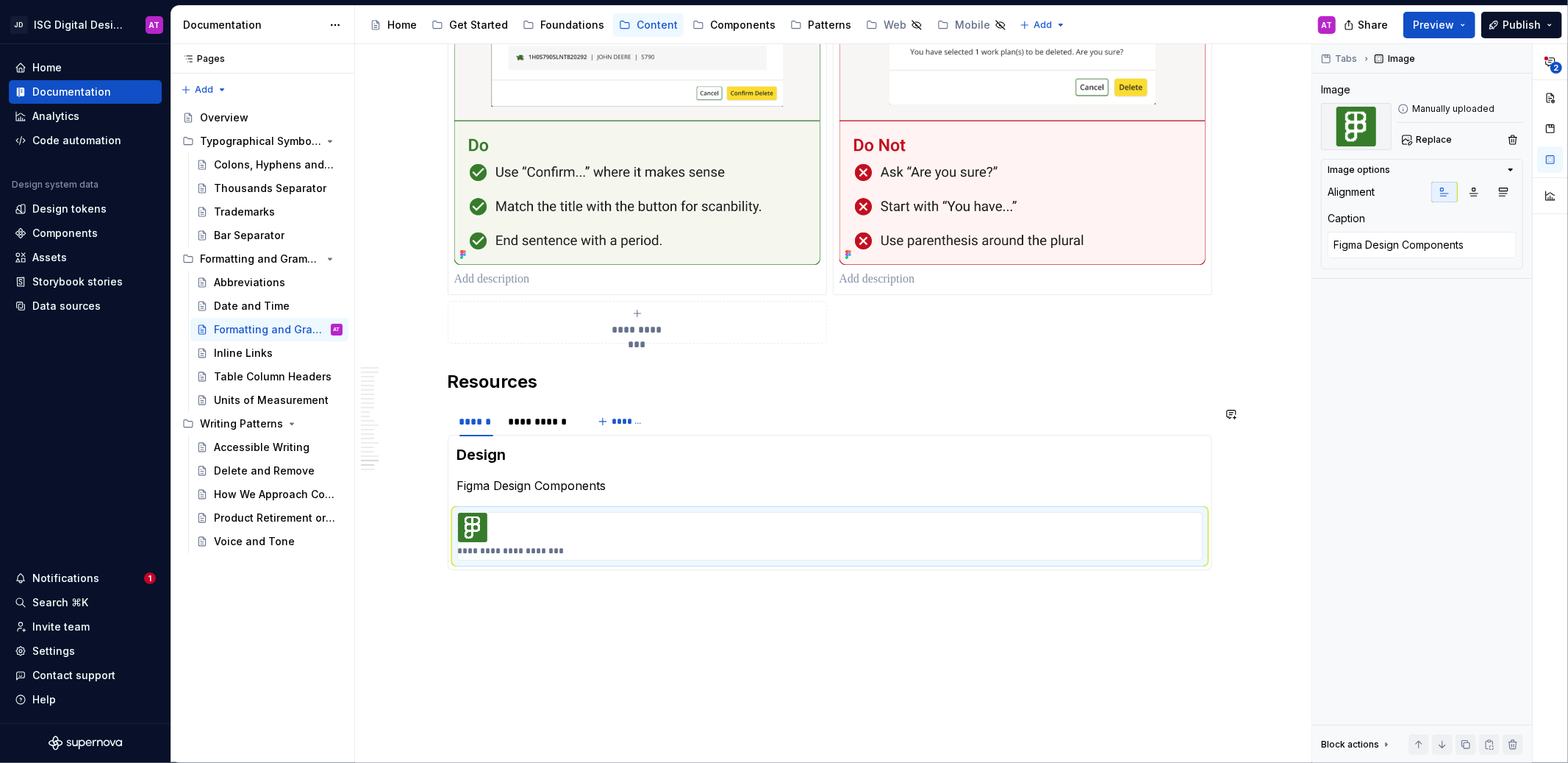
click at [264, 681] on div "Pages Pages Add Accessibility guide for tree Page tree. Navigate the tree with …" at bounding box center [262, 404] width 184 height 719
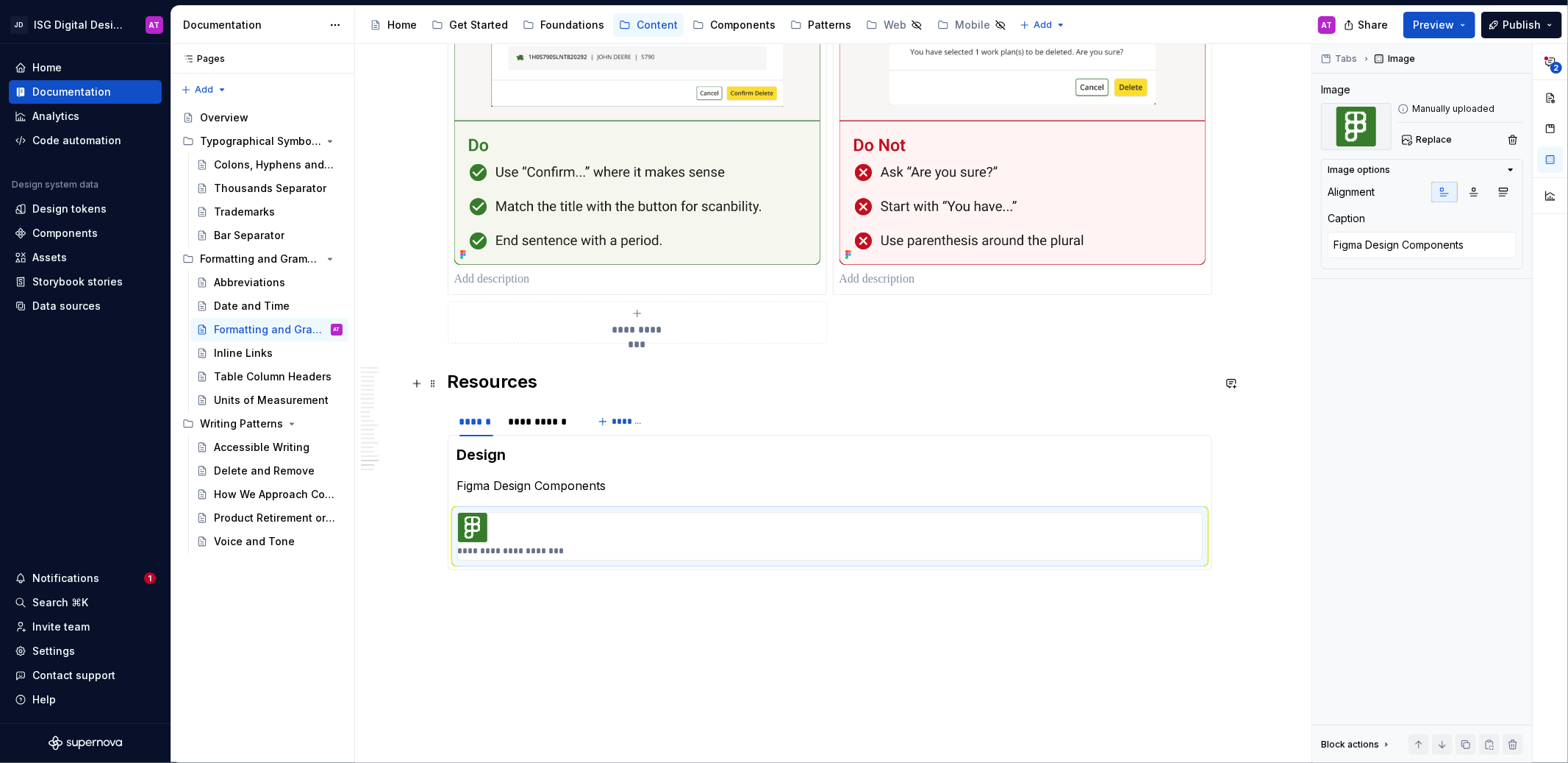
click at [526, 379] on h2 "Resources" at bounding box center [830, 382] width 764 height 24
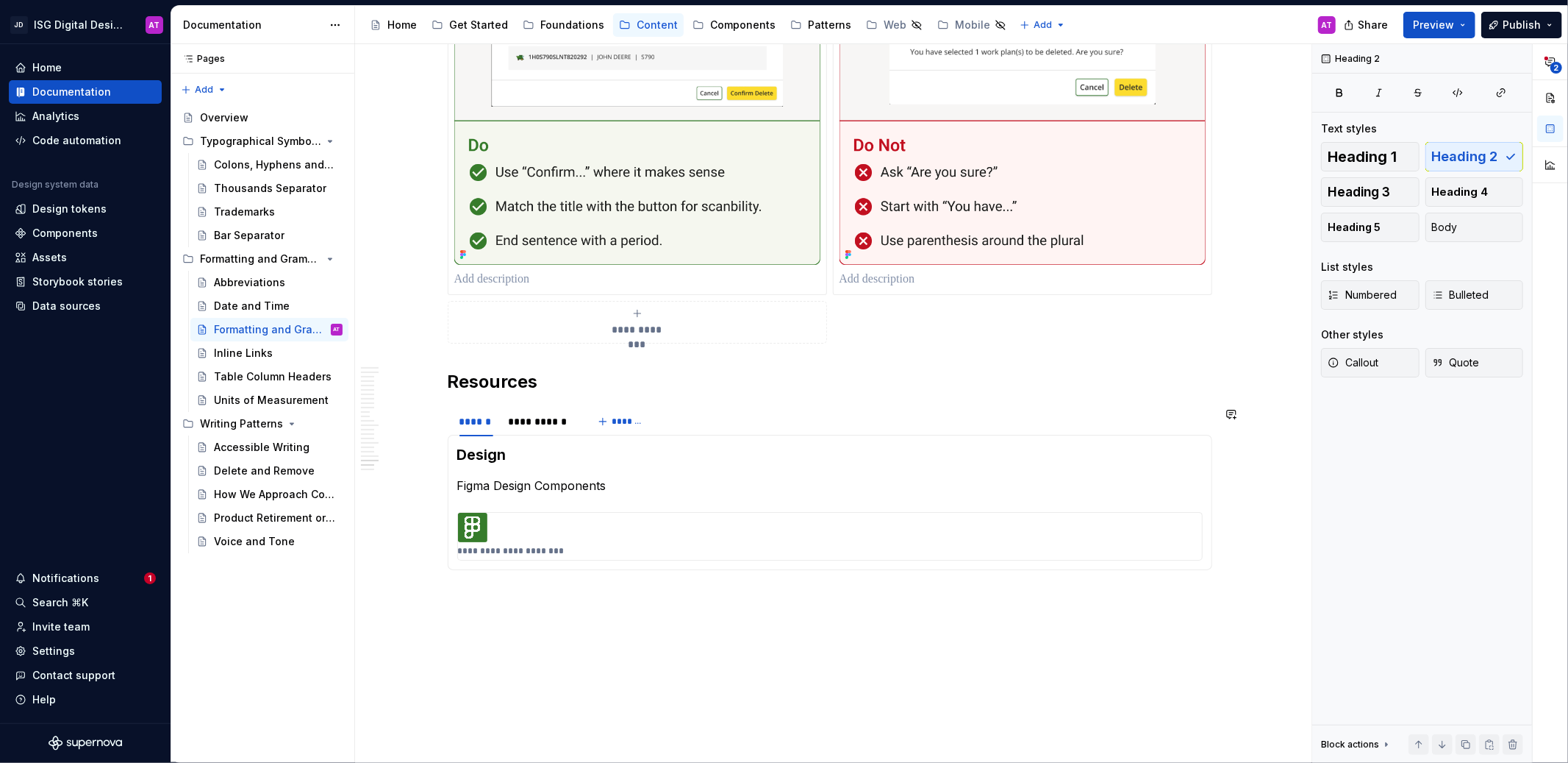
click at [415, 602] on button "button" at bounding box center [416, 597] width 20 height 20
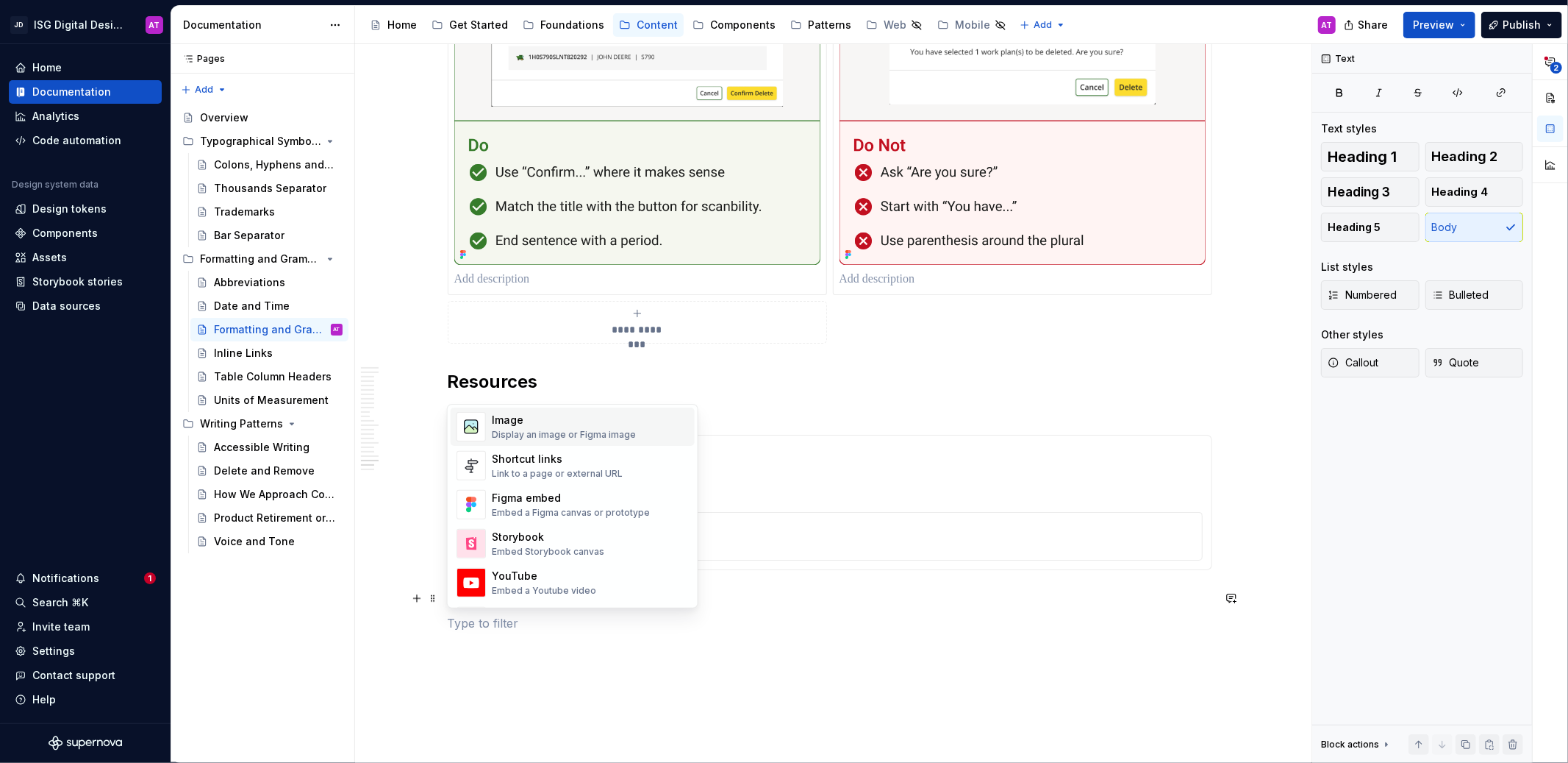
scroll to position [647, 0]
click at [615, 470] on div "Link to a page or external URL" at bounding box center [557, 471] width 131 height 12
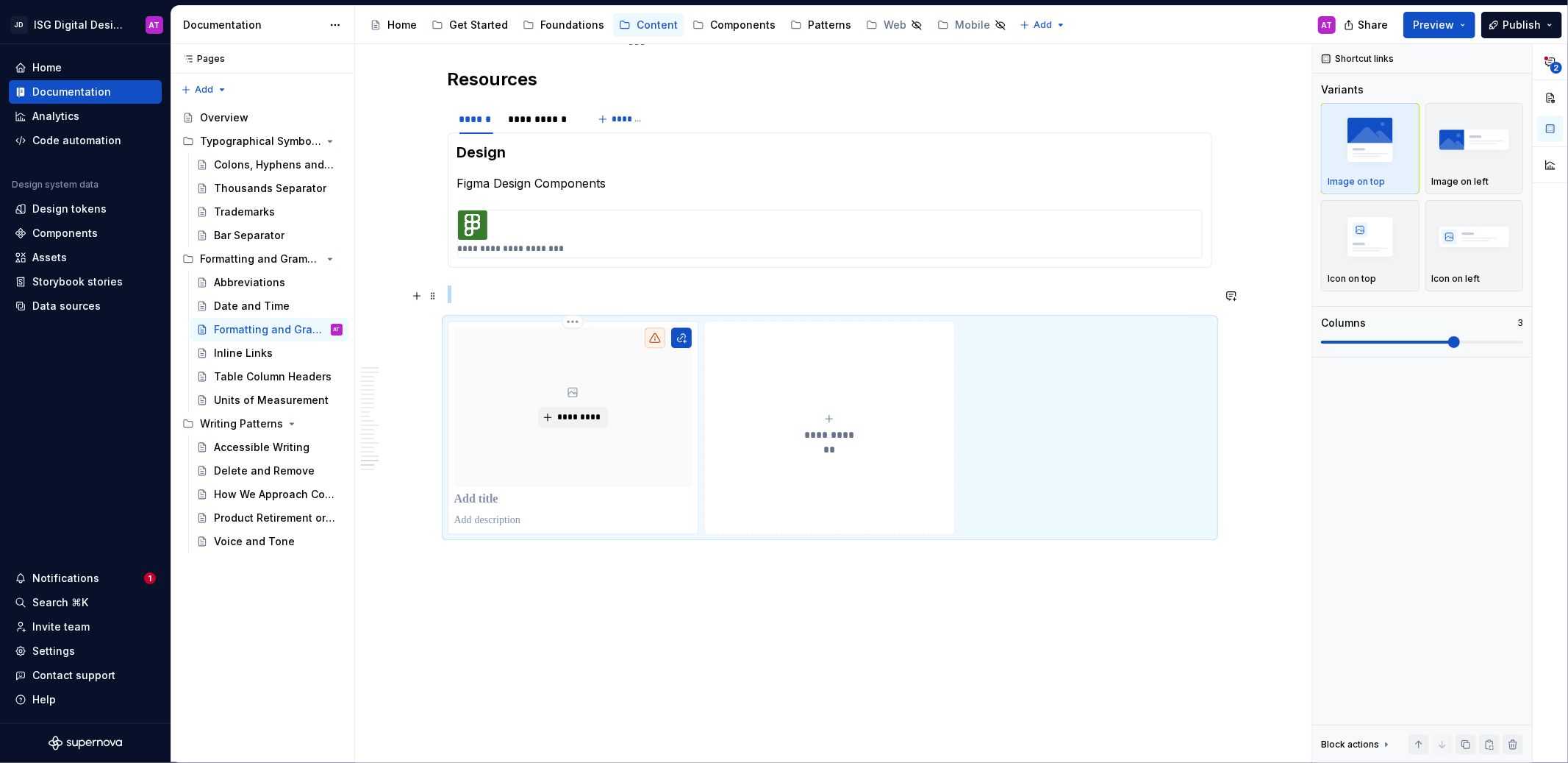
scroll to position [3391, 0]
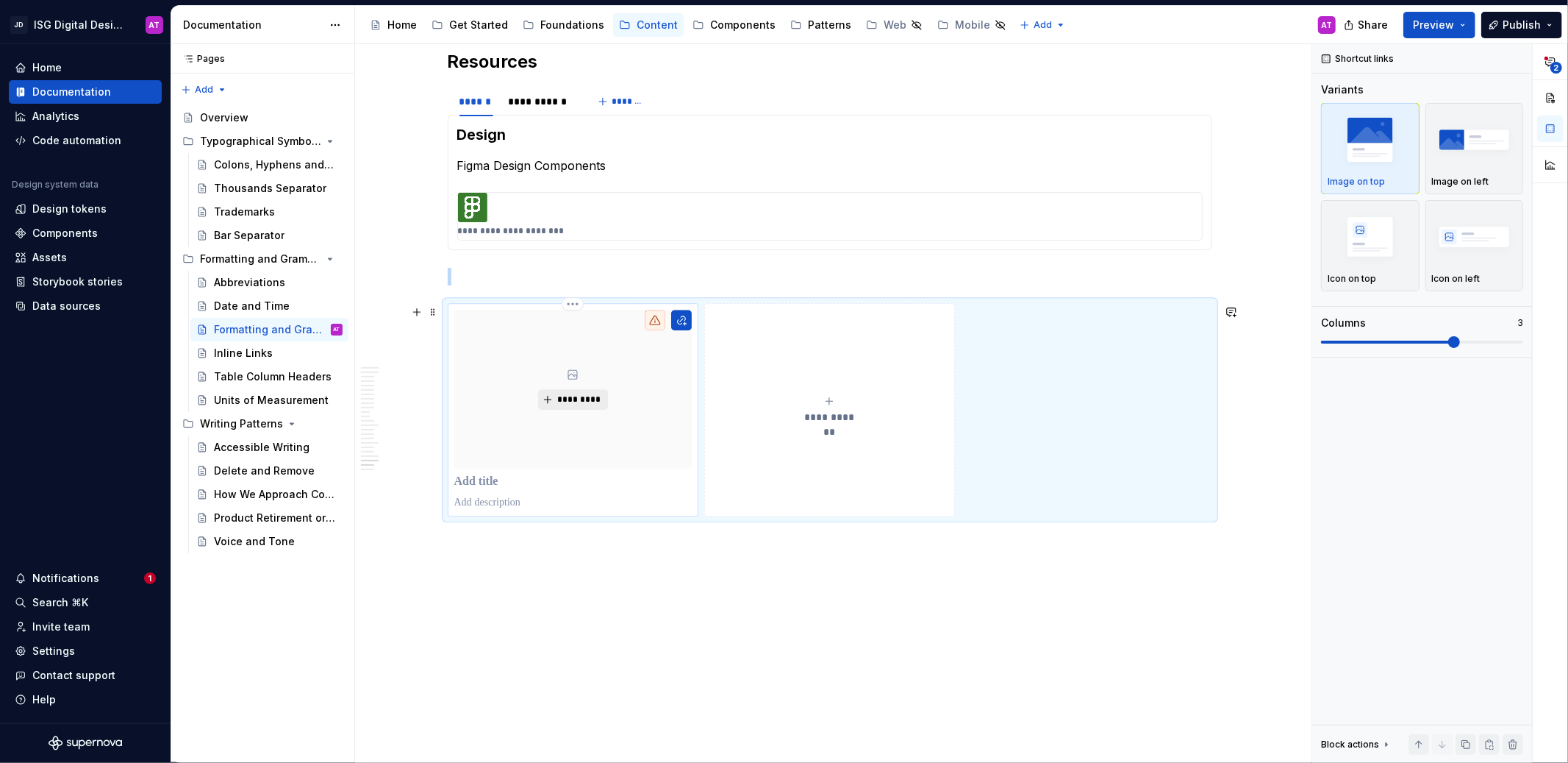
click at [597, 402] on span "*********" at bounding box center [578, 398] width 45 height 12
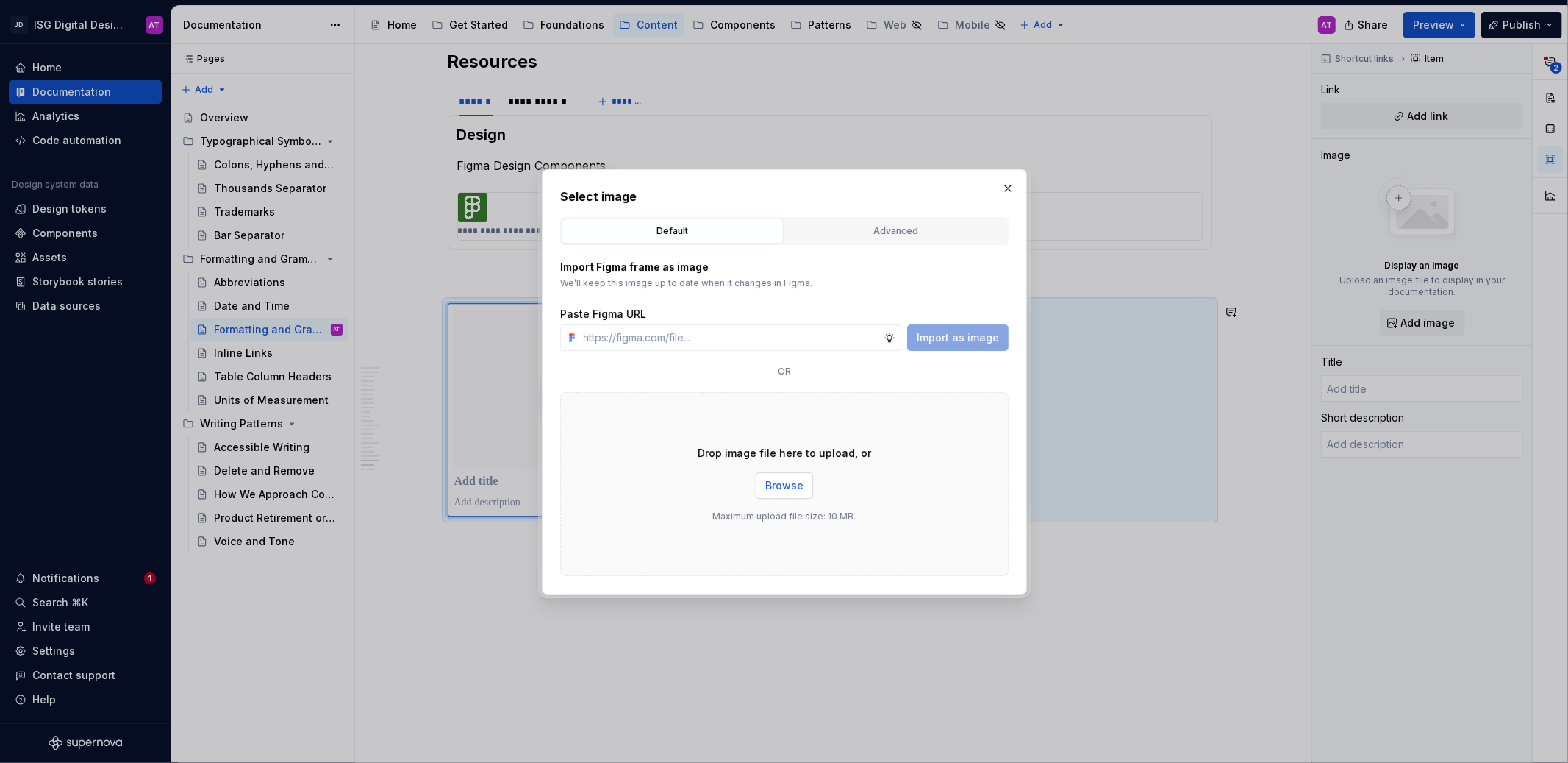
click at [773, 484] on span "Browse" at bounding box center [784, 485] width 38 height 15
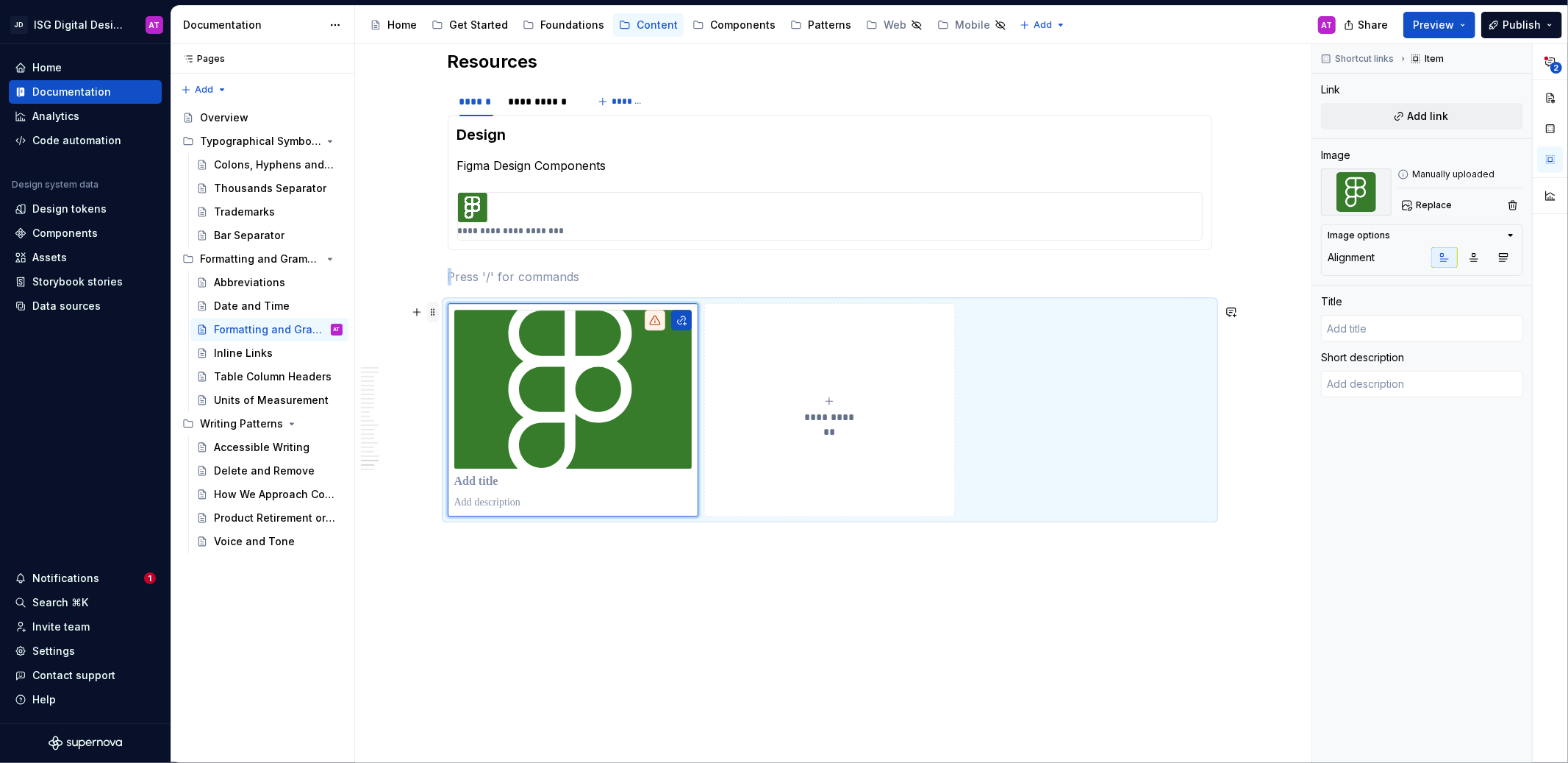
click at [435, 316] on span at bounding box center [433, 311] width 12 height 20
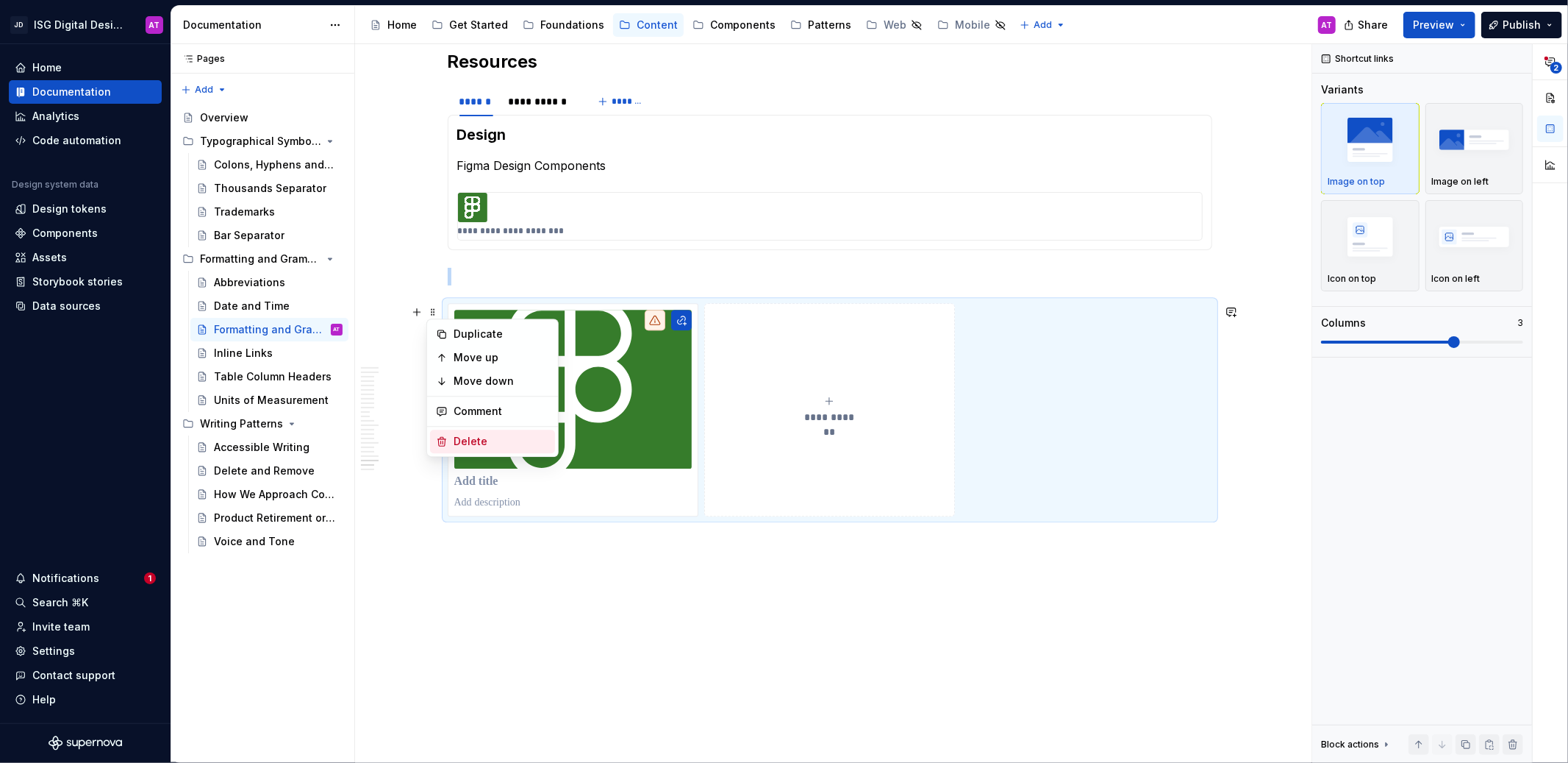
click at [474, 447] on div "Delete" at bounding box center [501, 441] width 96 height 15
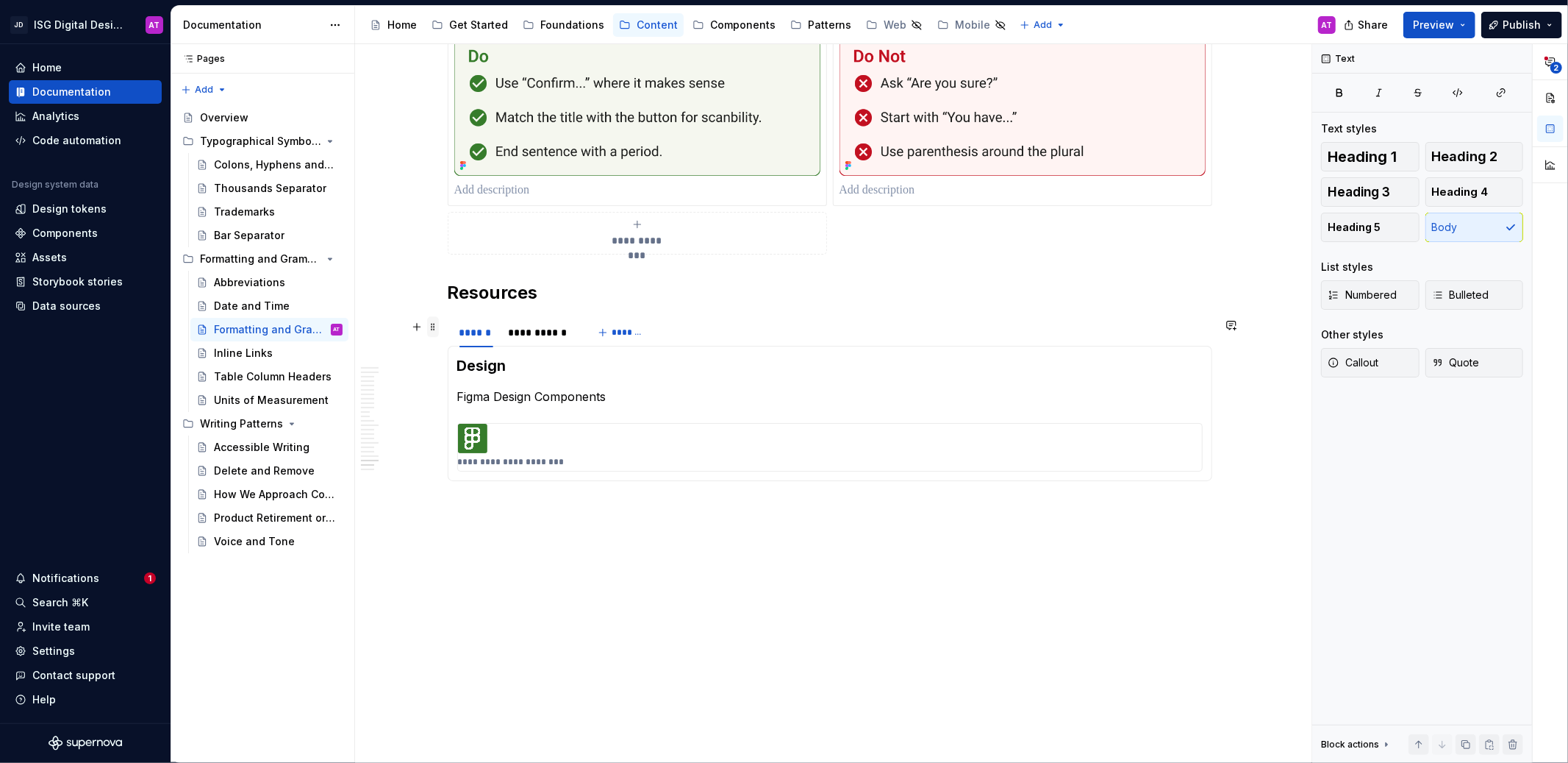
click at [432, 326] on span at bounding box center [433, 326] width 12 height 20
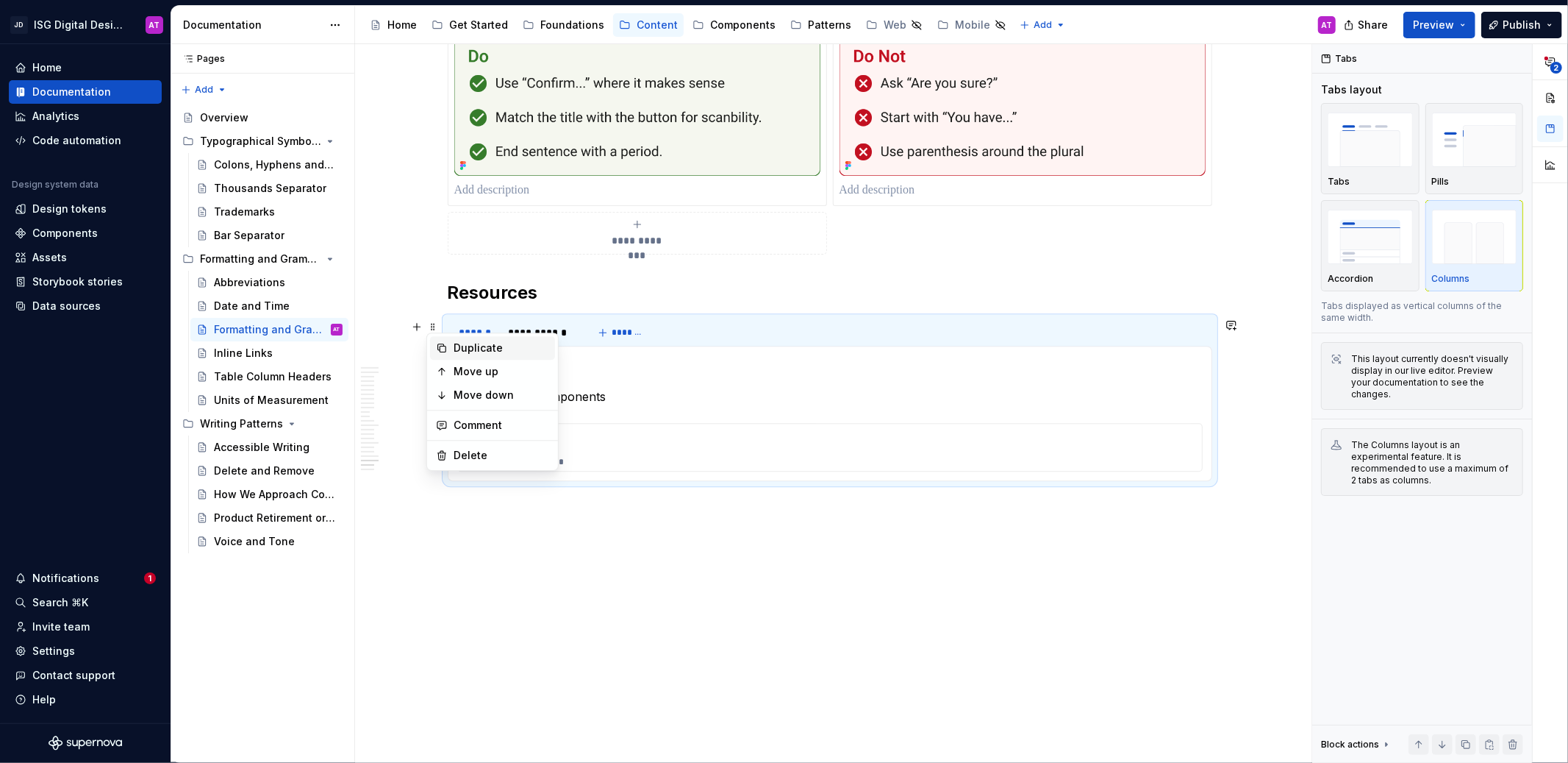
click at [474, 348] on div "Duplicate" at bounding box center [501, 348] width 96 height 15
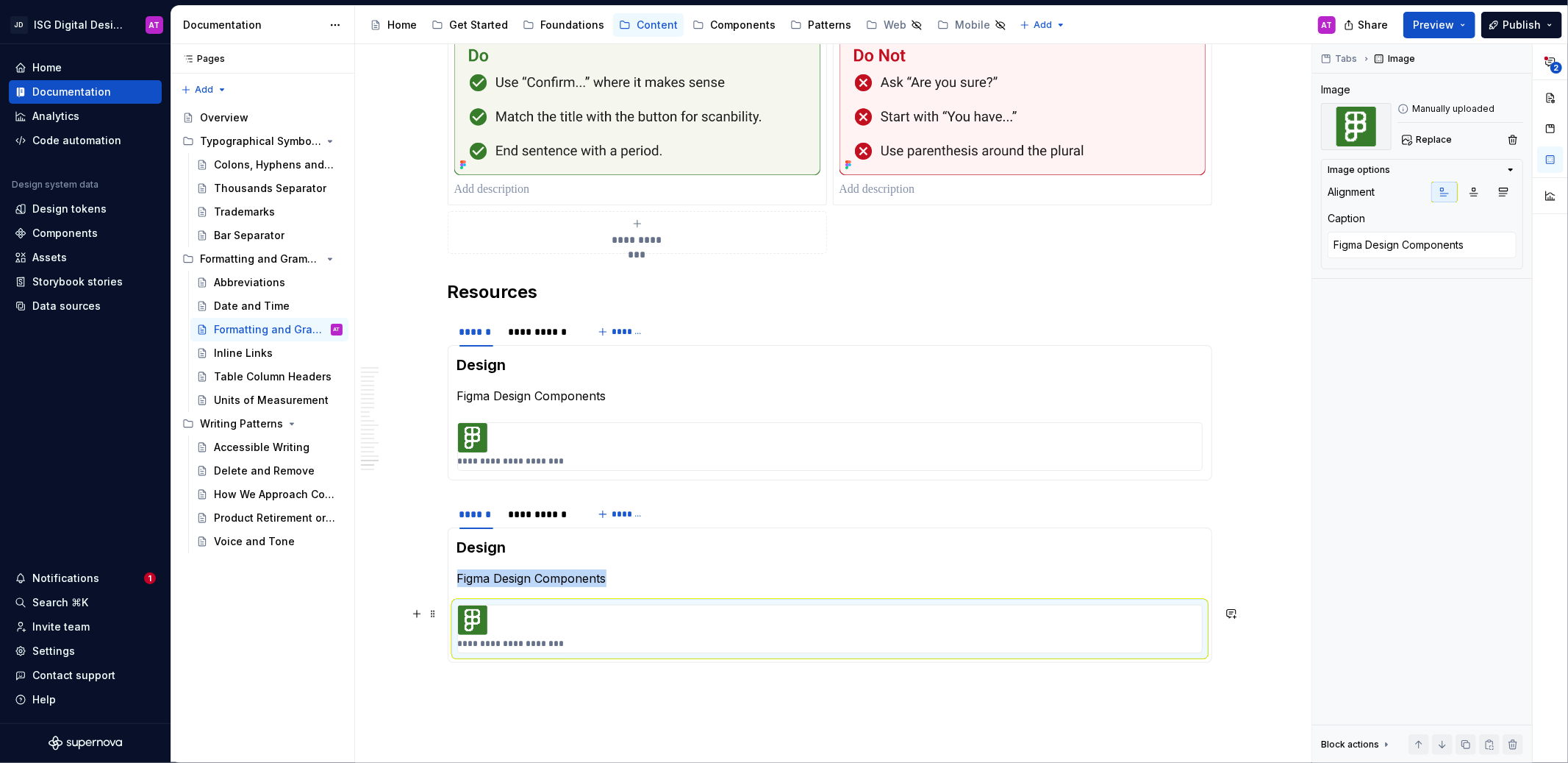
click at [571, 641] on div "**********" at bounding box center [829, 628] width 744 height 47
click at [575, 641] on div "**********" at bounding box center [829, 628] width 744 height 47
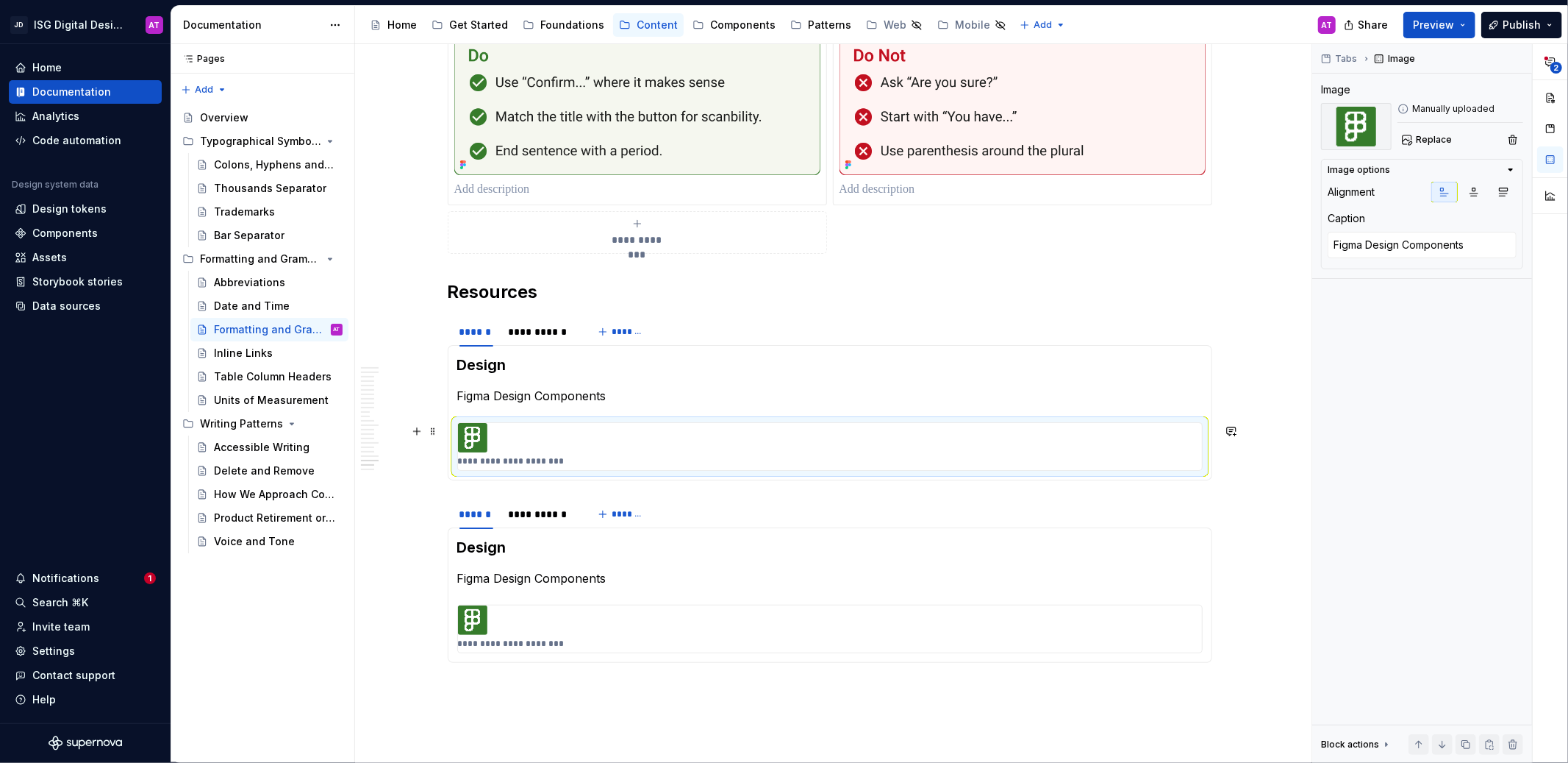
click at [514, 445] on div "**********" at bounding box center [829, 446] width 744 height 47
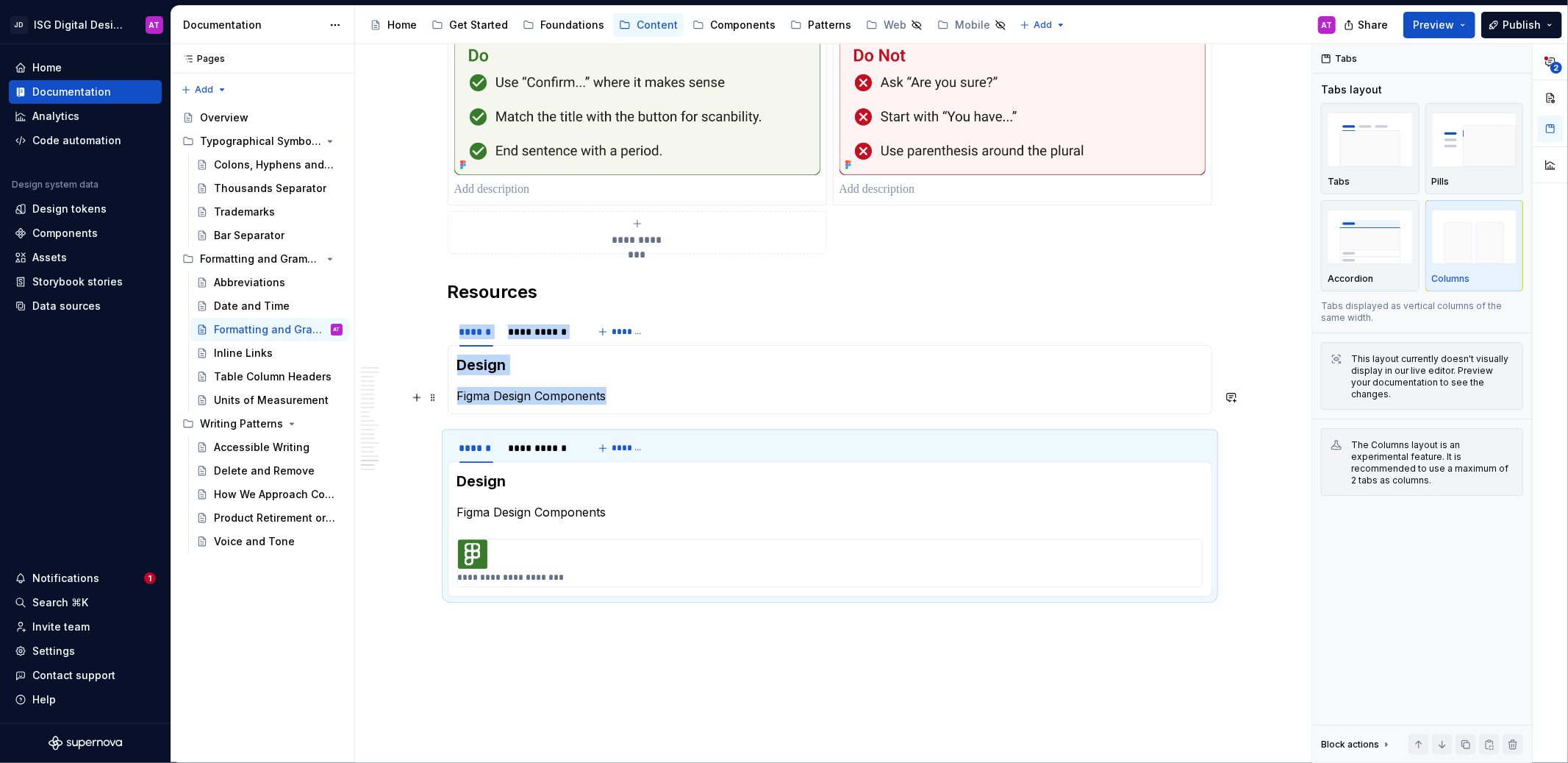
click at [642, 398] on p "Figma Design Components" at bounding box center [830, 396] width 745 height 18
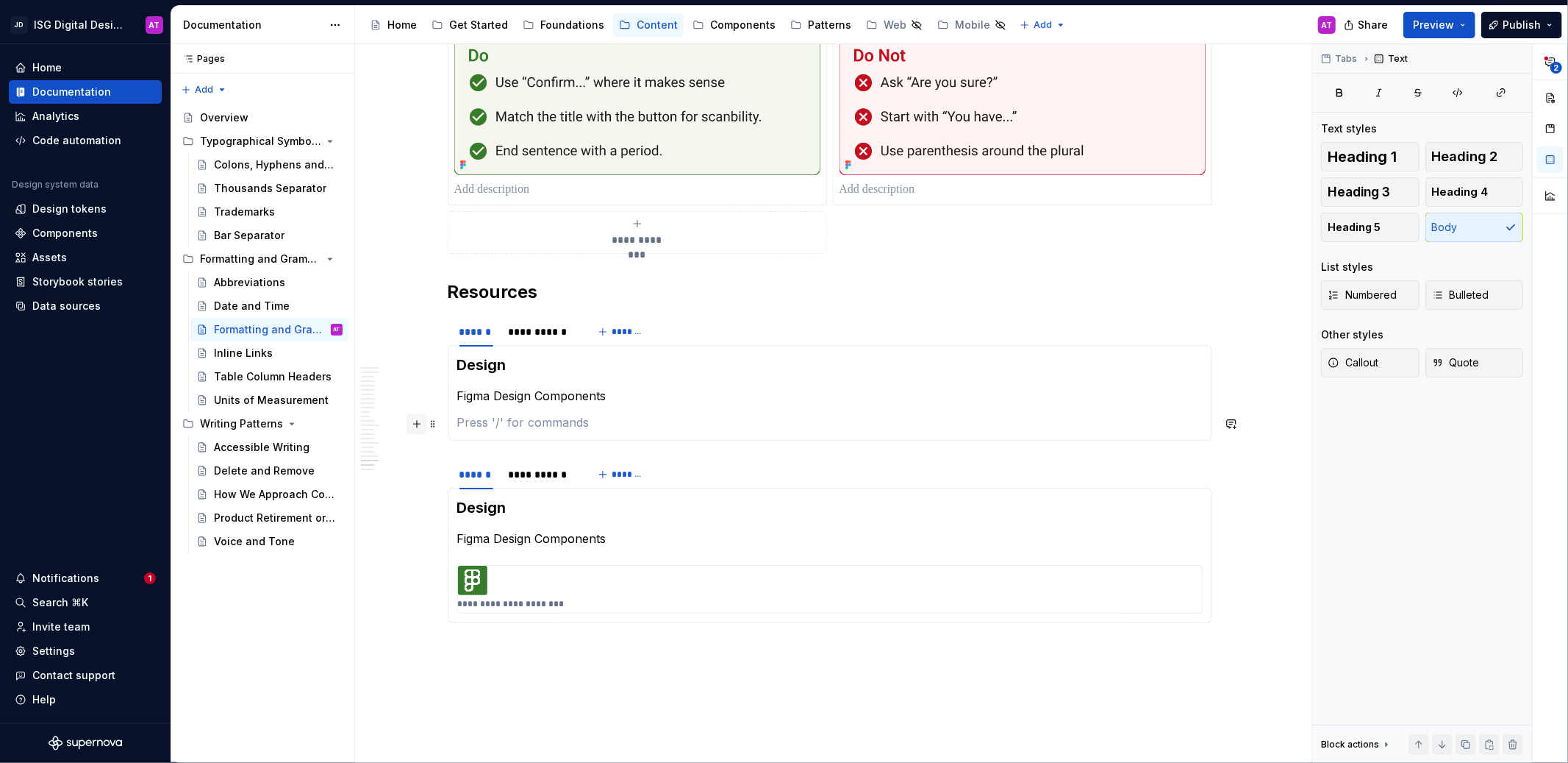
click at [421, 426] on button "button" at bounding box center [416, 423] width 20 height 20
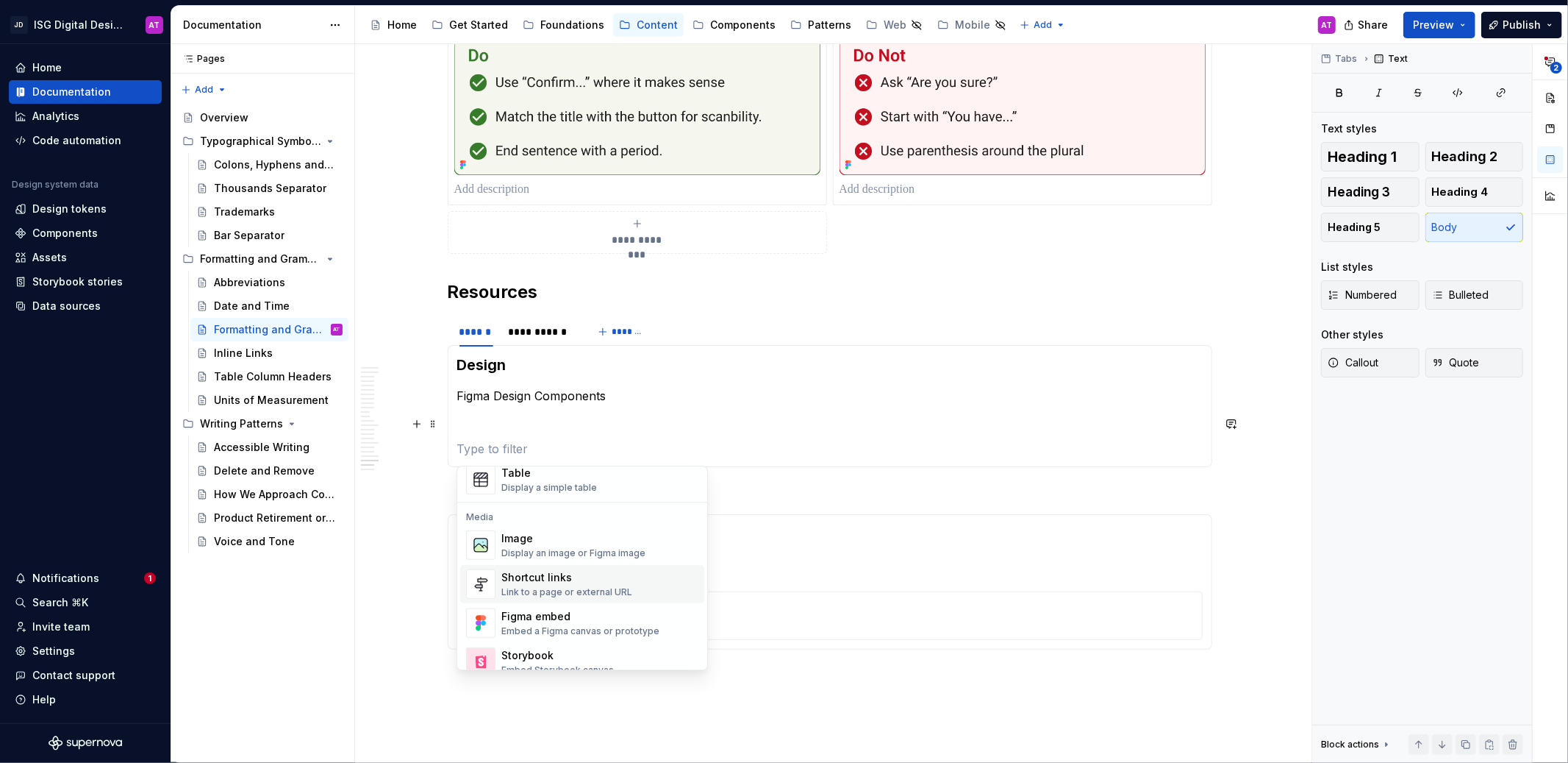
scroll to position [535, 0]
click at [595, 569] on div "Display an image or Figma image" at bounding box center [573, 567] width 144 height 12
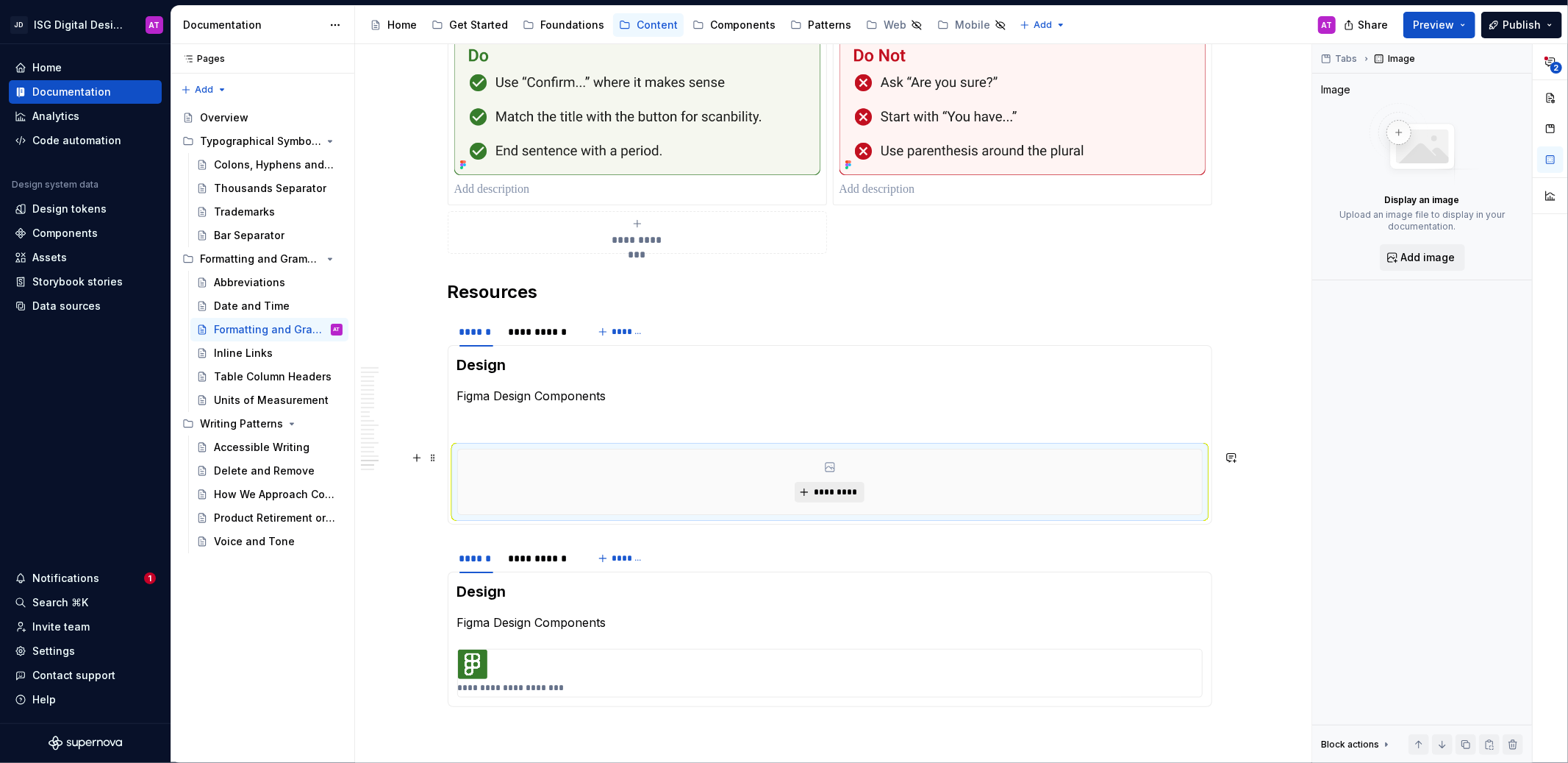
click at [808, 496] on button "*********" at bounding box center [829, 492] width 70 height 20
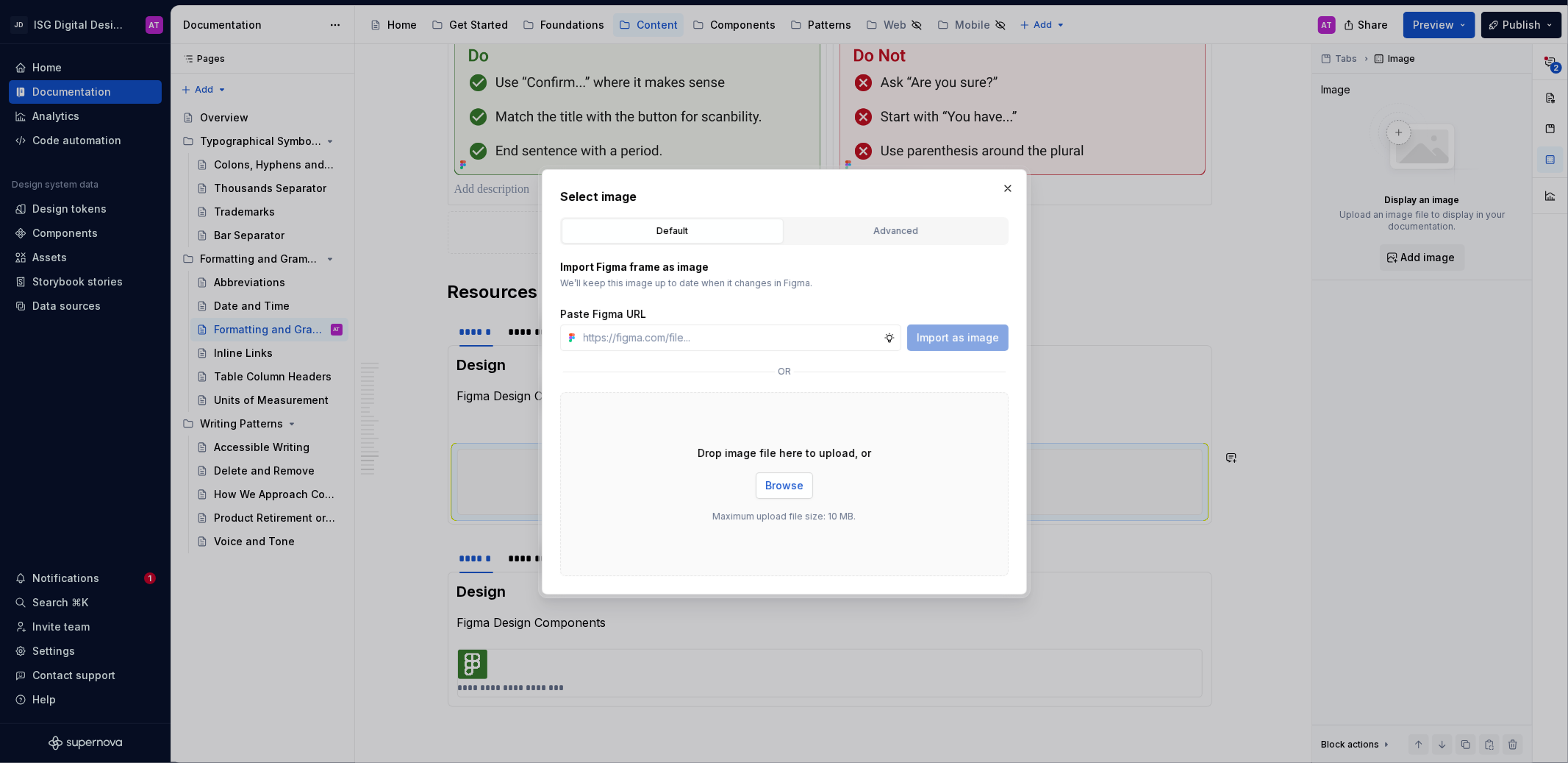
click at [779, 491] on span "Browse" at bounding box center [784, 485] width 38 height 15
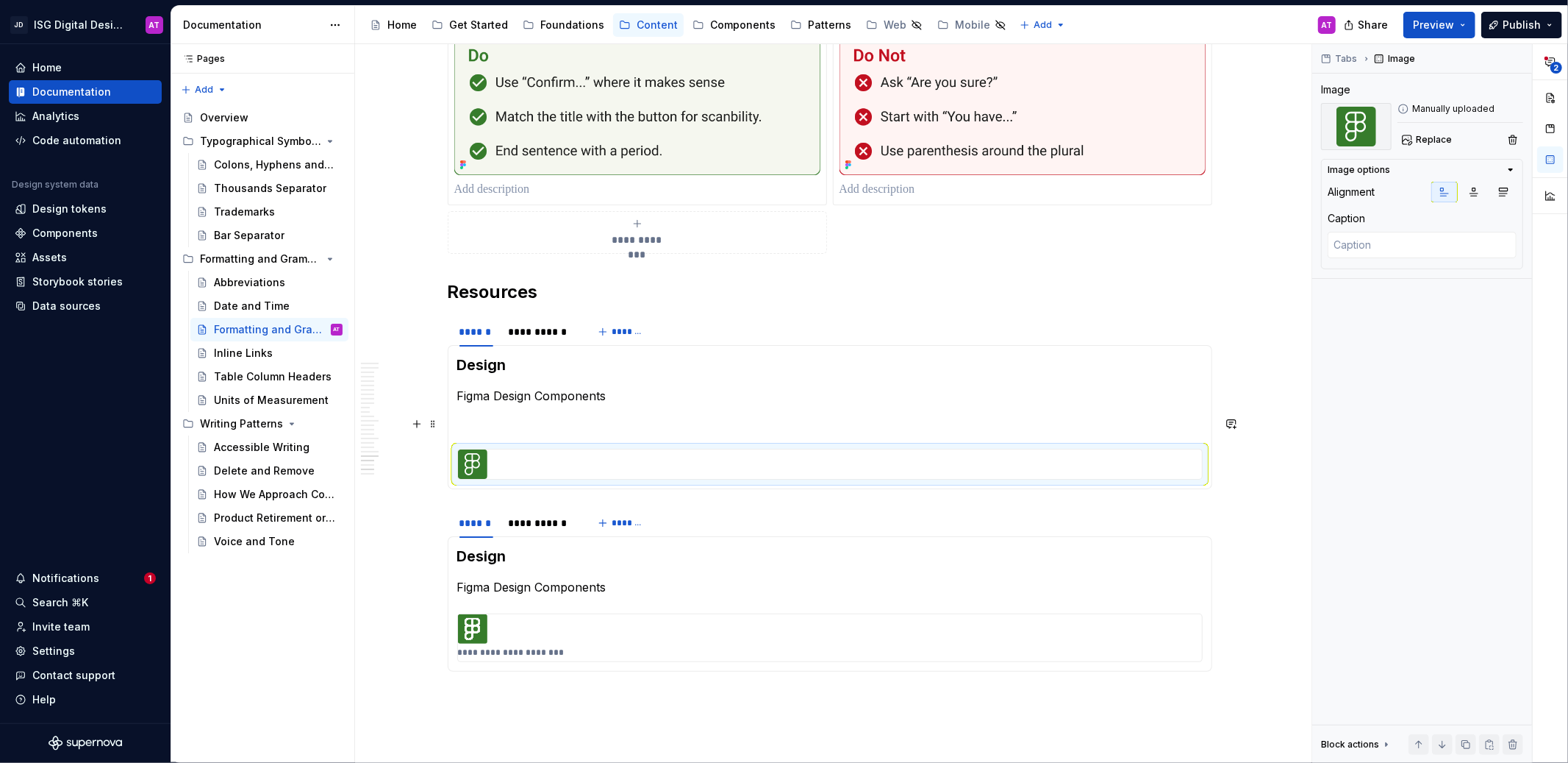
click at [544, 423] on p at bounding box center [830, 422] width 745 height 18
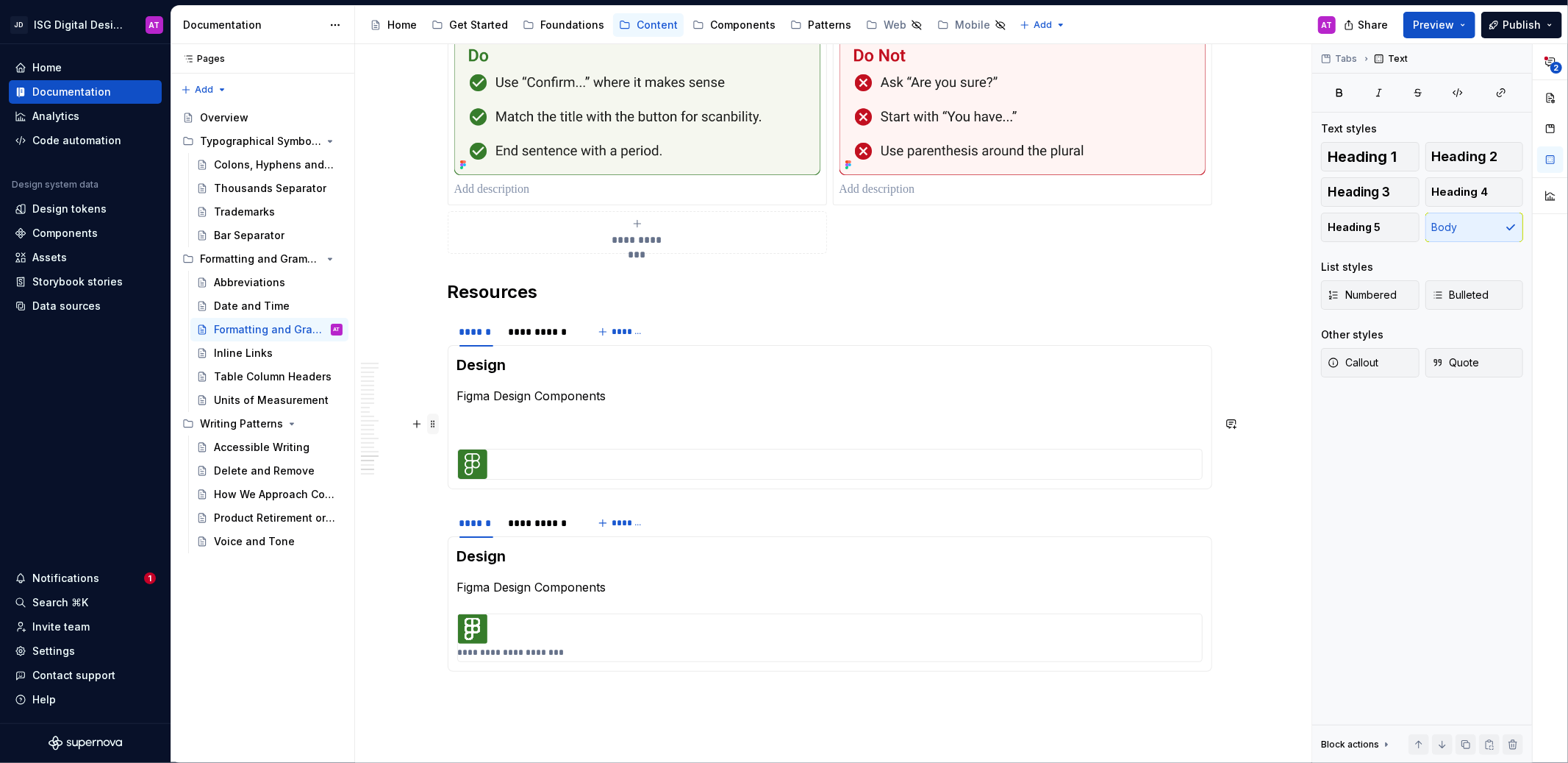
click at [433, 423] on span at bounding box center [433, 423] width 12 height 20
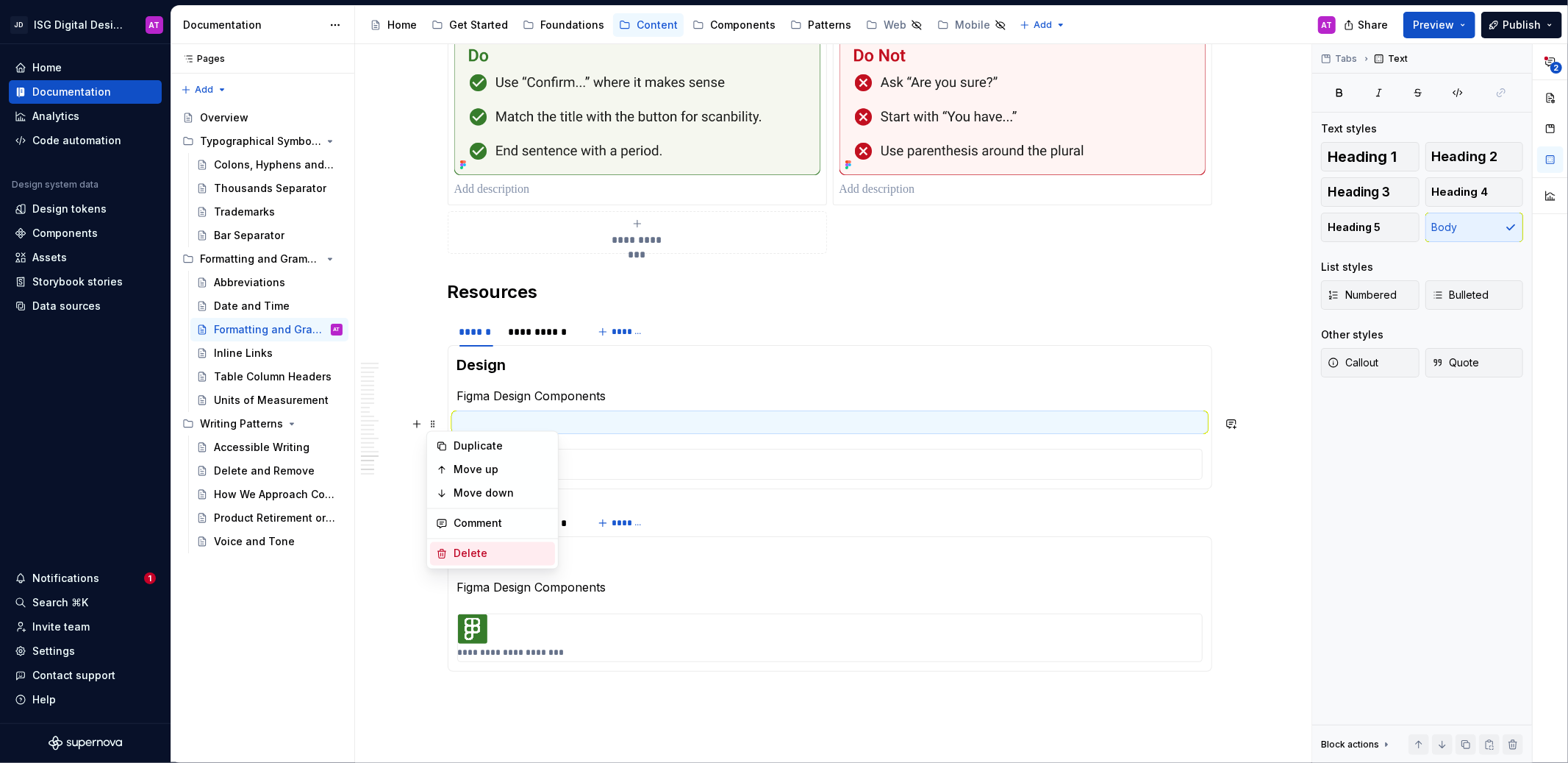
click at [490, 550] on div "Delete" at bounding box center [501, 554] width 96 height 15
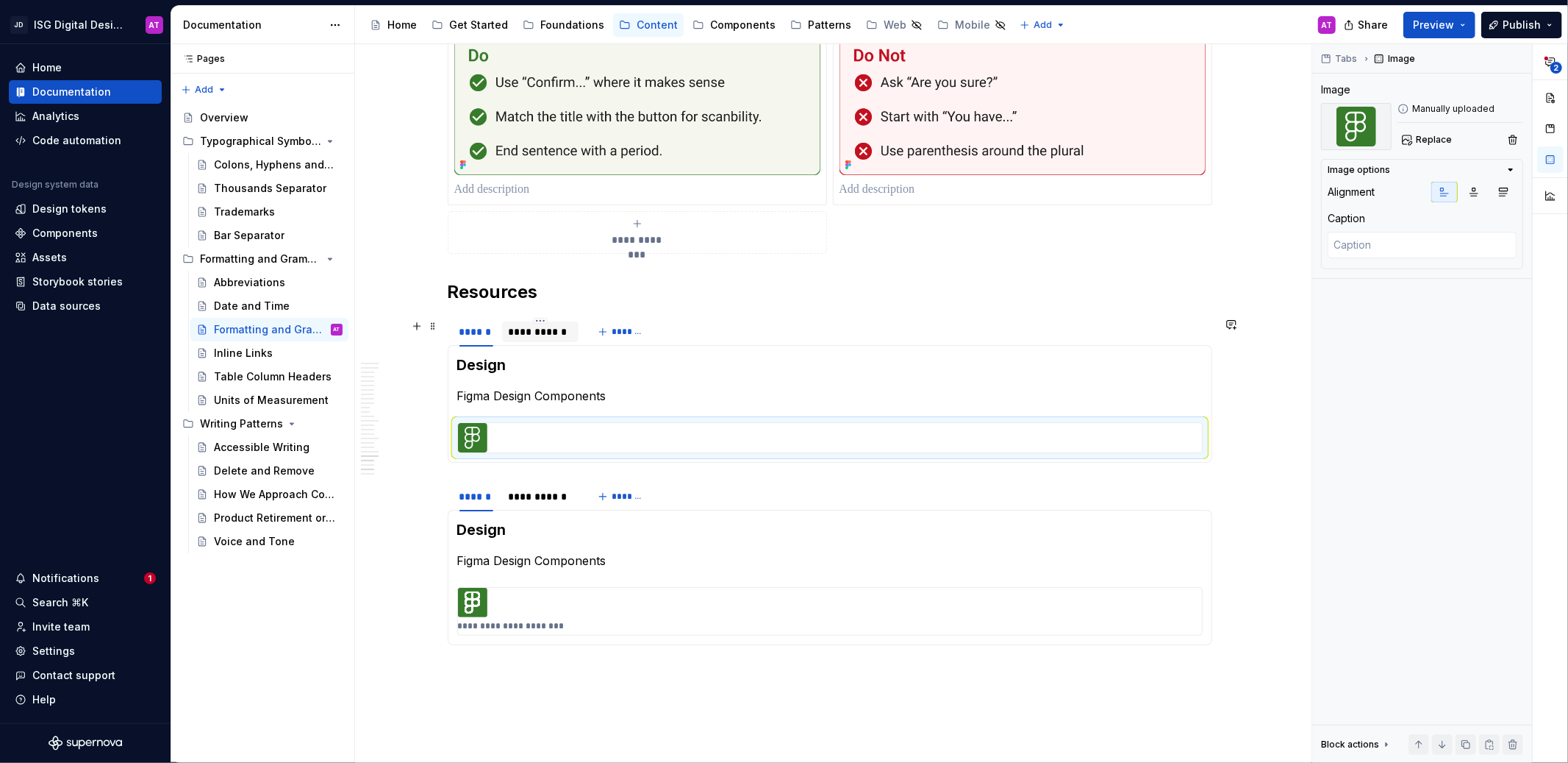
click at [554, 337] on div "**********" at bounding box center [541, 332] width 66 height 15
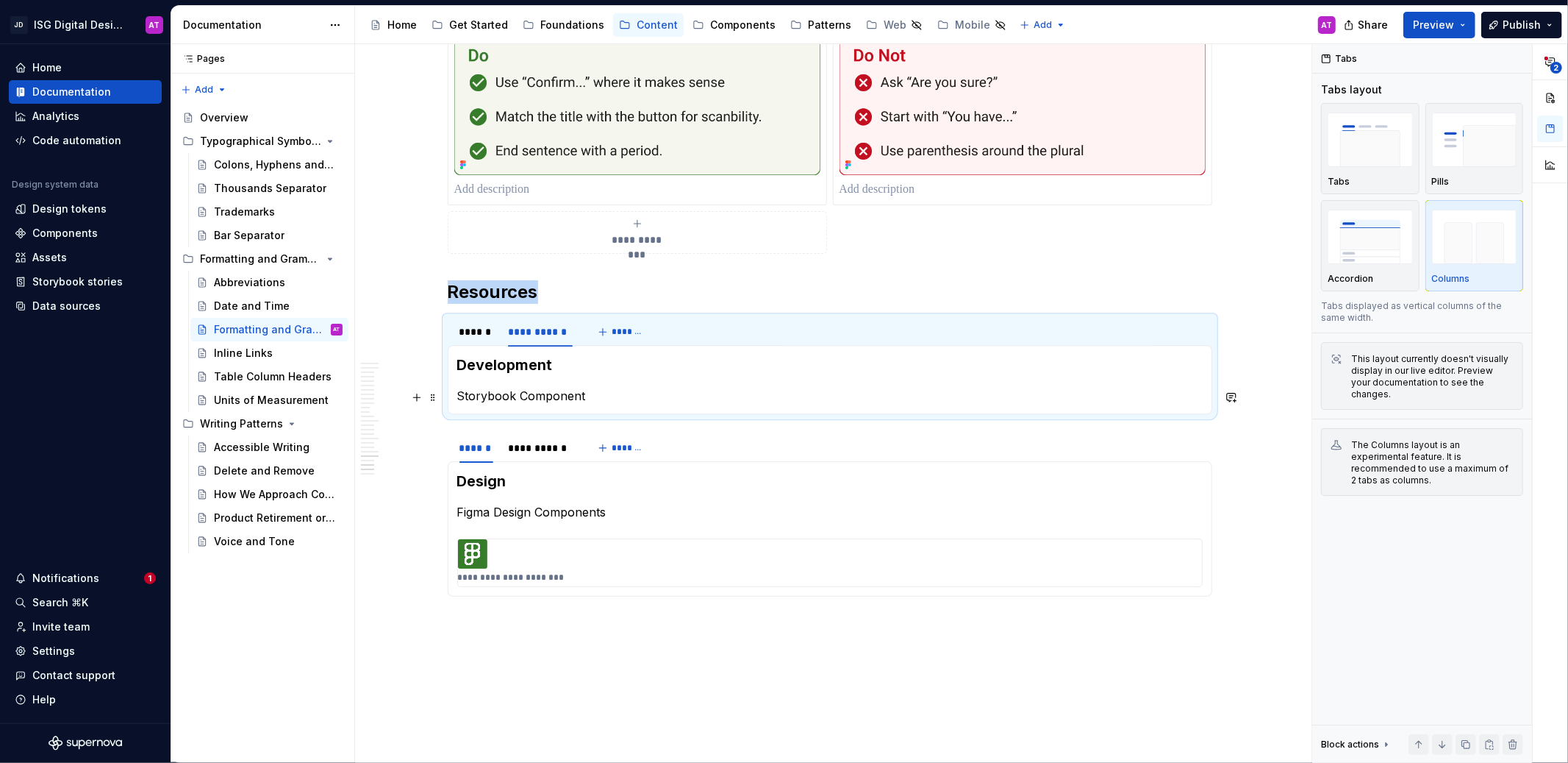
click at [603, 399] on p "Storybook Component" at bounding box center [830, 396] width 745 height 18
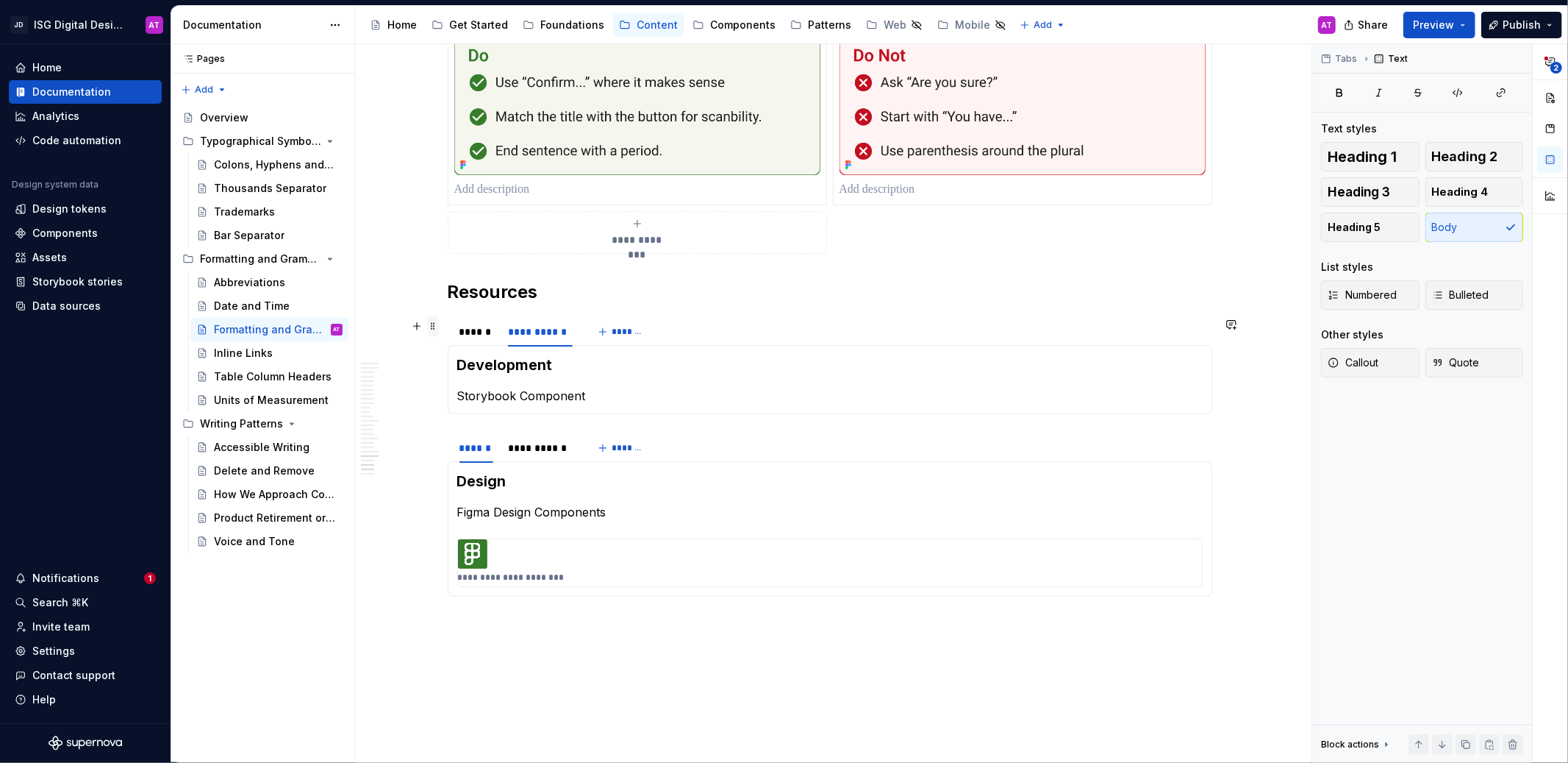
click at [435, 328] on span at bounding box center [433, 326] width 12 height 20
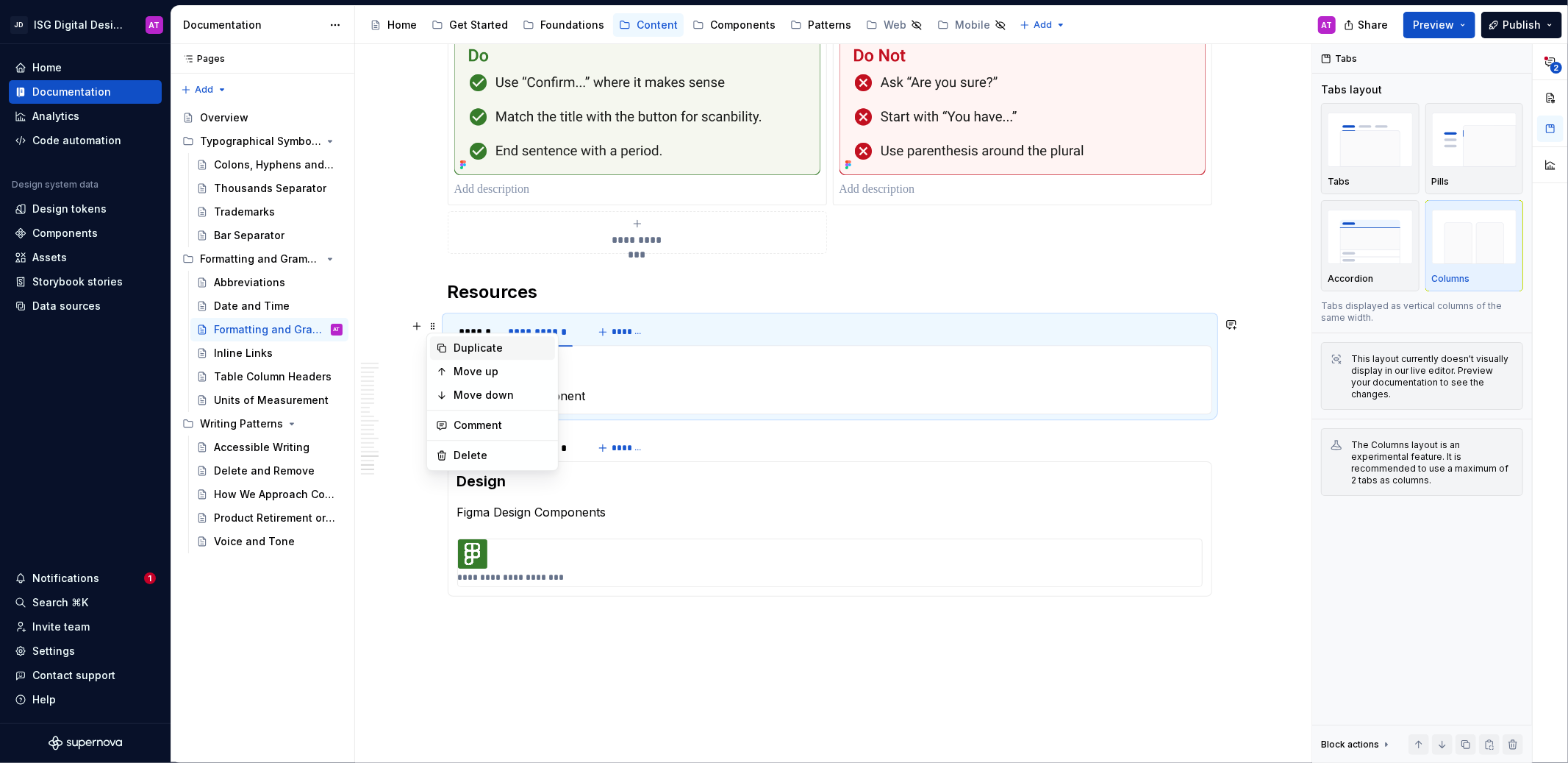
click at [466, 343] on div "Duplicate" at bounding box center [501, 348] width 96 height 15
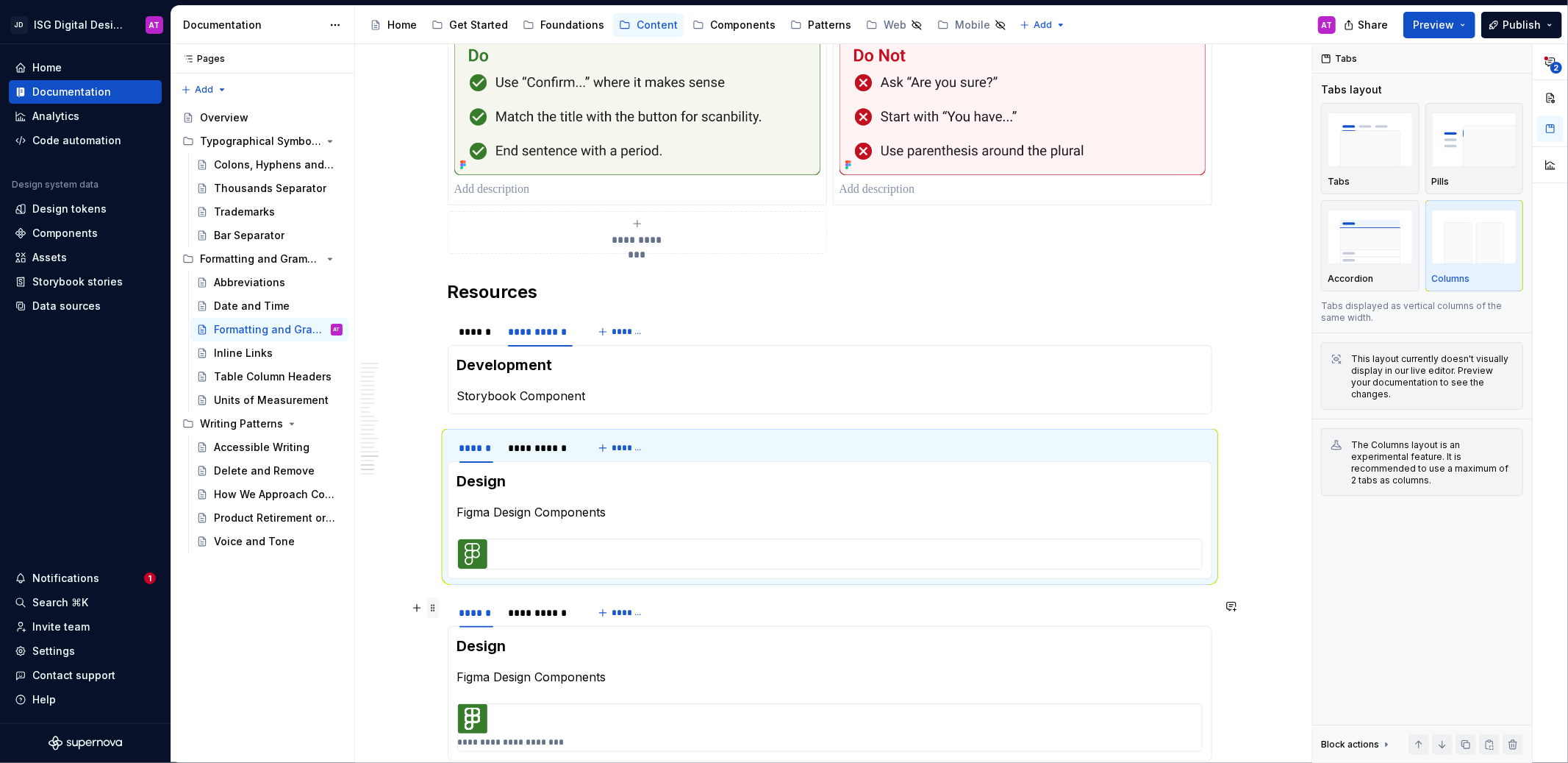
click at [434, 608] on span at bounding box center [433, 607] width 12 height 20
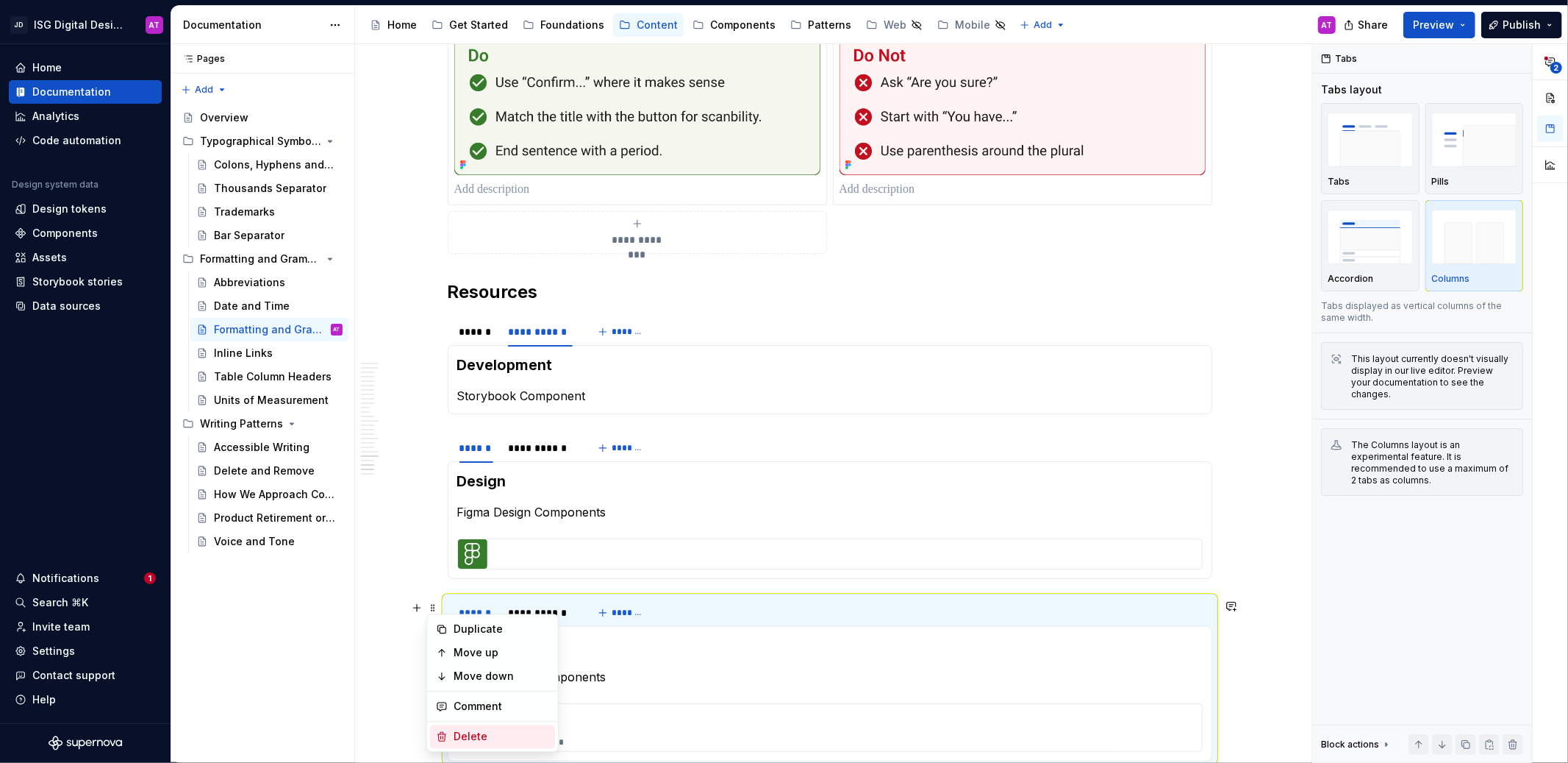
click at [482, 734] on div "Delete" at bounding box center [501, 735] width 96 height 15
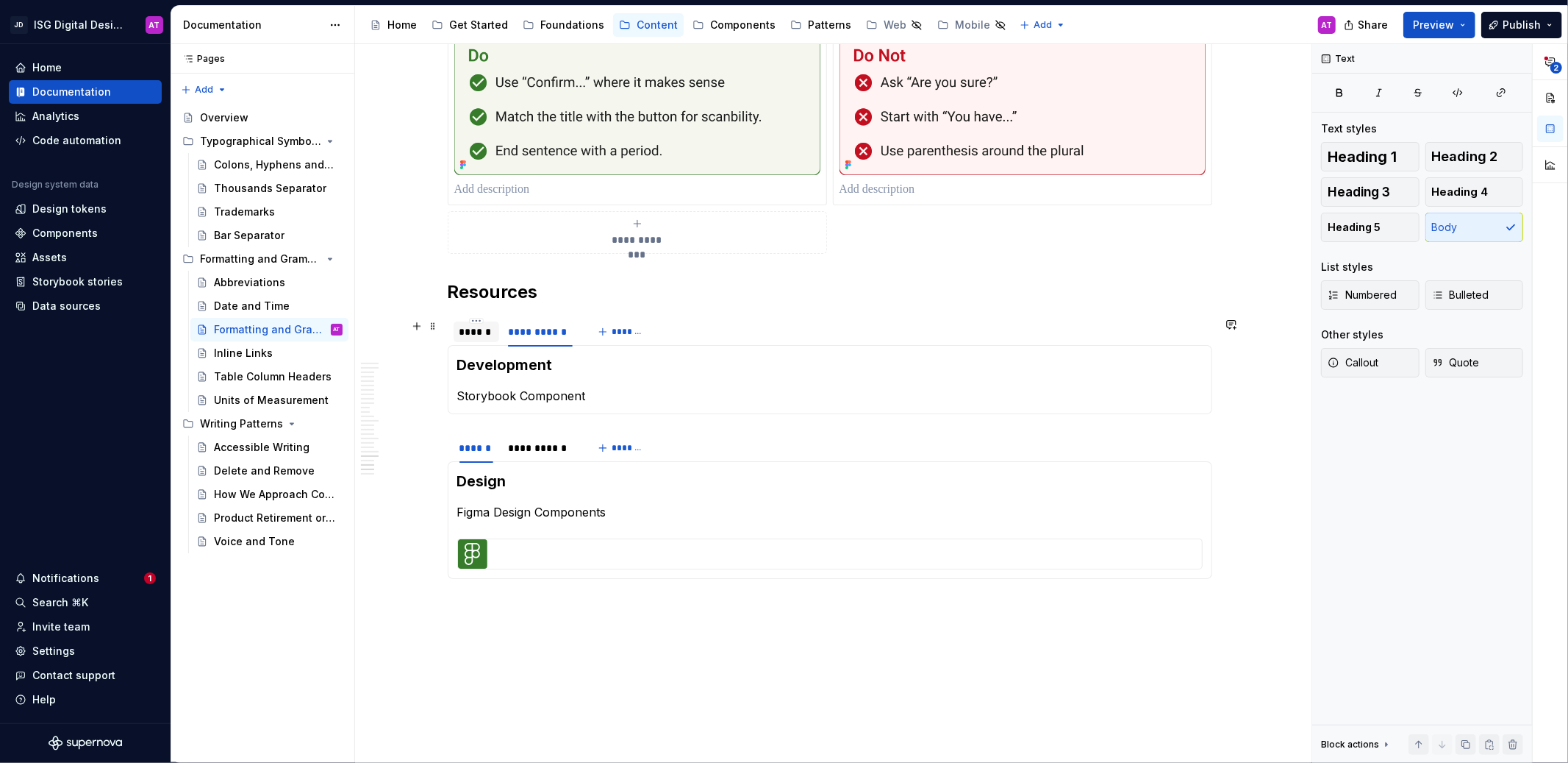
click at [468, 331] on div "******" at bounding box center [476, 332] width 34 height 15
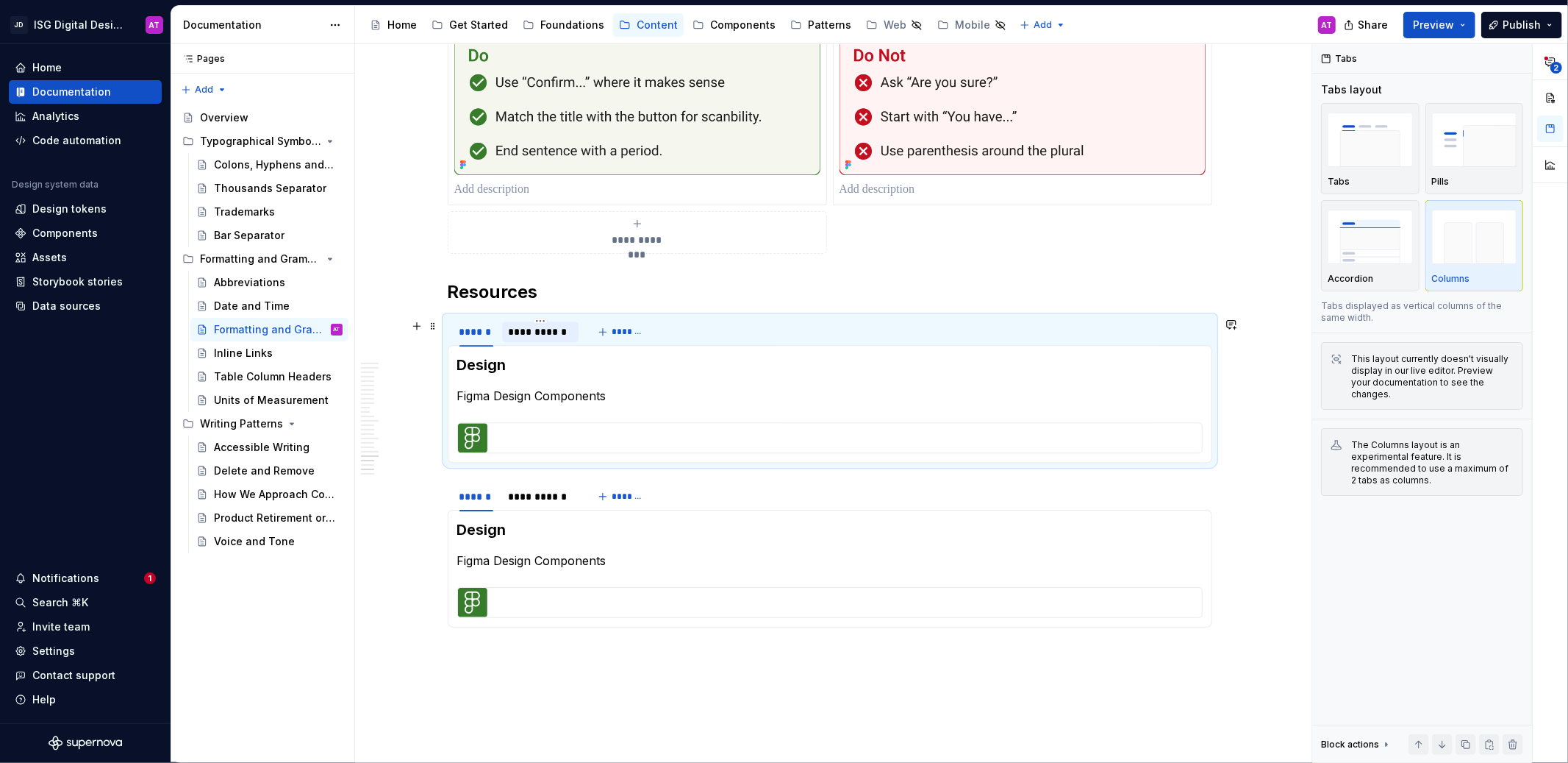
click at [529, 334] on div "**********" at bounding box center [541, 332] width 66 height 15
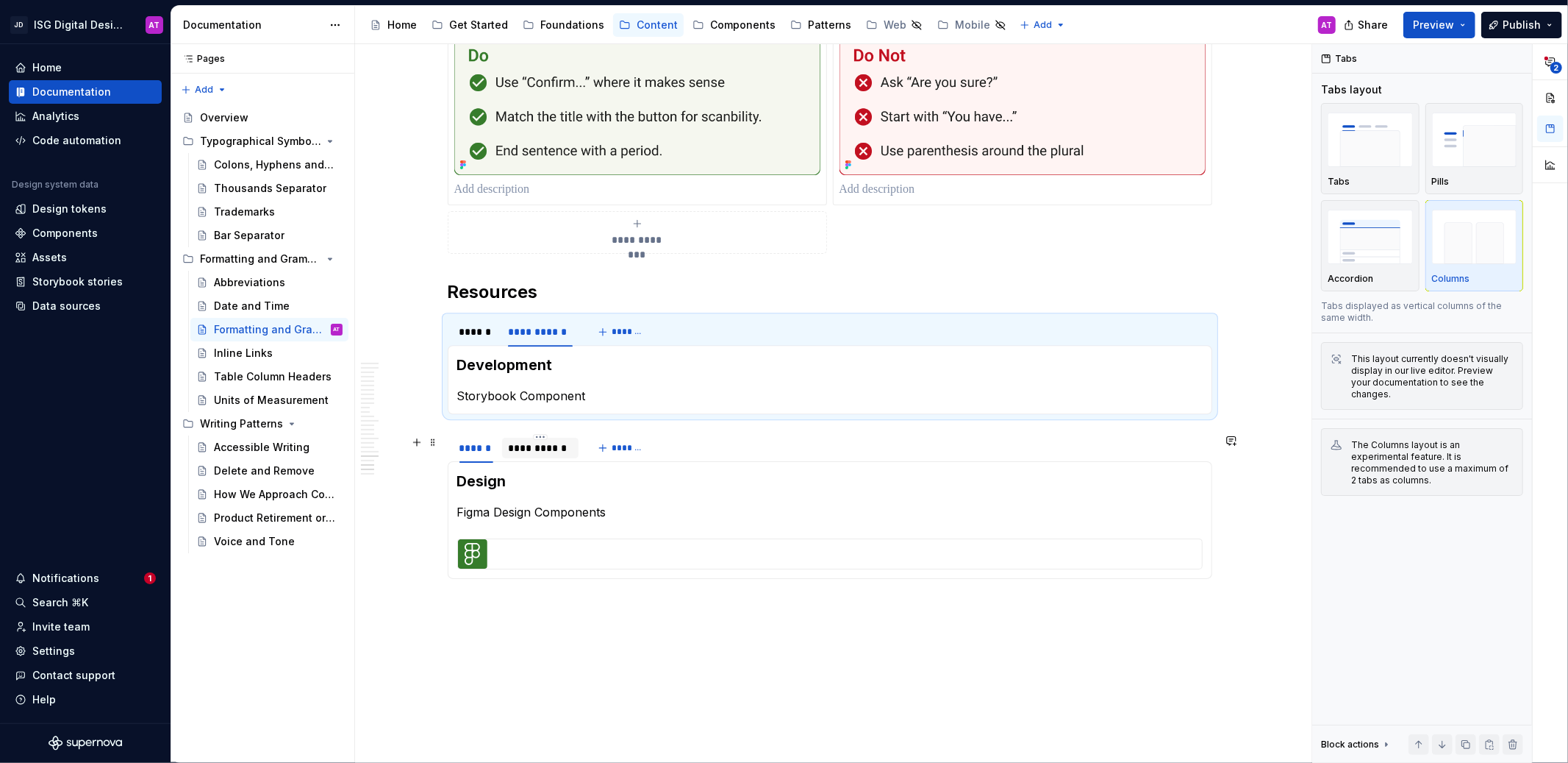
click at [552, 449] on div "**********" at bounding box center [541, 447] width 66 height 15
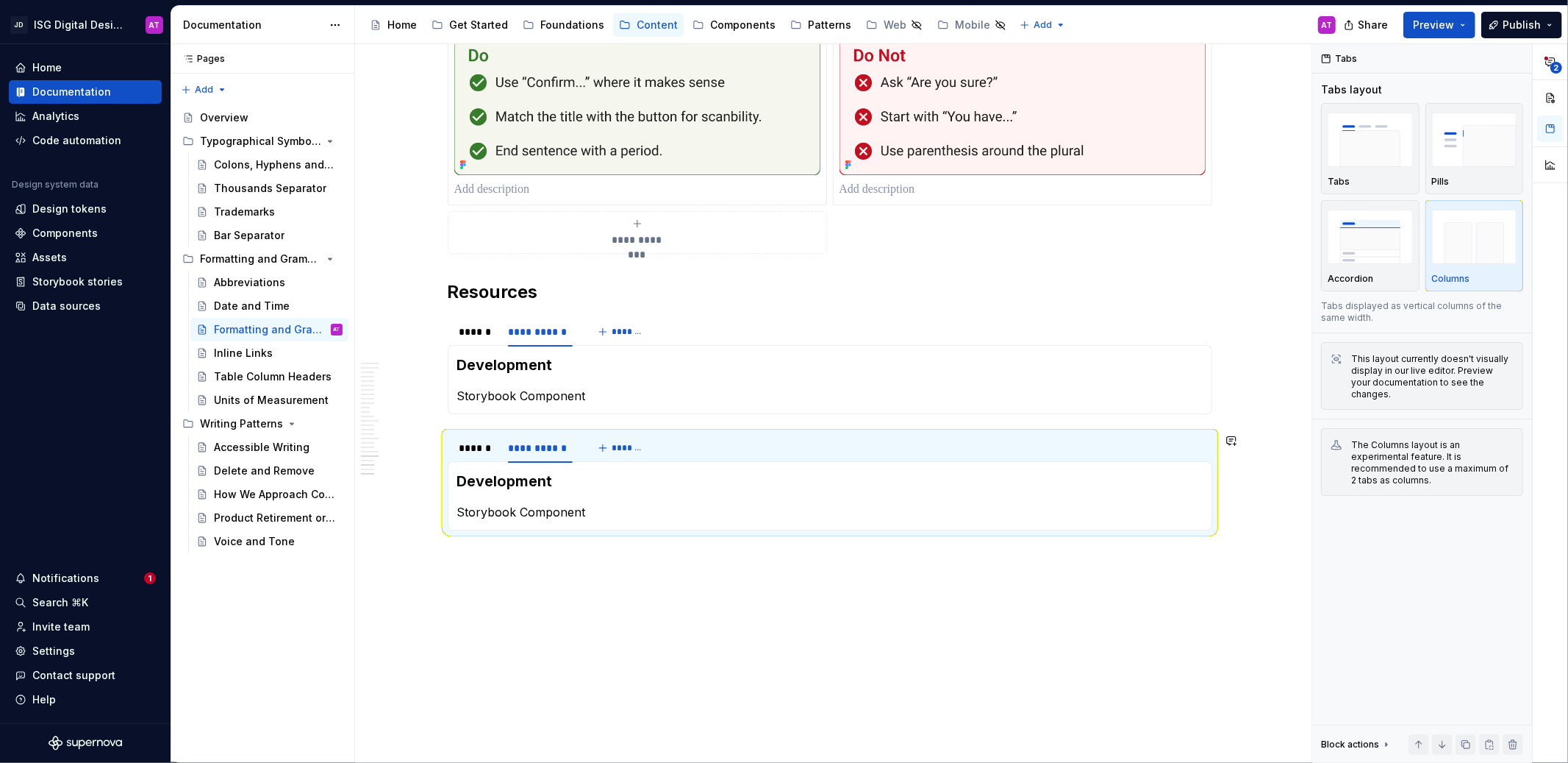
click at [597, 517] on p "Storybook Component" at bounding box center [830, 512] width 745 height 18
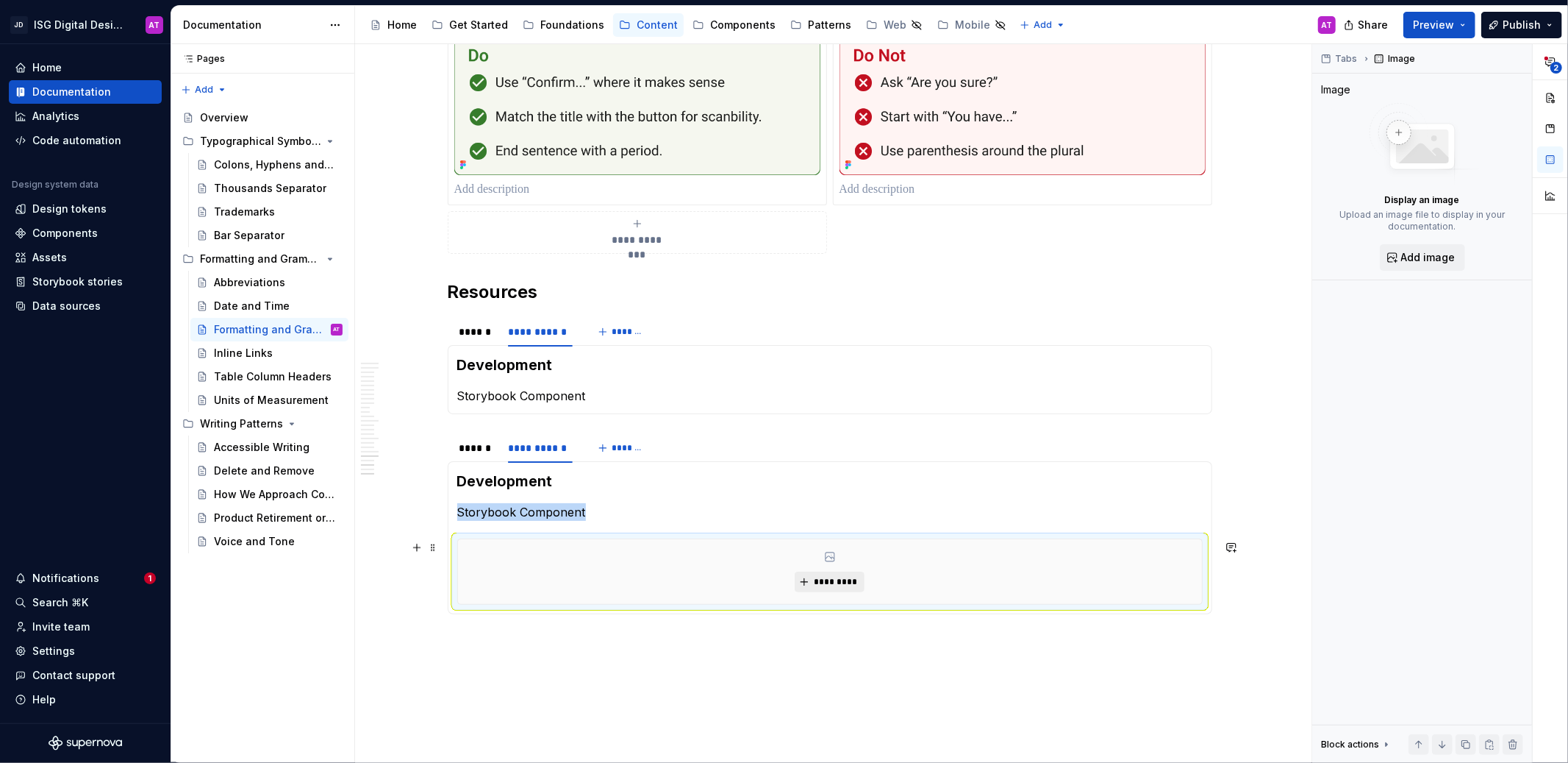
click at [853, 585] on span "*********" at bounding box center [835, 581] width 45 height 12
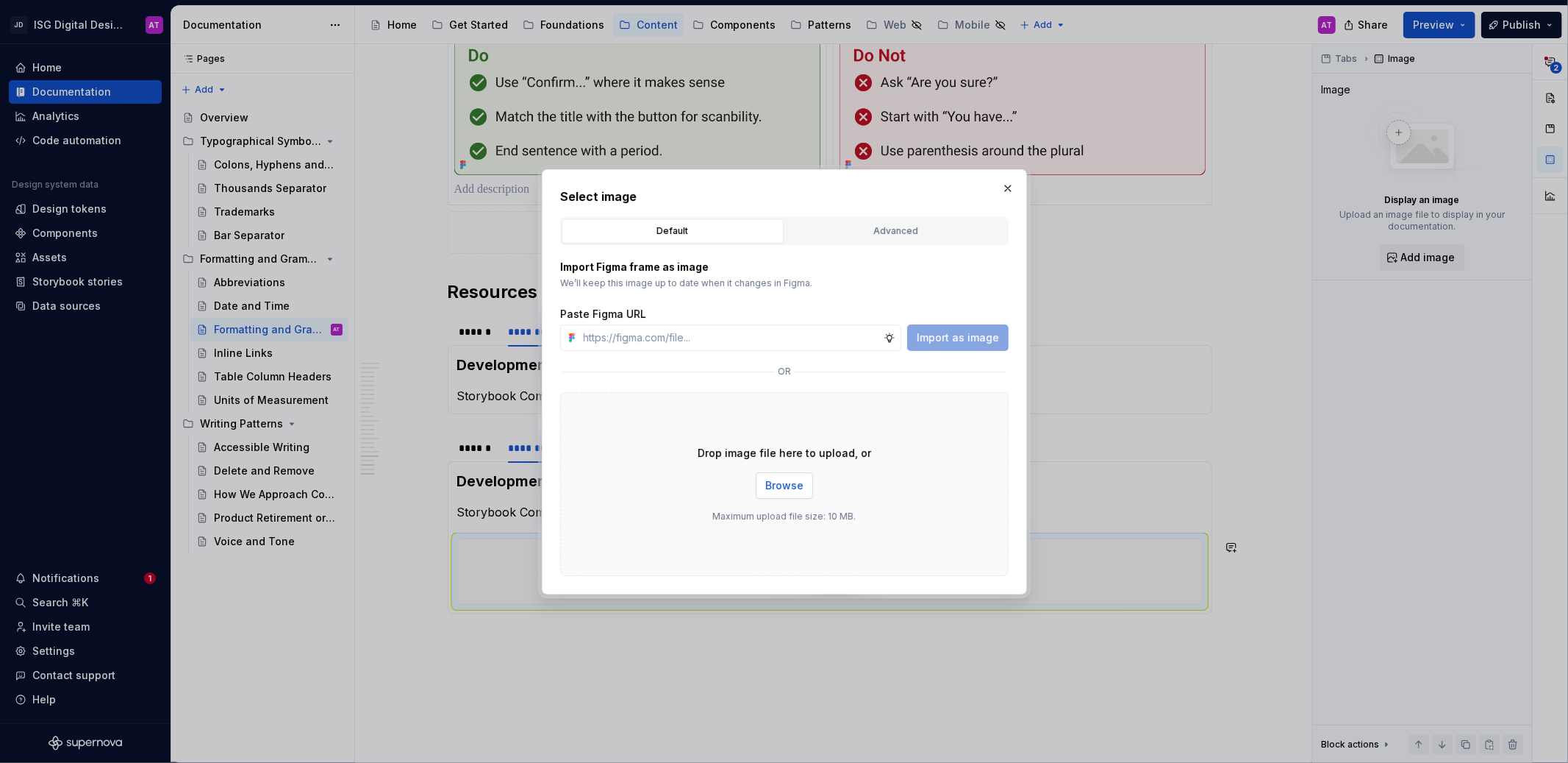
click at [796, 478] on span "Browse" at bounding box center [784, 485] width 38 height 15
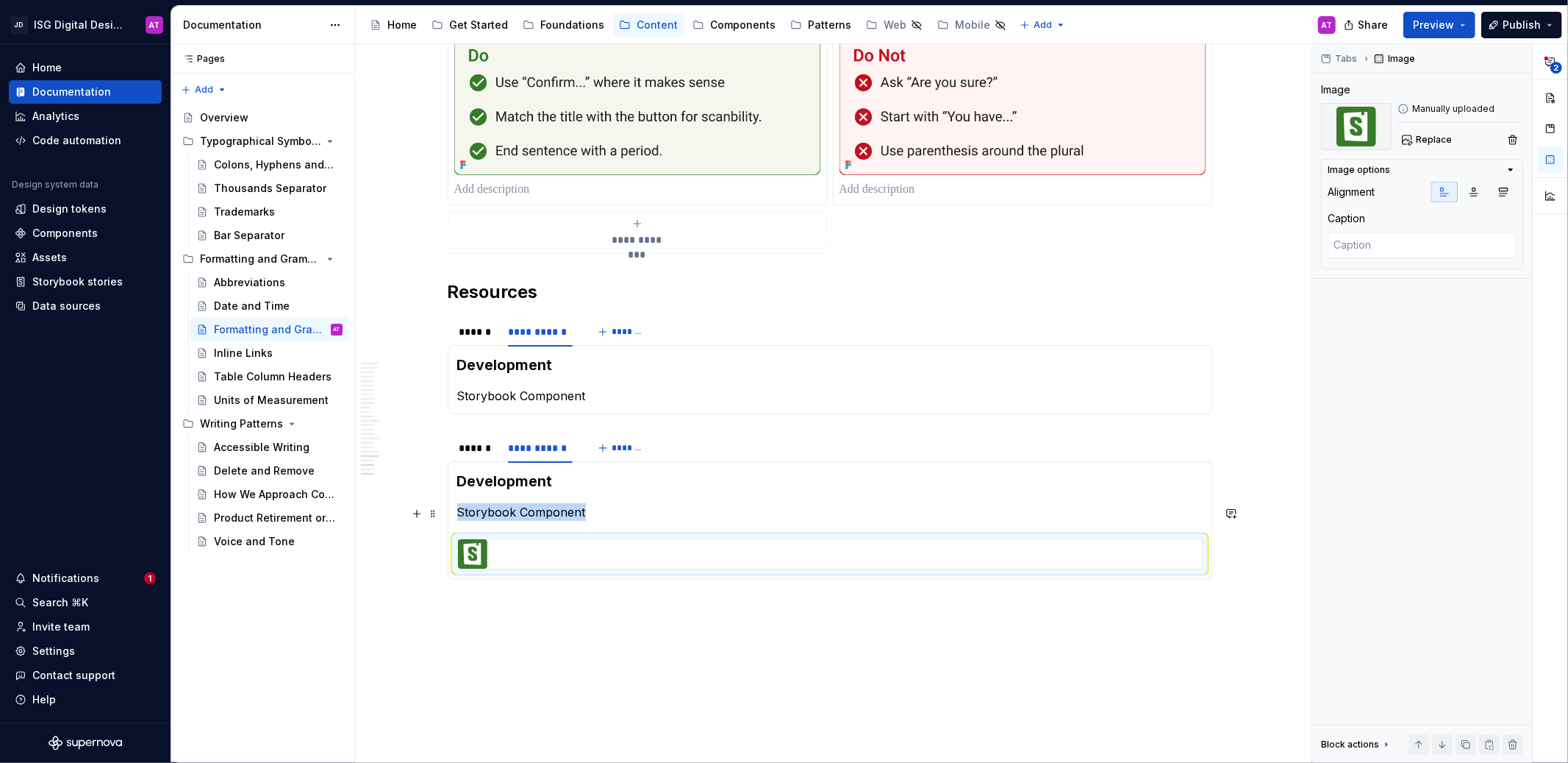
click at [621, 514] on p "Storybook Component" at bounding box center [830, 512] width 745 height 18
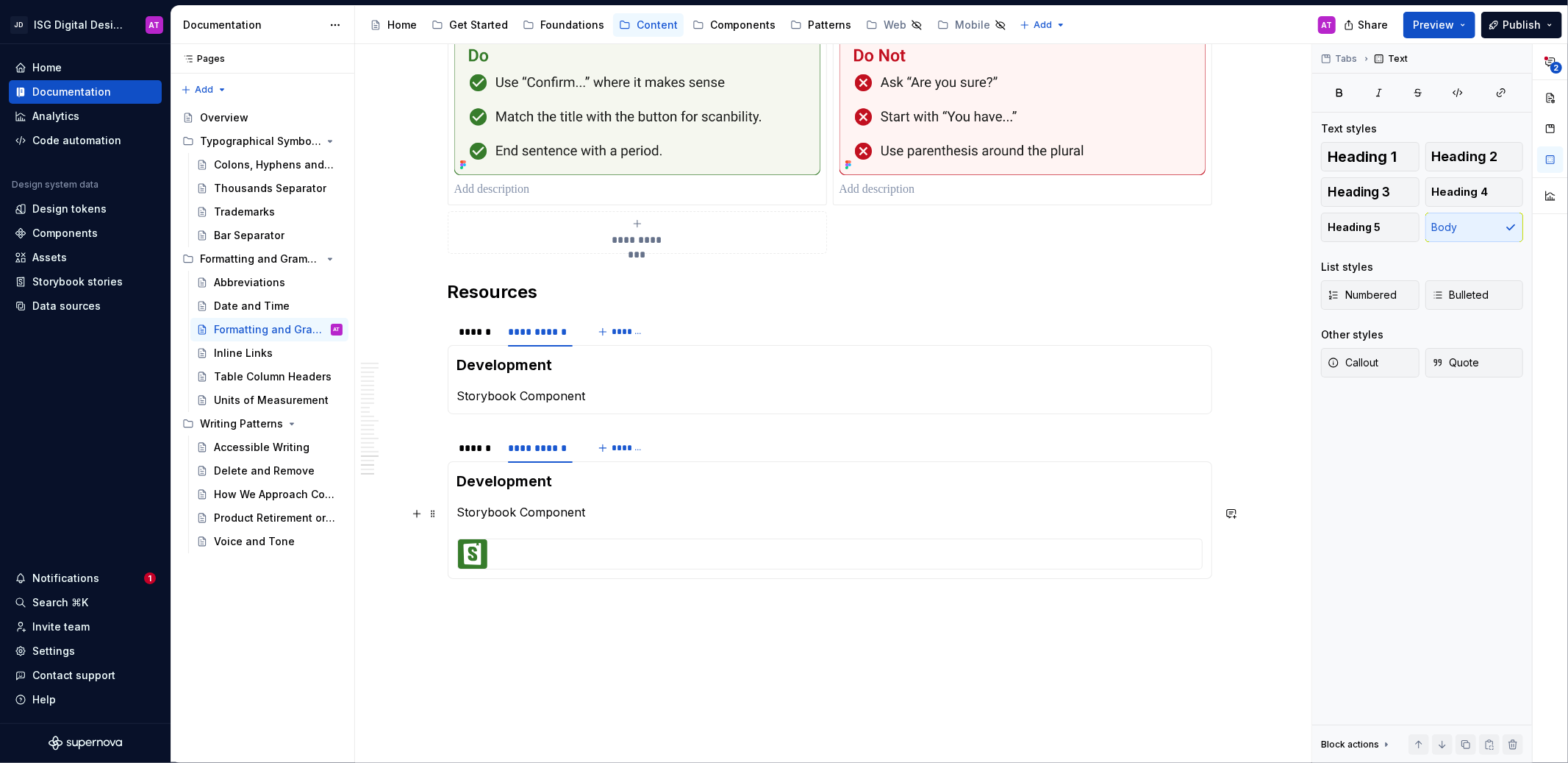
click at [449, 514] on div "Design Figma Design Components Development Storybook Component" at bounding box center [830, 520] width 764 height 118
click at [434, 515] on span at bounding box center [433, 513] width 12 height 20
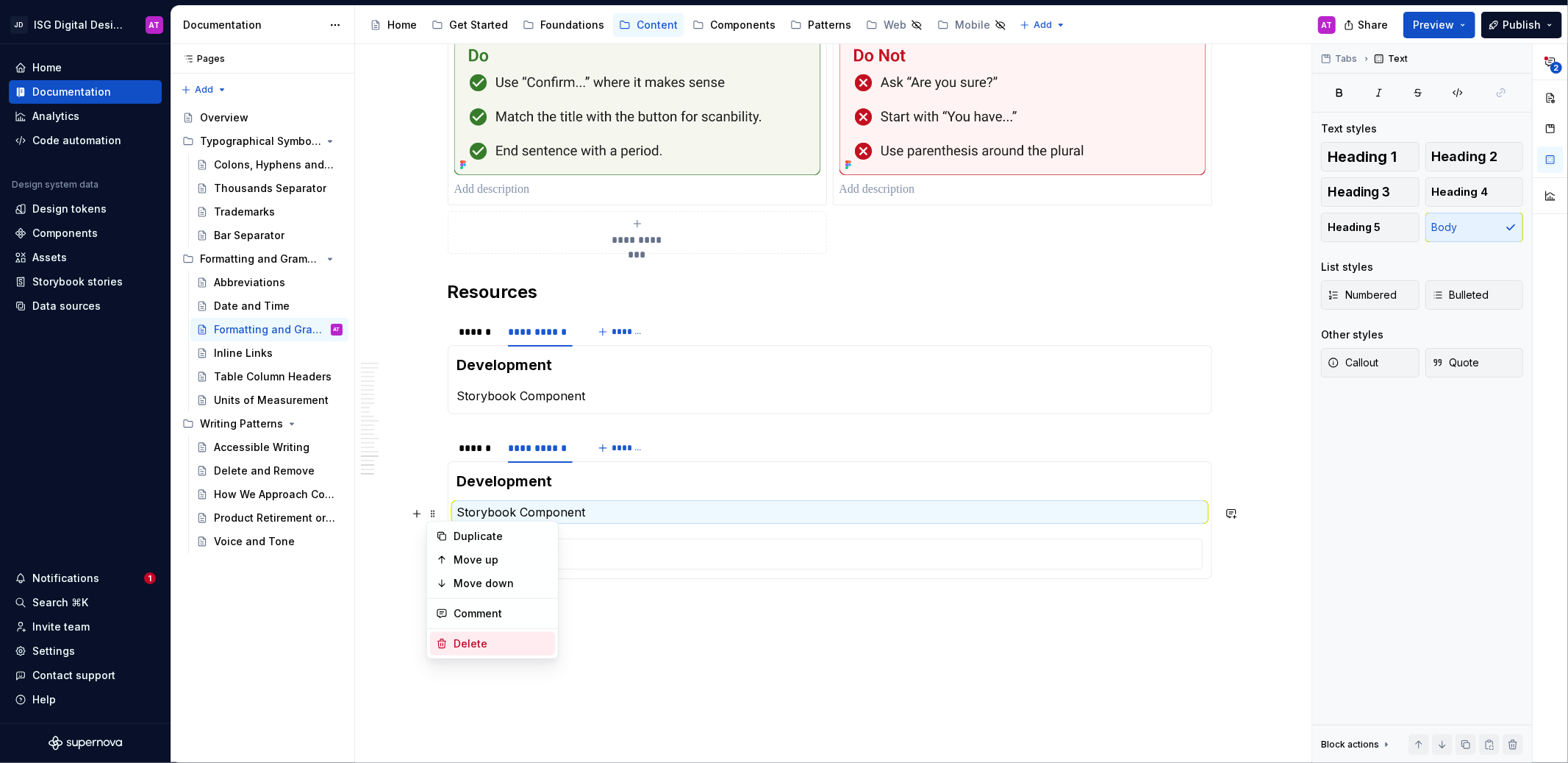
click at [480, 646] on div "Delete" at bounding box center [501, 643] width 96 height 15
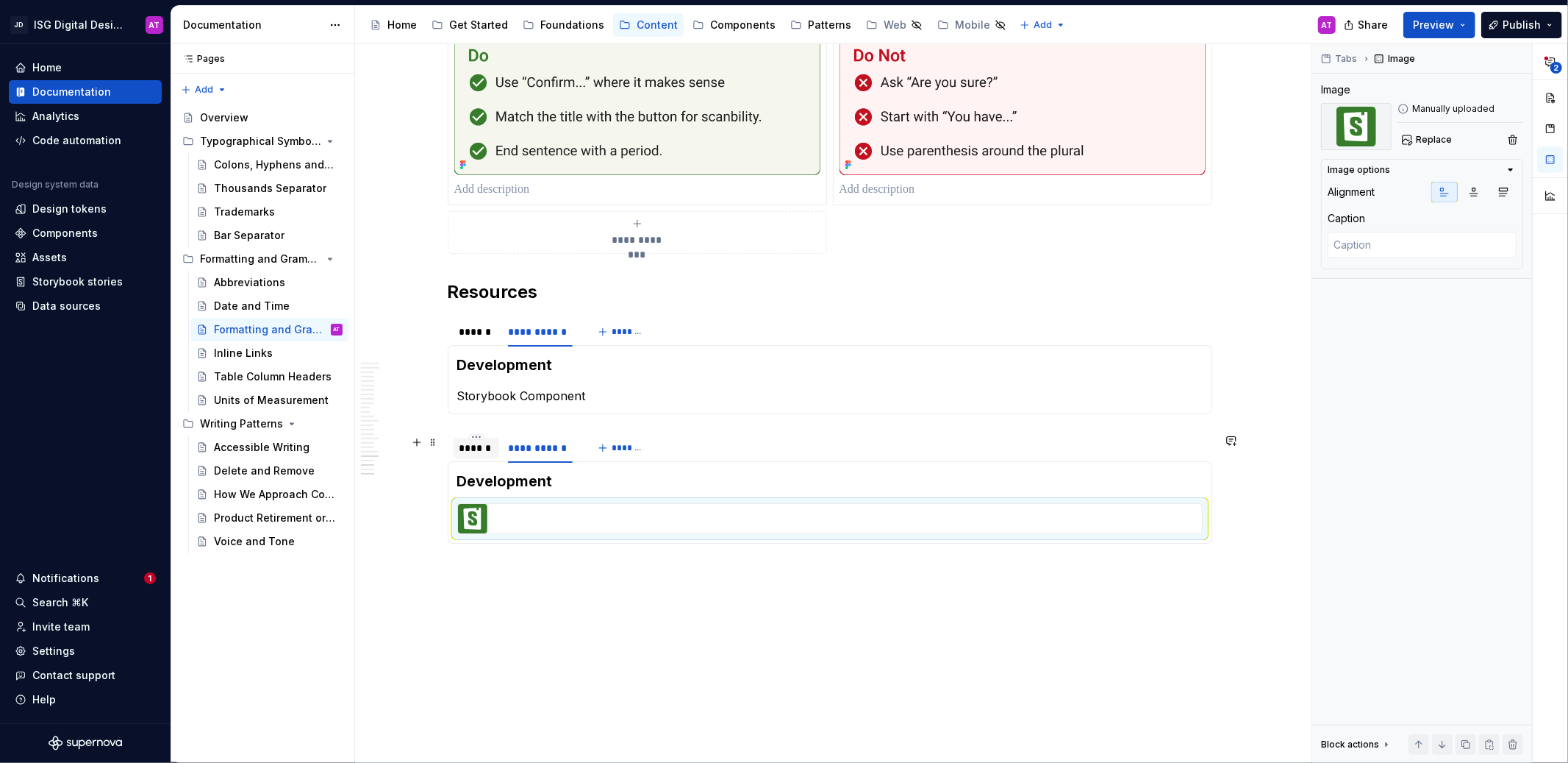
click at [483, 448] on div "******" at bounding box center [476, 447] width 34 height 15
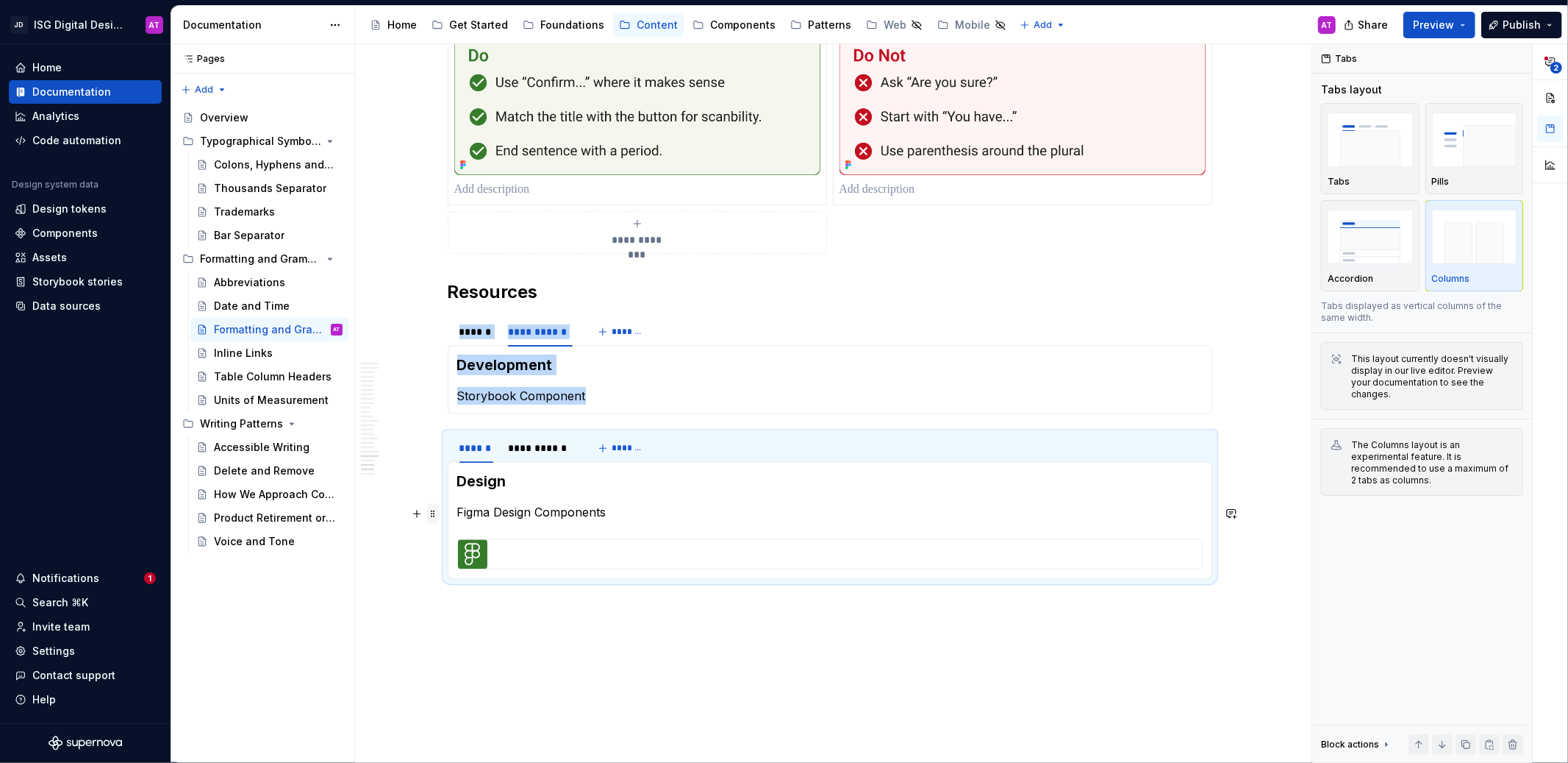
click at [432, 513] on span at bounding box center [433, 513] width 12 height 20
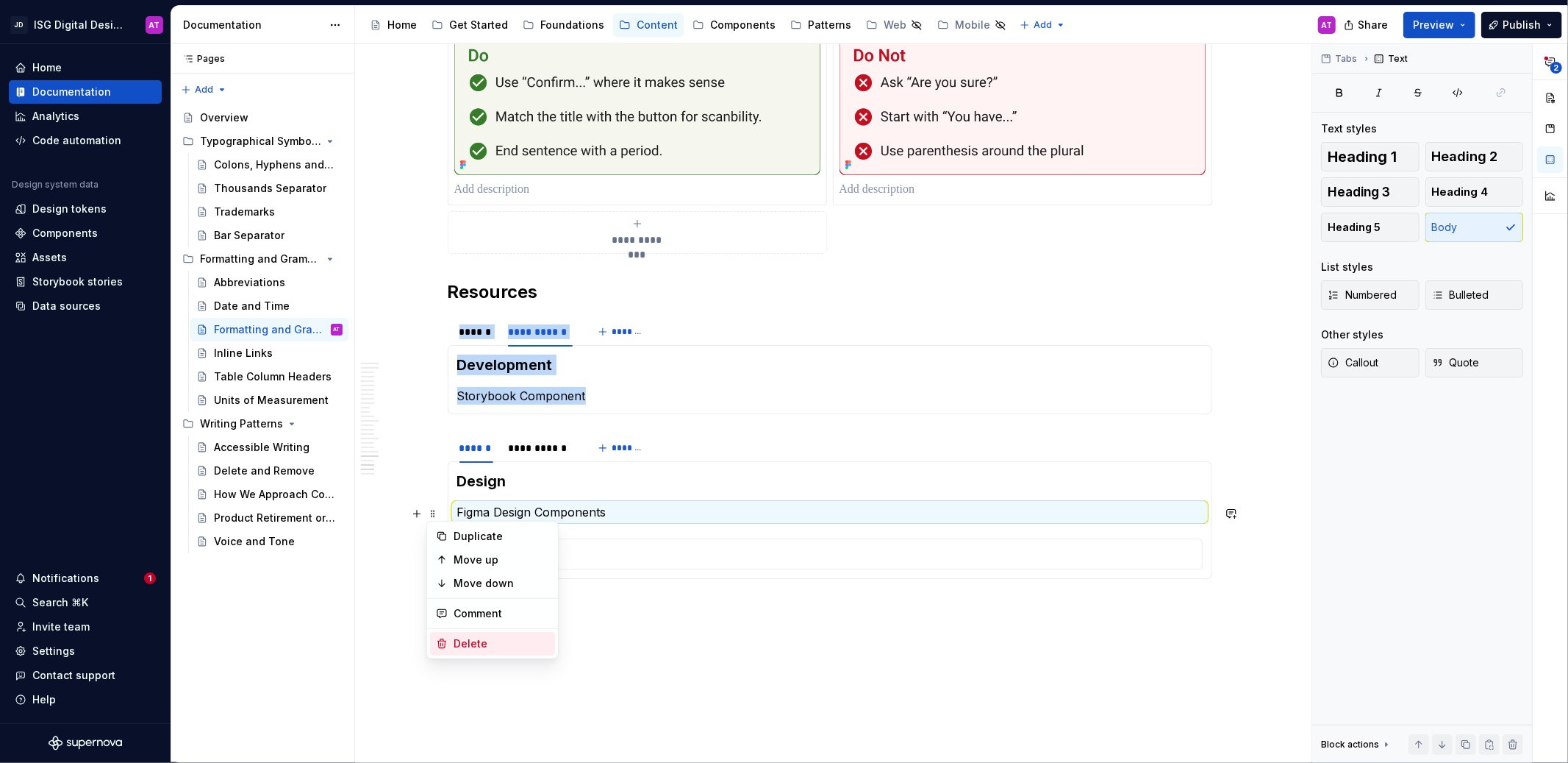
click at [495, 645] on div "Delete" at bounding box center [501, 643] width 96 height 15
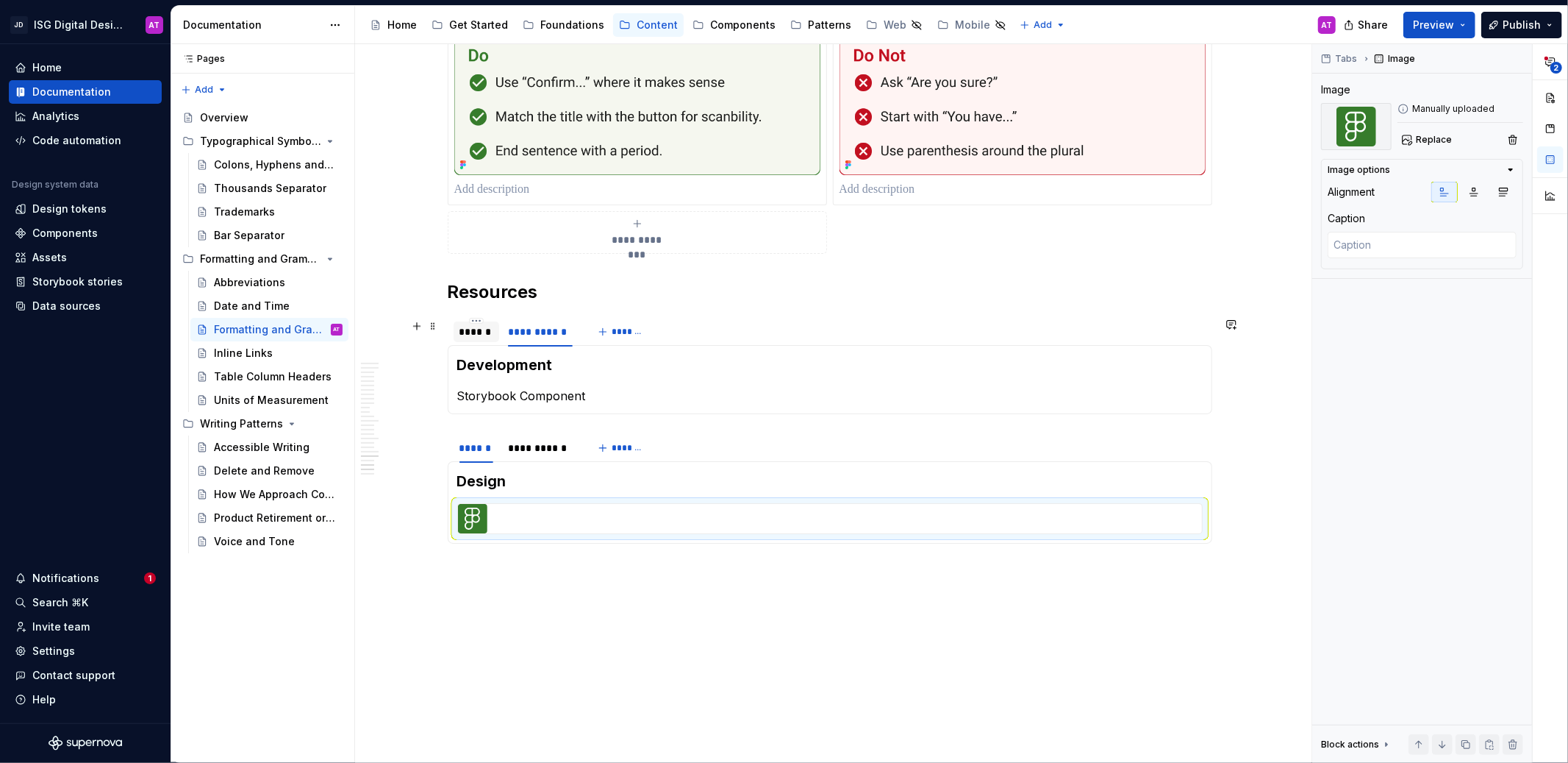
click at [475, 332] on div "******" at bounding box center [476, 332] width 34 height 15
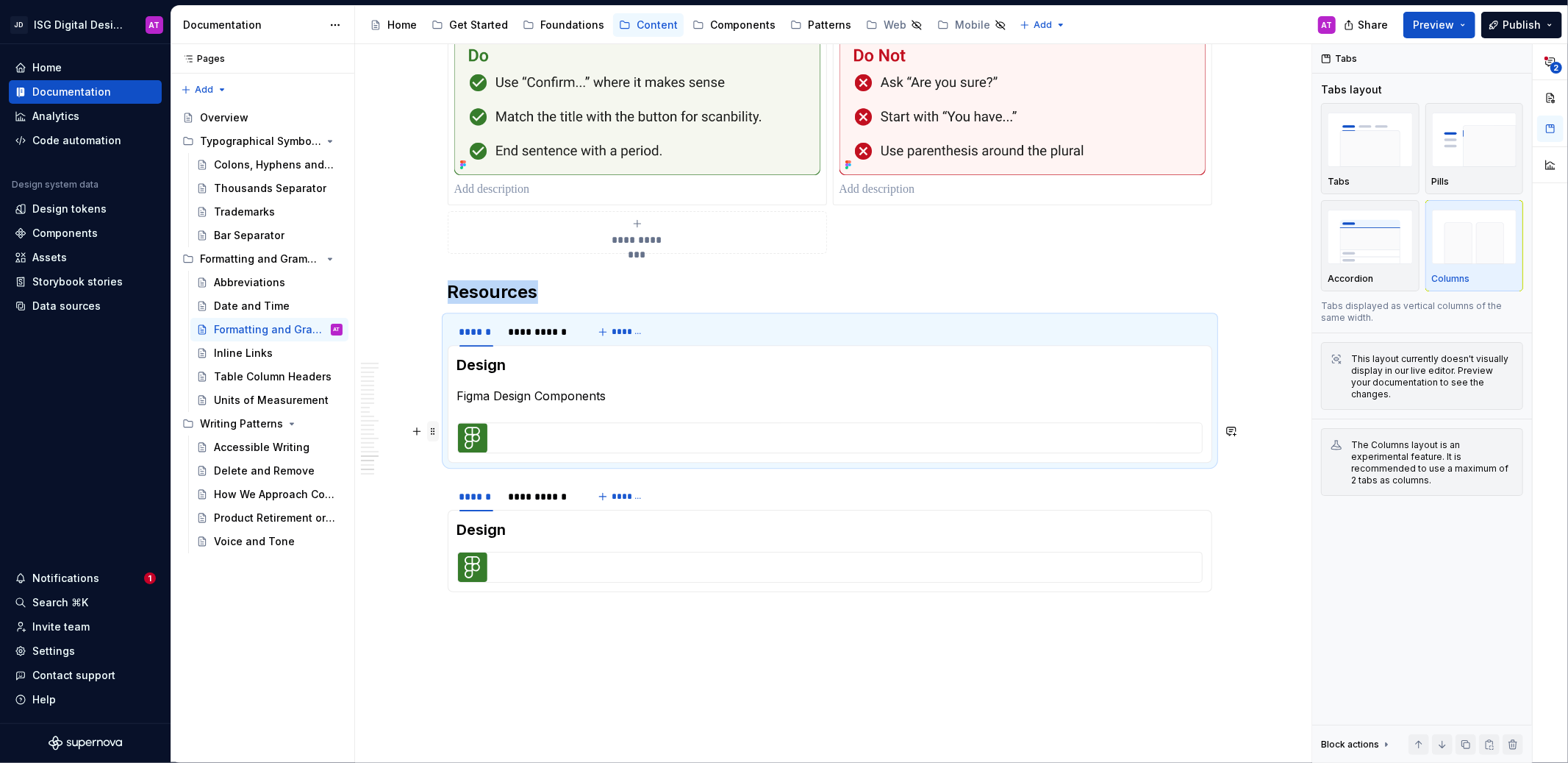
click at [433, 432] on span at bounding box center [433, 430] width 12 height 20
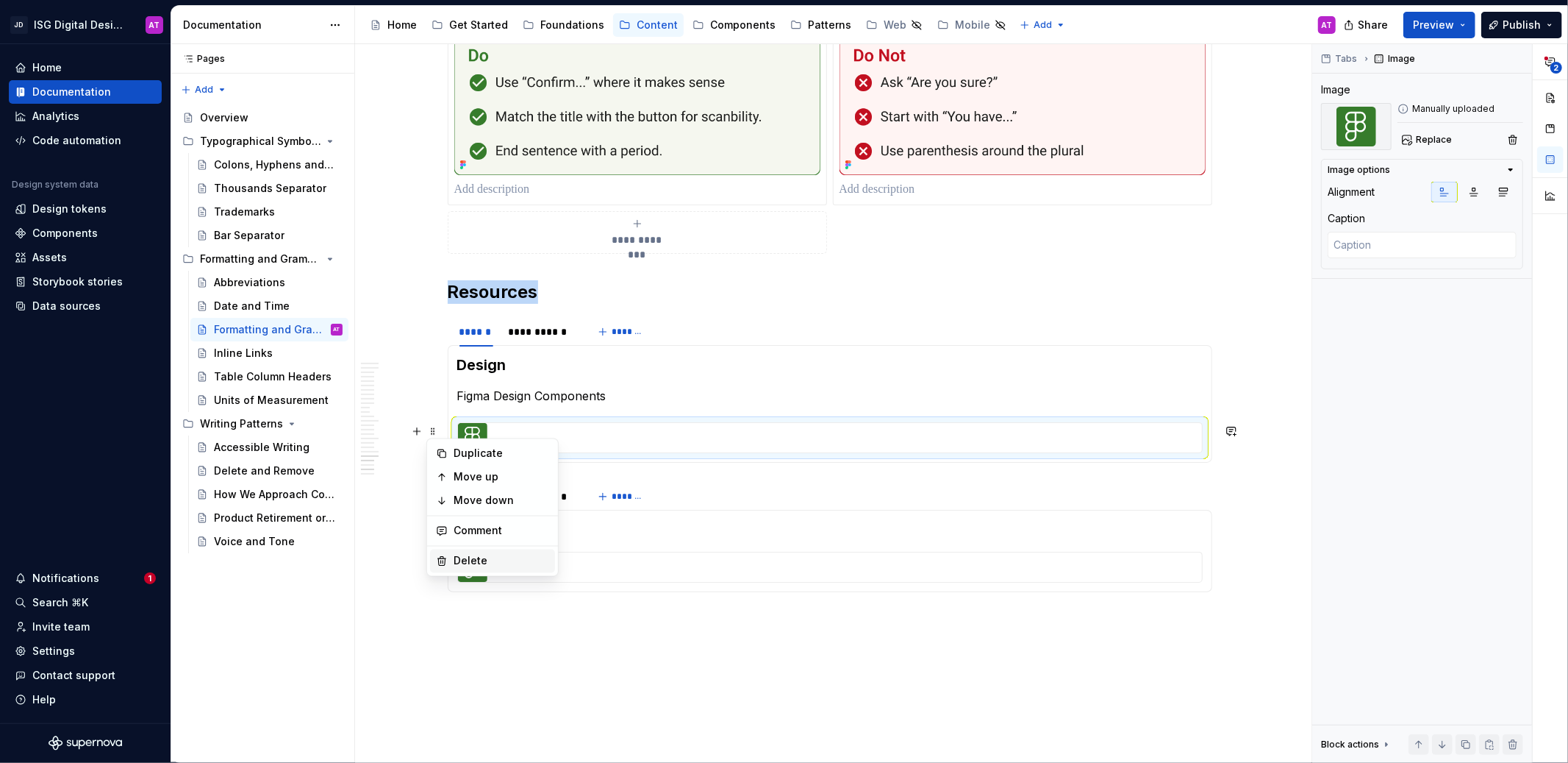
click at [500, 556] on div "Delete" at bounding box center [501, 561] width 96 height 15
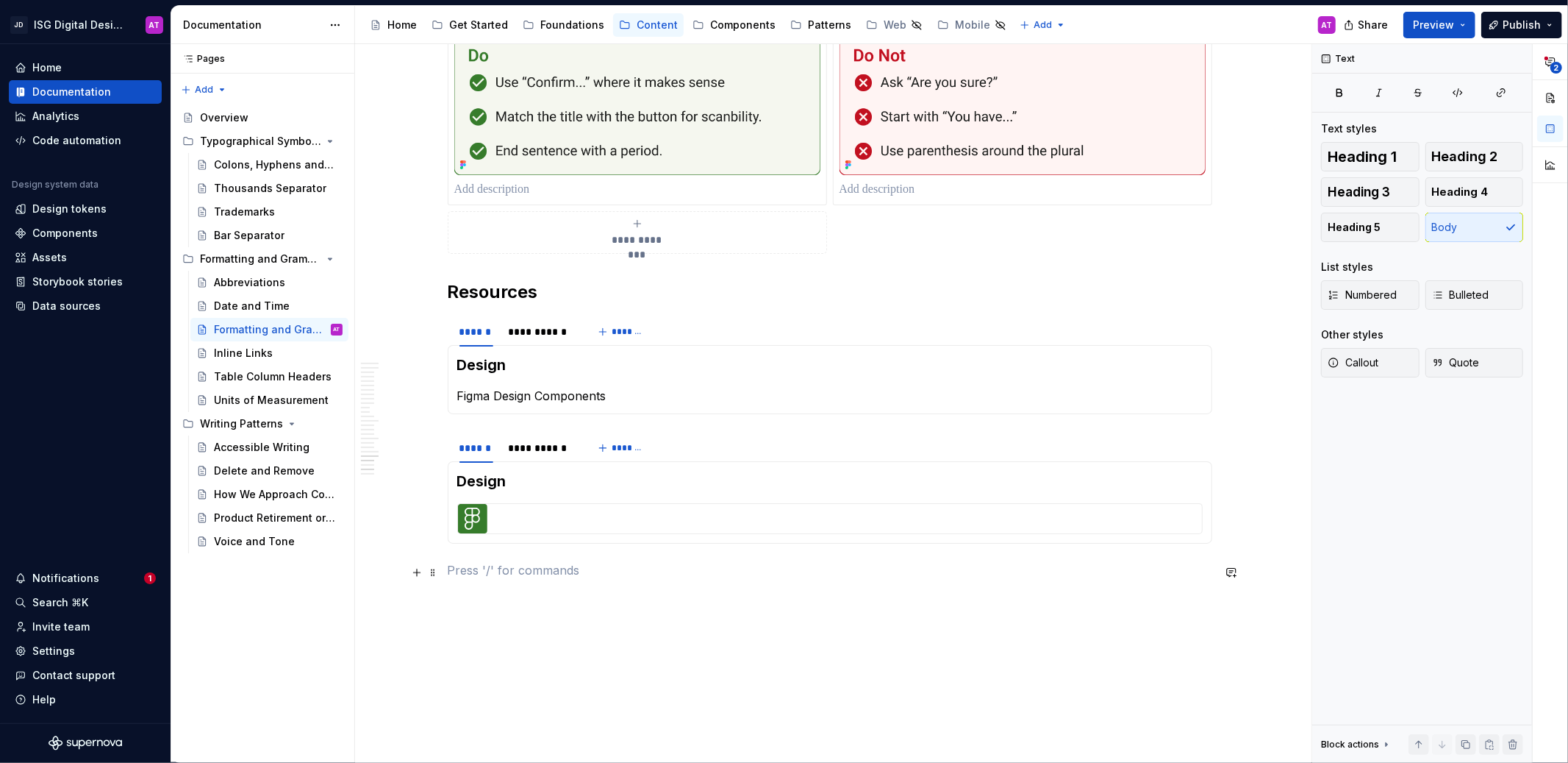
click at [434, 573] on span at bounding box center [433, 571] width 12 height 20
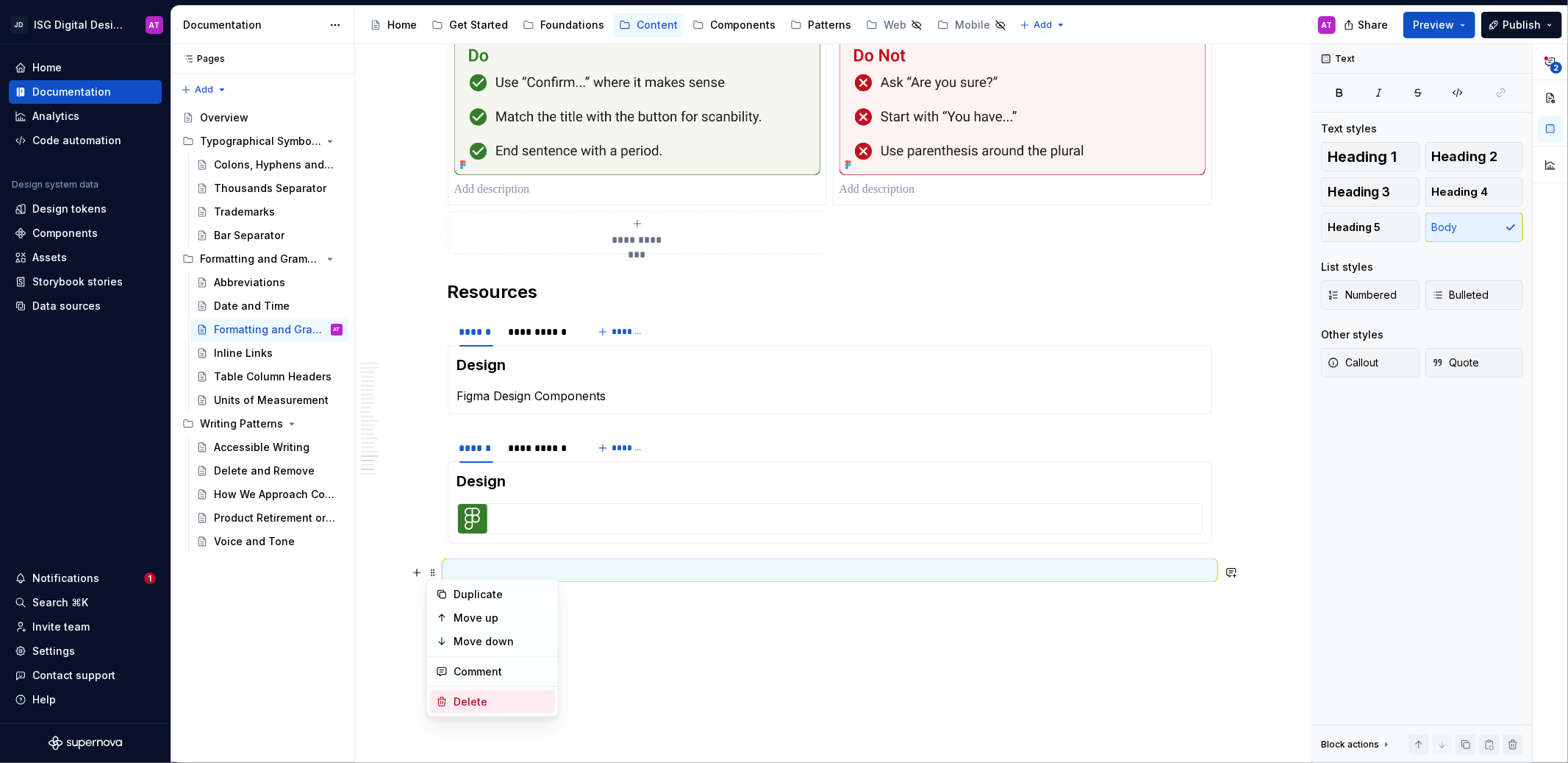
click at [488, 698] on div "Delete" at bounding box center [501, 701] width 96 height 15
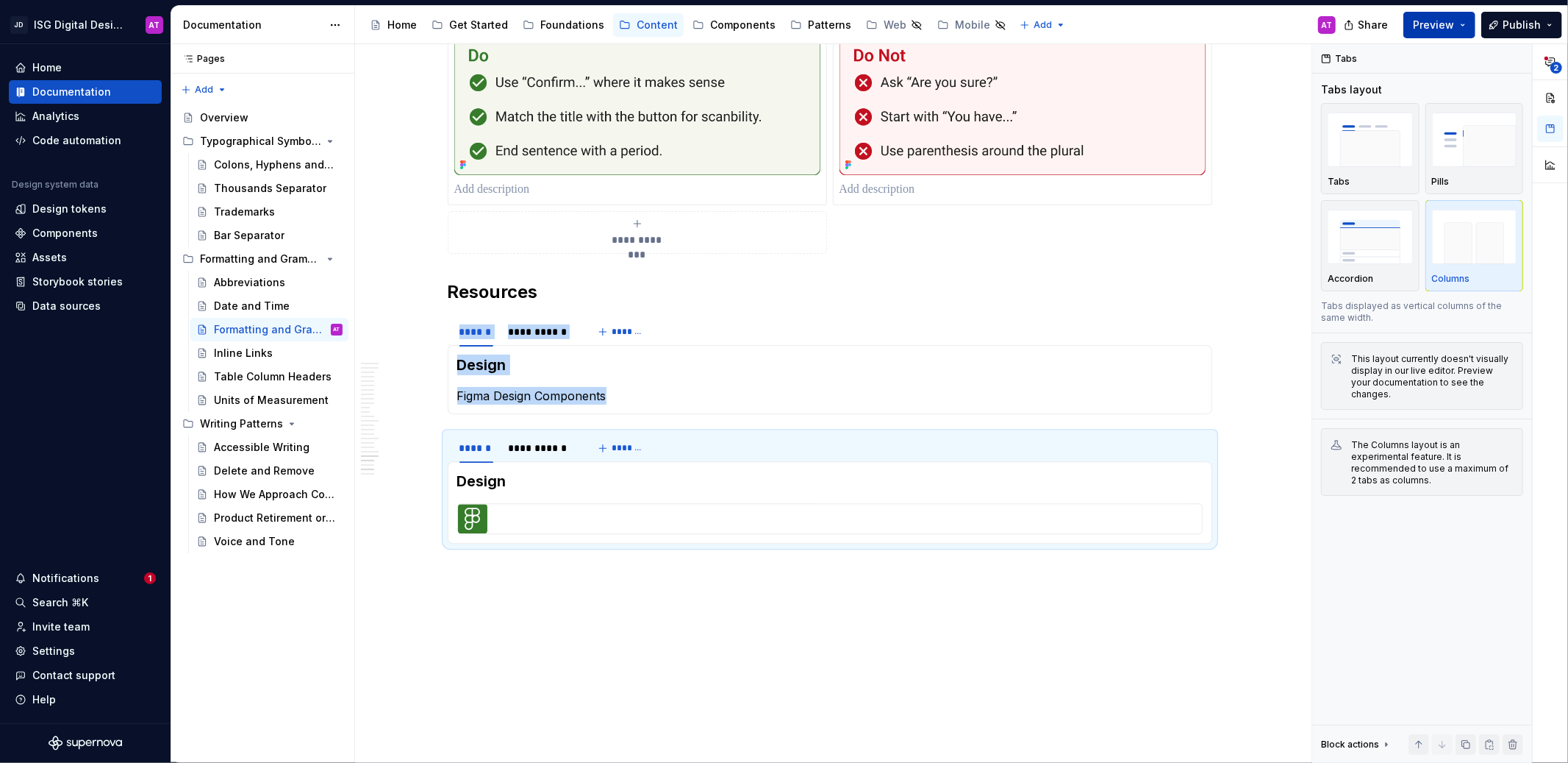
click at [1432, 28] on span "Preview" at bounding box center [1433, 25] width 41 height 15
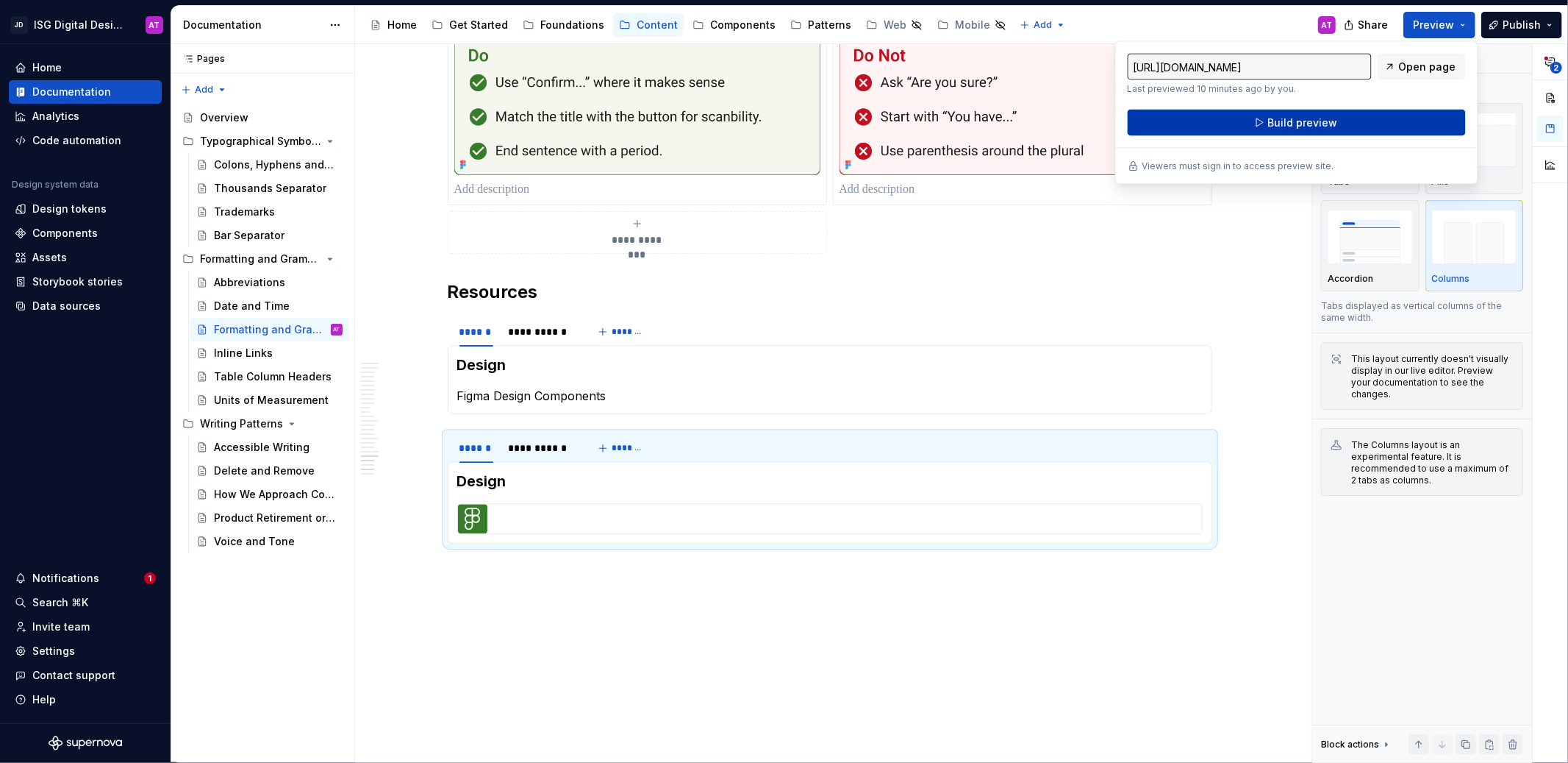
click at [1391, 118] on button "Build preview" at bounding box center [1296, 122] width 338 height 27
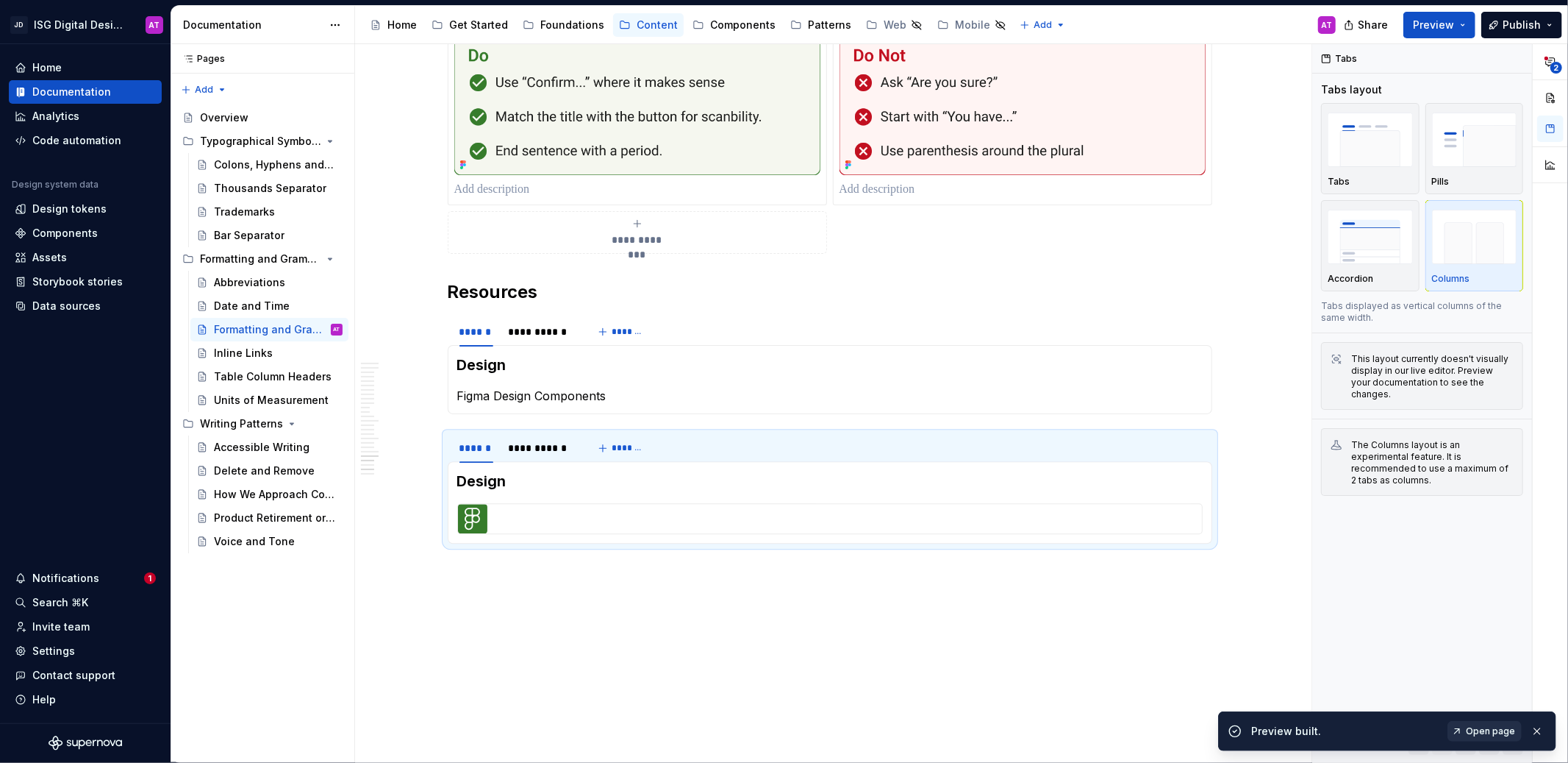
click at [1503, 729] on span "Open page" at bounding box center [1491, 730] width 50 height 12
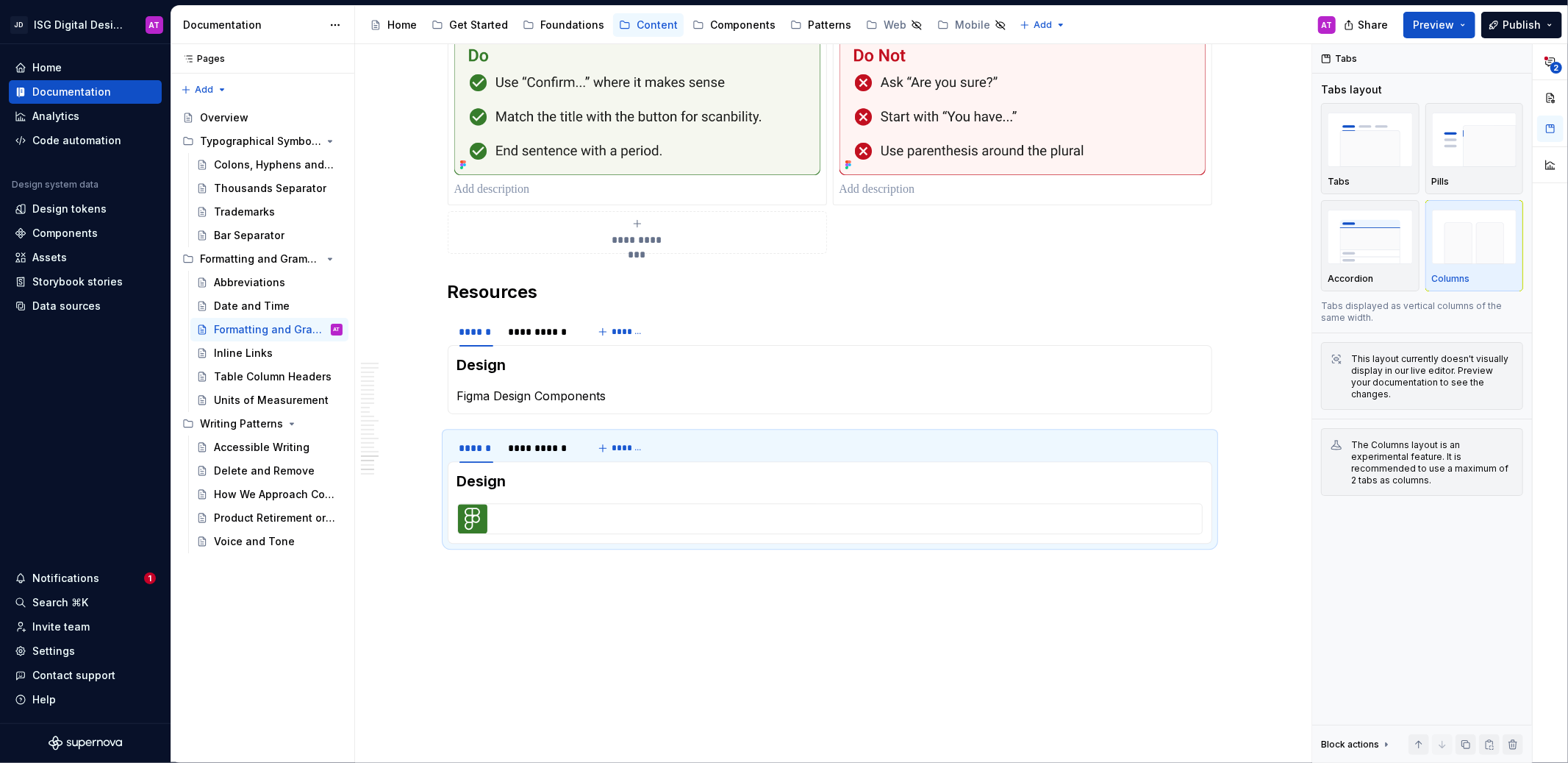
type textarea "*"
